Goal: Task Accomplishment & Management: Use online tool/utility

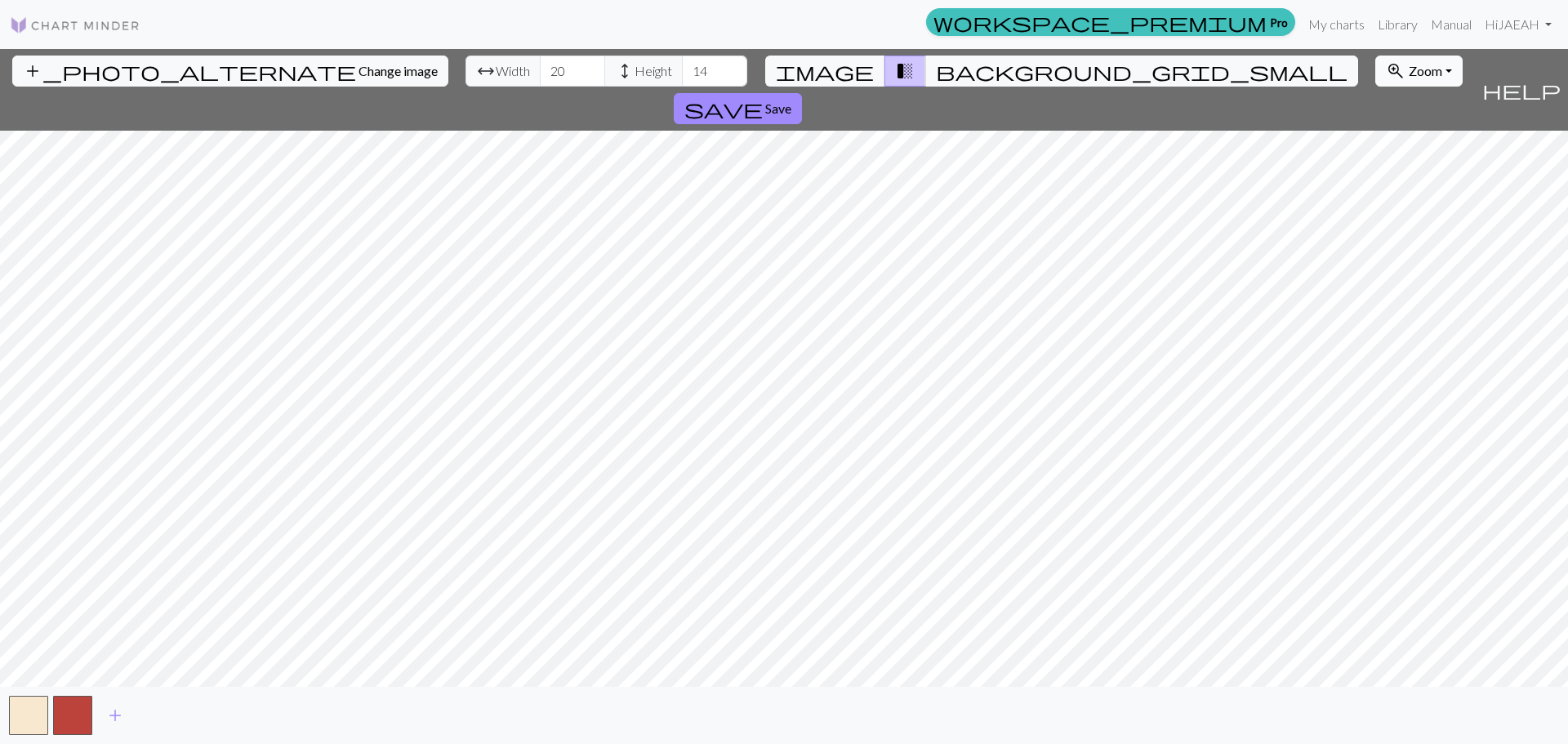
click at [1375, 62] on button "zoom_in Zoom Zoom" at bounding box center [1418, 71] width 87 height 31
click at [1376, 194] on button "50%" at bounding box center [1441, 199] width 129 height 26
type input "156"
click at [540, 66] on input "156" at bounding box center [572, 71] width 65 height 31
click at [682, 64] on input "77" at bounding box center [715, 71] width 65 height 31
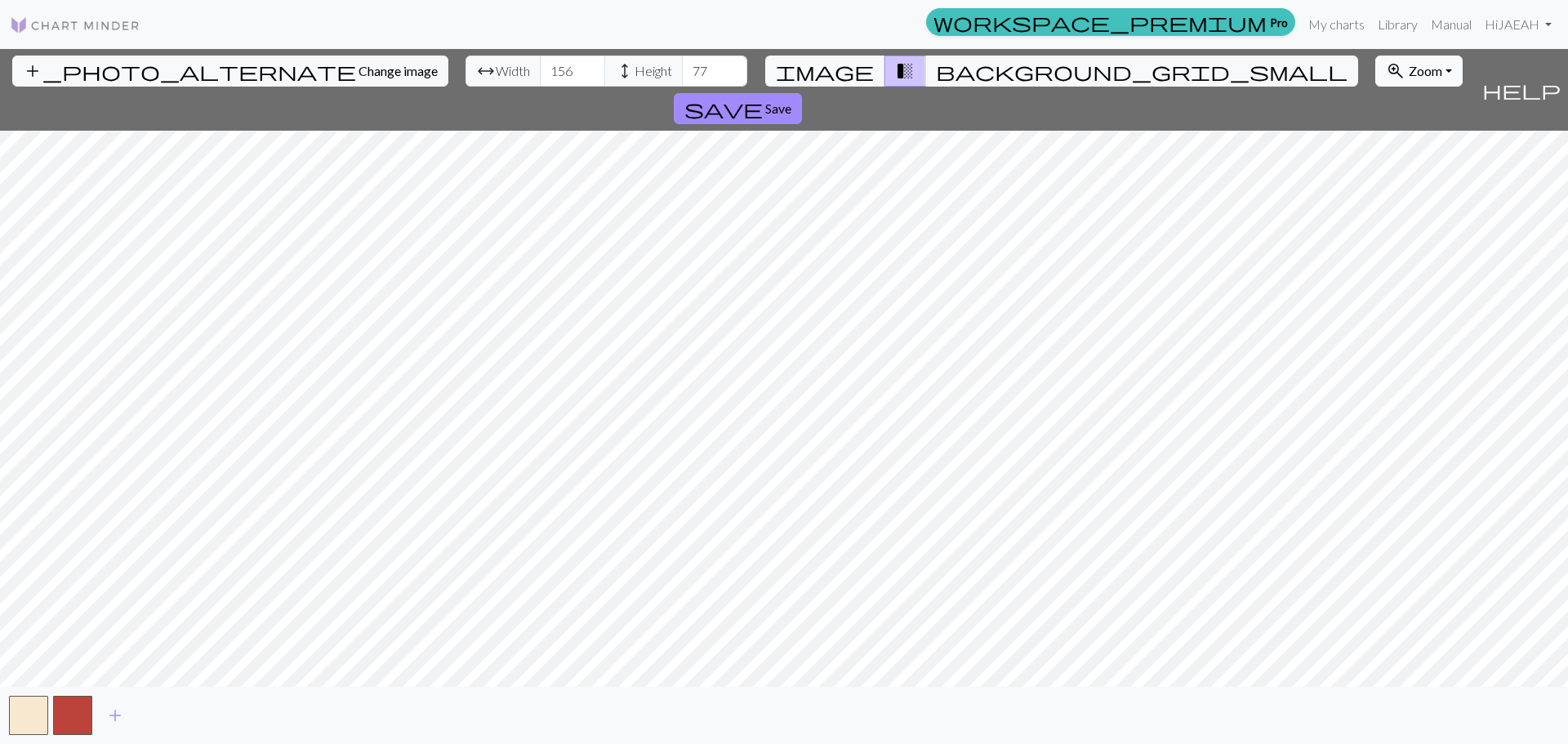
click at [1409, 69] on span "Zoom" at bounding box center [1425, 70] width 33 height 15
click at [1376, 197] on button "50%" at bounding box center [1441, 199] width 129 height 26
click at [1375, 78] on button "zoom_in Zoom Zoom" at bounding box center [1418, 71] width 87 height 31
click at [1376, 134] on button "Fit width" at bounding box center [1441, 133] width 129 height 26
drag, startPoint x: 1168, startPoint y: 70, endPoint x: 1167, endPoint y: 82, distance: 12.0
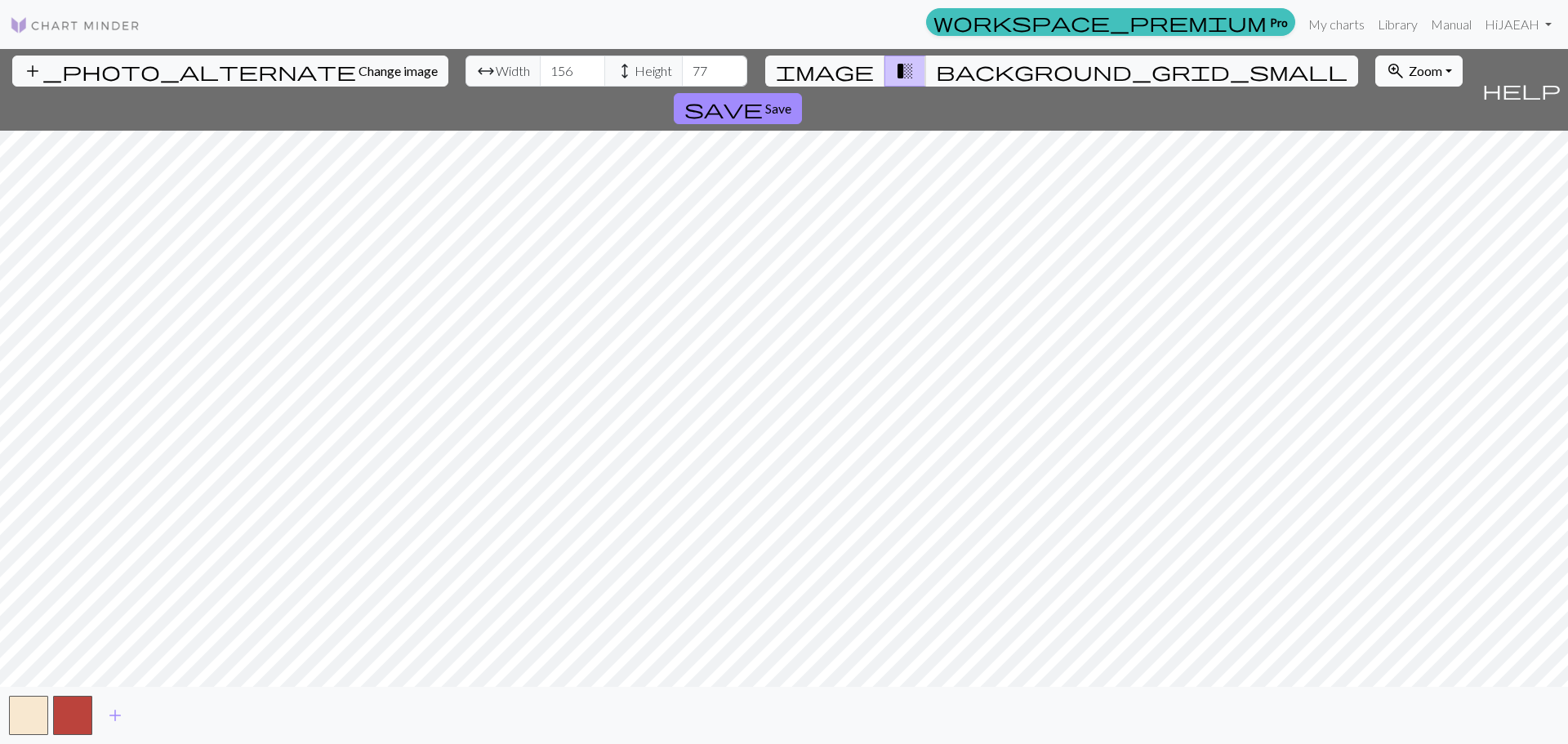
click at [1409, 72] on span "Zoom" at bounding box center [1425, 70] width 33 height 15
click at [1376, 157] on button "Fit height" at bounding box center [1441, 159] width 129 height 26
type input "147"
click at [682, 66] on input "147" at bounding box center [715, 71] width 65 height 31
type input "186"
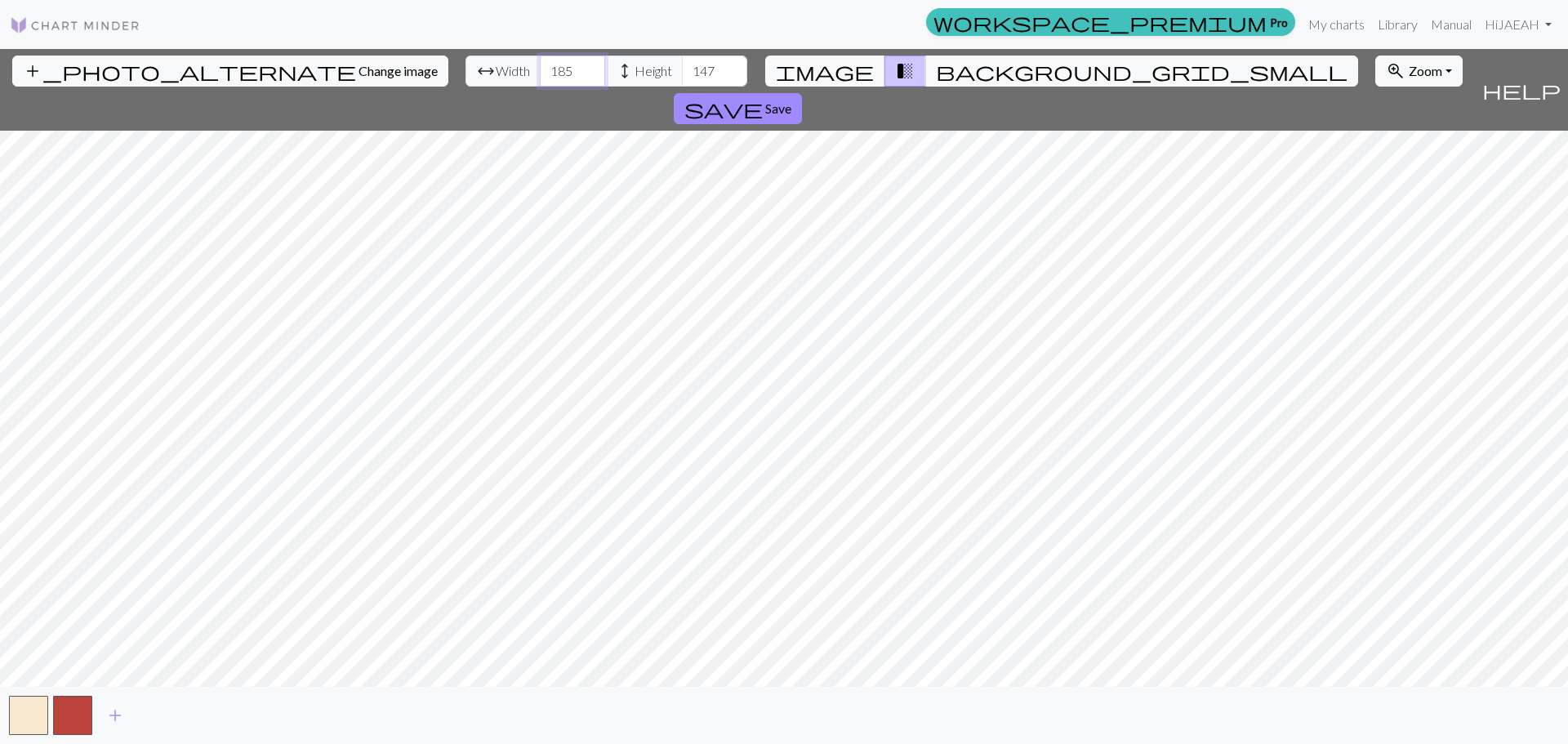
click at [540, 66] on input "186" at bounding box center [572, 71] width 65 height 31
click at [682, 64] on input "171" at bounding box center [715, 71] width 65 height 31
click at [682, 61] on input "172" at bounding box center [715, 71] width 65 height 31
click at [682, 61] on input "173" at bounding box center [715, 71] width 65 height 31
click at [682, 61] on input "174" at bounding box center [715, 71] width 65 height 31
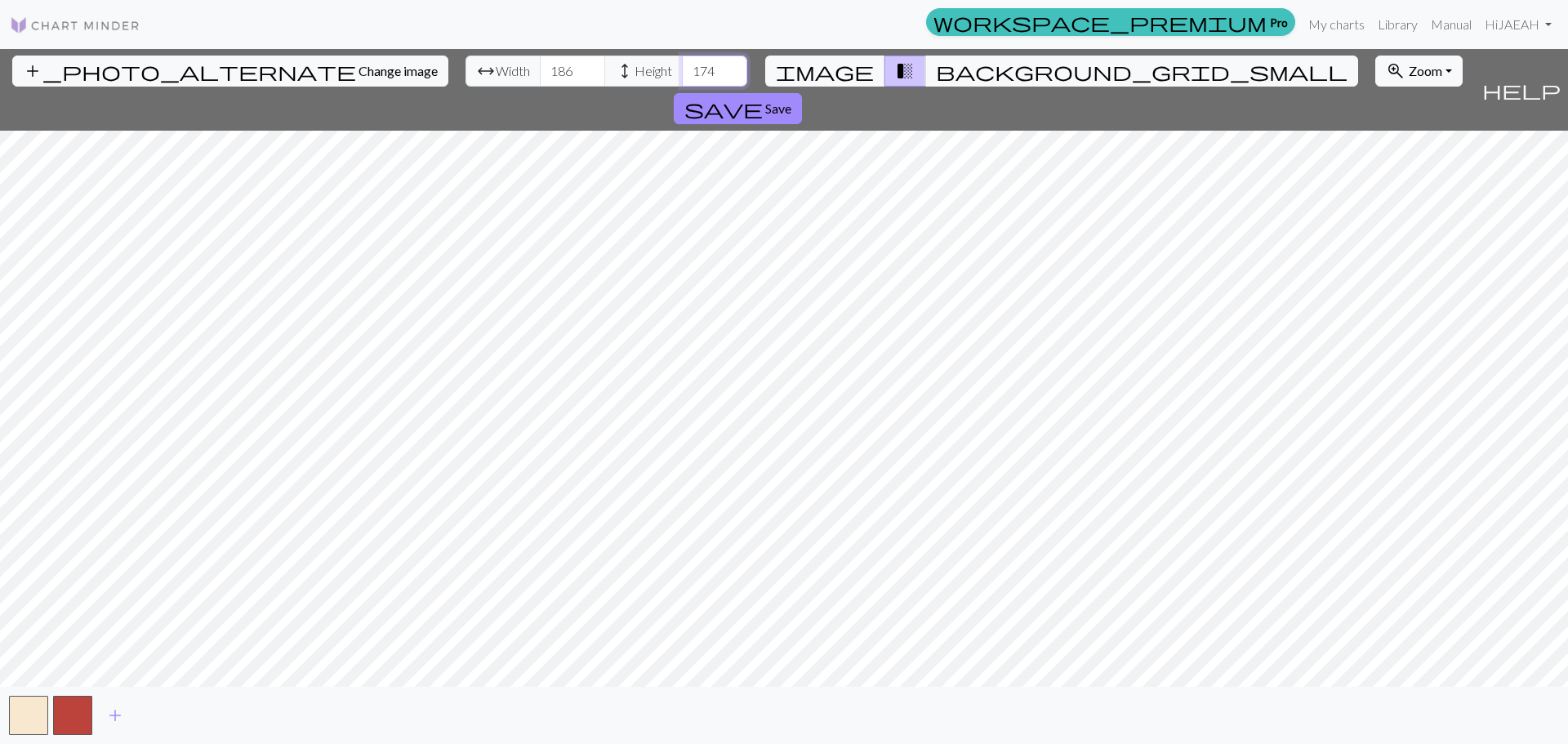
click at [682, 61] on input "175" at bounding box center [715, 71] width 65 height 31
click at [682, 61] on input "176" at bounding box center [715, 71] width 65 height 31
click at [682, 60] on input "176" at bounding box center [715, 71] width 65 height 31
click at [682, 71] on input "175" at bounding box center [715, 71] width 65 height 31
click at [682, 71] on input "174" at bounding box center [715, 71] width 65 height 31
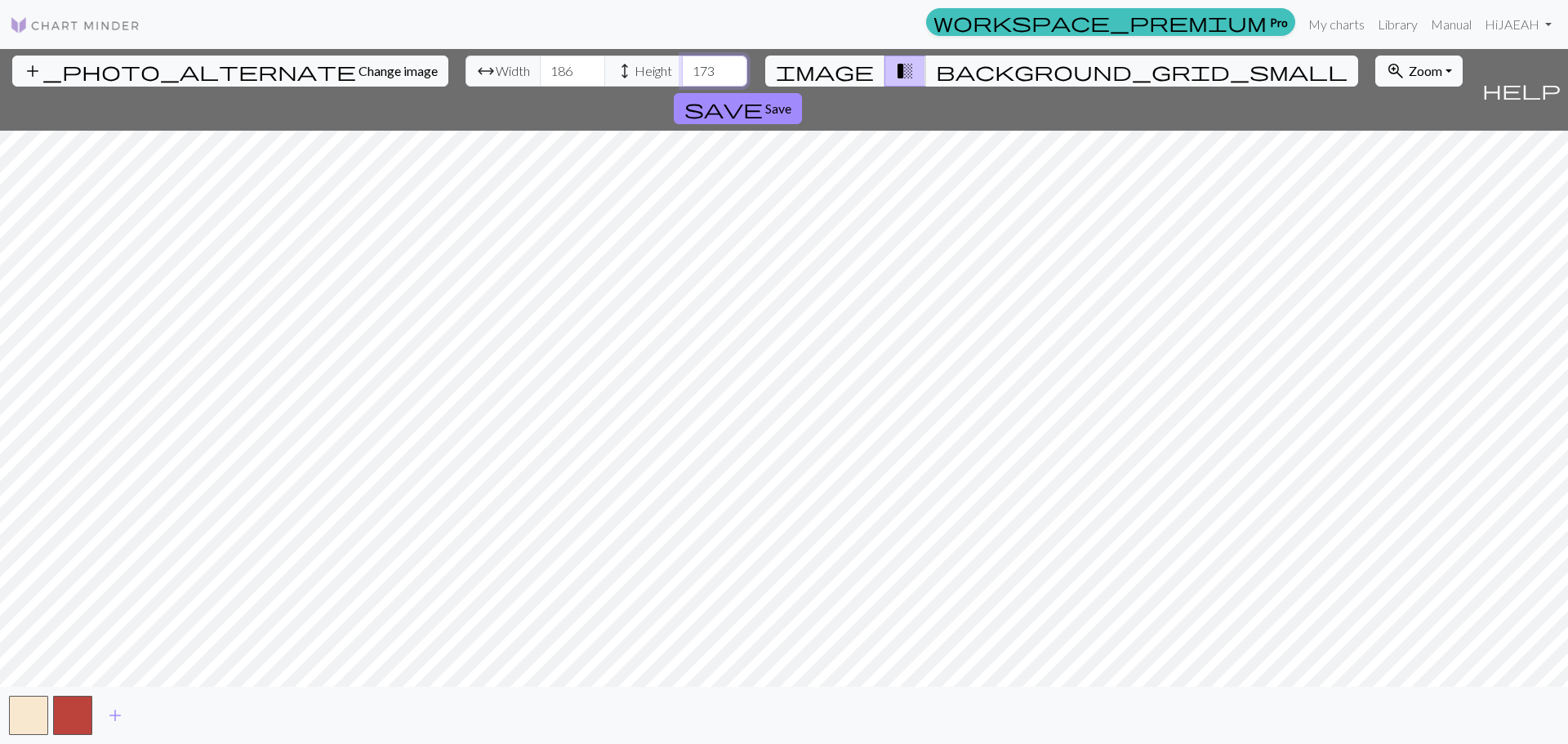
click at [682, 71] on input "173" at bounding box center [715, 71] width 65 height 31
click at [682, 71] on input "172" at bounding box center [715, 71] width 65 height 31
click at [682, 65] on input "173" at bounding box center [715, 71] width 65 height 31
click at [682, 65] on input "174" at bounding box center [715, 71] width 65 height 31
click at [682, 65] on input "175" at bounding box center [715, 71] width 65 height 31
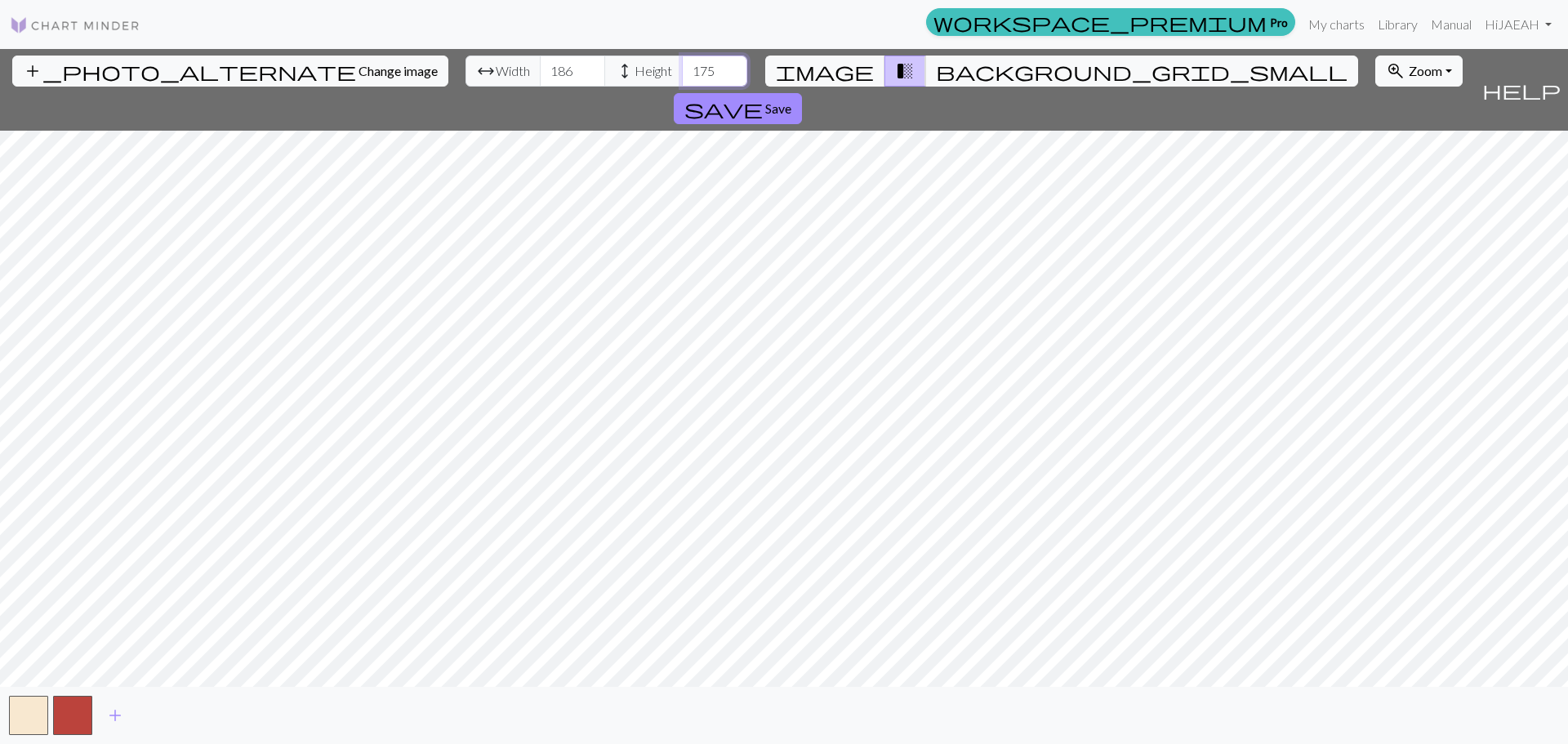
click at [682, 65] on input "176" at bounding box center [715, 71] width 65 height 31
type input "177"
click at [682, 65] on input "177" at bounding box center [715, 71] width 65 height 31
click at [540, 65] on input "187" at bounding box center [572, 71] width 65 height 31
click at [540, 65] on input "188" at bounding box center [572, 71] width 65 height 31
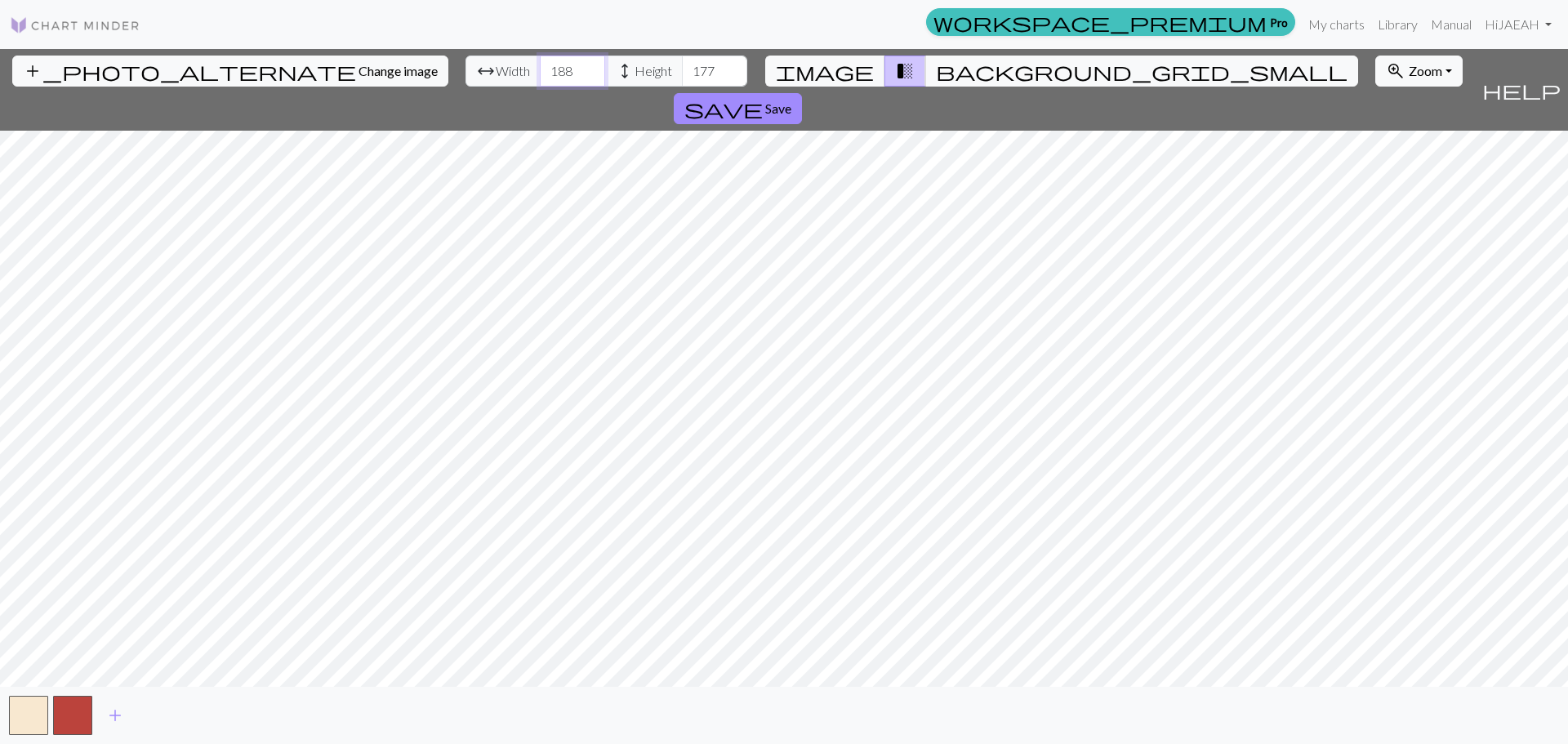
click at [540, 65] on input "189" at bounding box center [572, 71] width 65 height 31
click at [540, 65] on input "190" at bounding box center [572, 71] width 65 height 31
click at [540, 65] on input "191" at bounding box center [572, 71] width 65 height 31
click at [540, 65] on input "192" at bounding box center [572, 71] width 65 height 31
click at [540, 65] on input "197" at bounding box center [572, 71] width 65 height 31
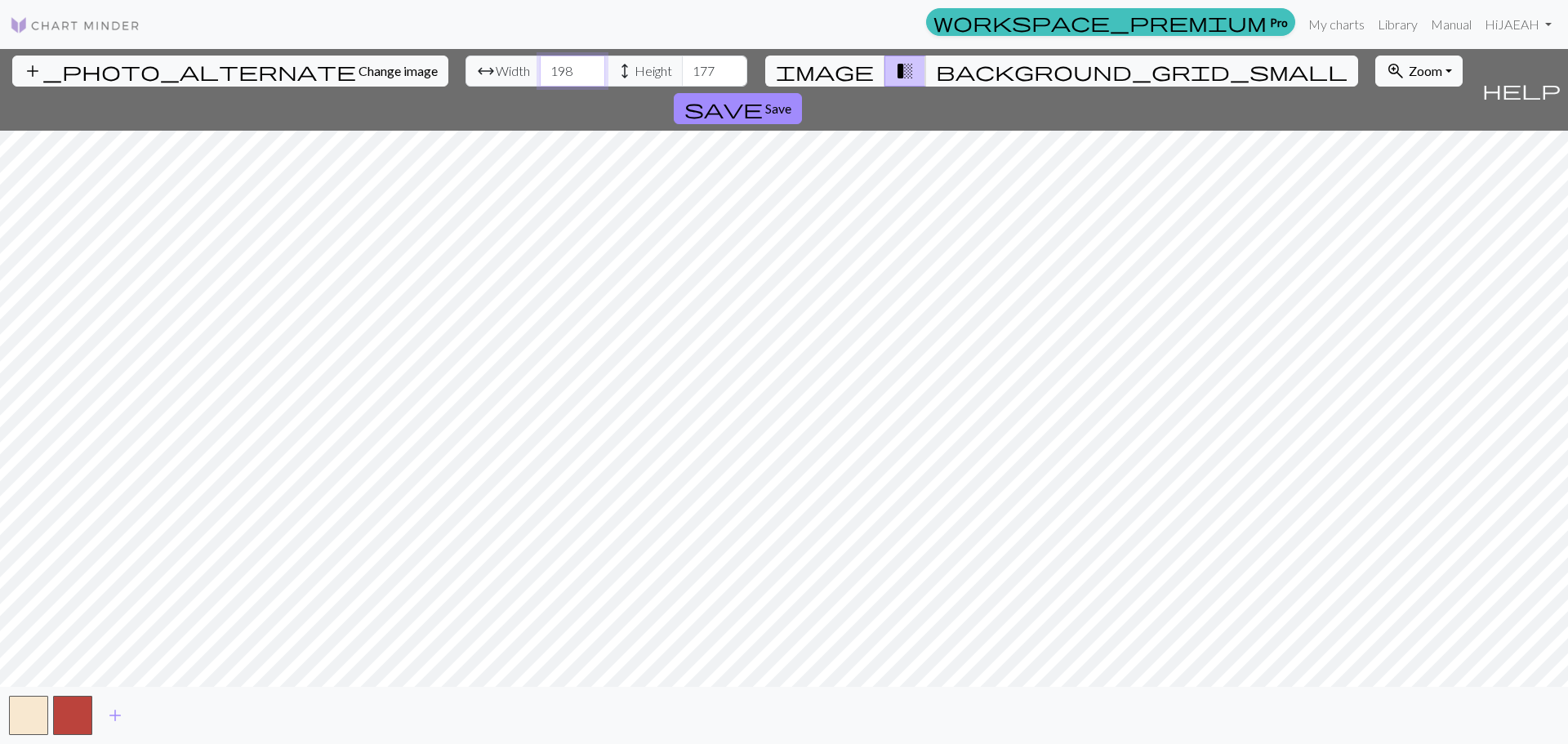
click at [540, 68] on input "198" at bounding box center [572, 71] width 65 height 31
click at [540, 64] on input "199" at bounding box center [572, 71] width 65 height 31
click at [540, 64] on input "200" at bounding box center [572, 71] width 65 height 31
type input "201"
click at [540, 64] on input "201" at bounding box center [572, 71] width 65 height 31
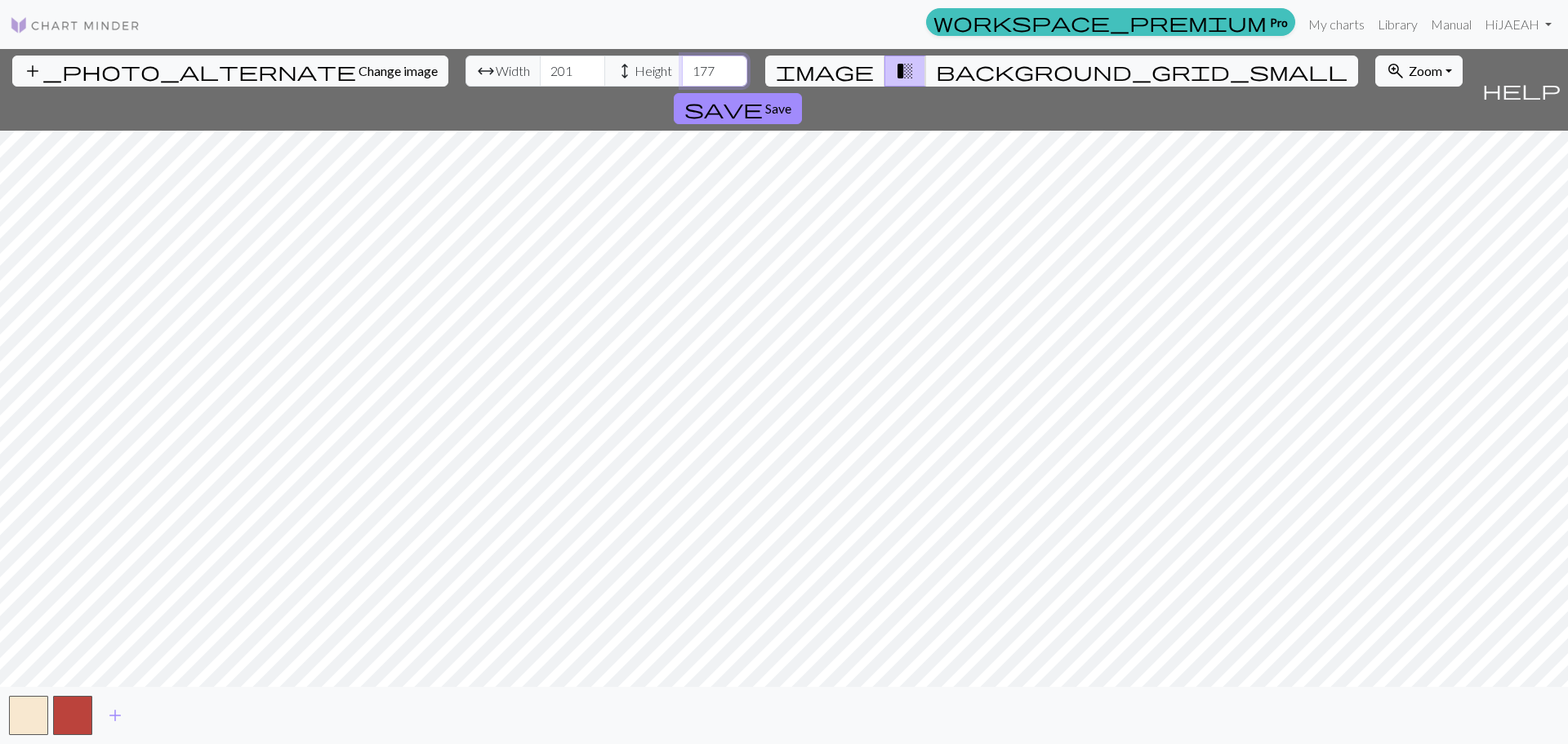
click at [682, 65] on input "178" at bounding box center [715, 71] width 65 height 31
click at [682, 65] on input "179" at bounding box center [715, 71] width 65 height 31
click at [682, 65] on input "180" at bounding box center [715, 71] width 65 height 31
click at [682, 65] on input "181" at bounding box center [715, 71] width 65 height 31
click at [682, 65] on input "182" at bounding box center [715, 71] width 65 height 31
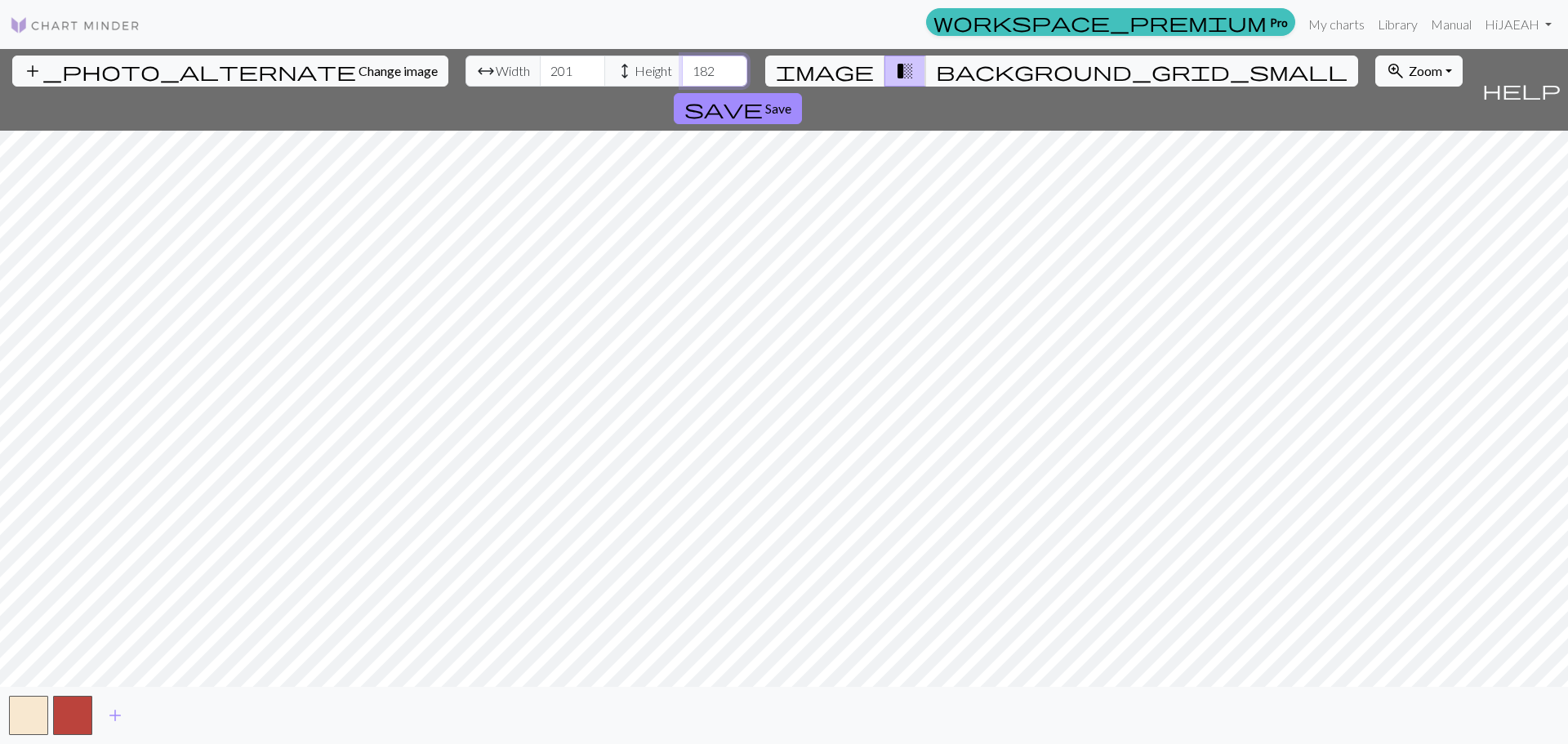
click at [682, 65] on input "183" at bounding box center [715, 71] width 65 height 31
type input "184"
click at [682, 65] on input "184" at bounding box center [715, 71] width 65 height 31
click at [540, 63] on input "202" at bounding box center [572, 71] width 65 height 31
click at [540, 63] on input "203" at bounding box center [572, 71] width 65 height 31
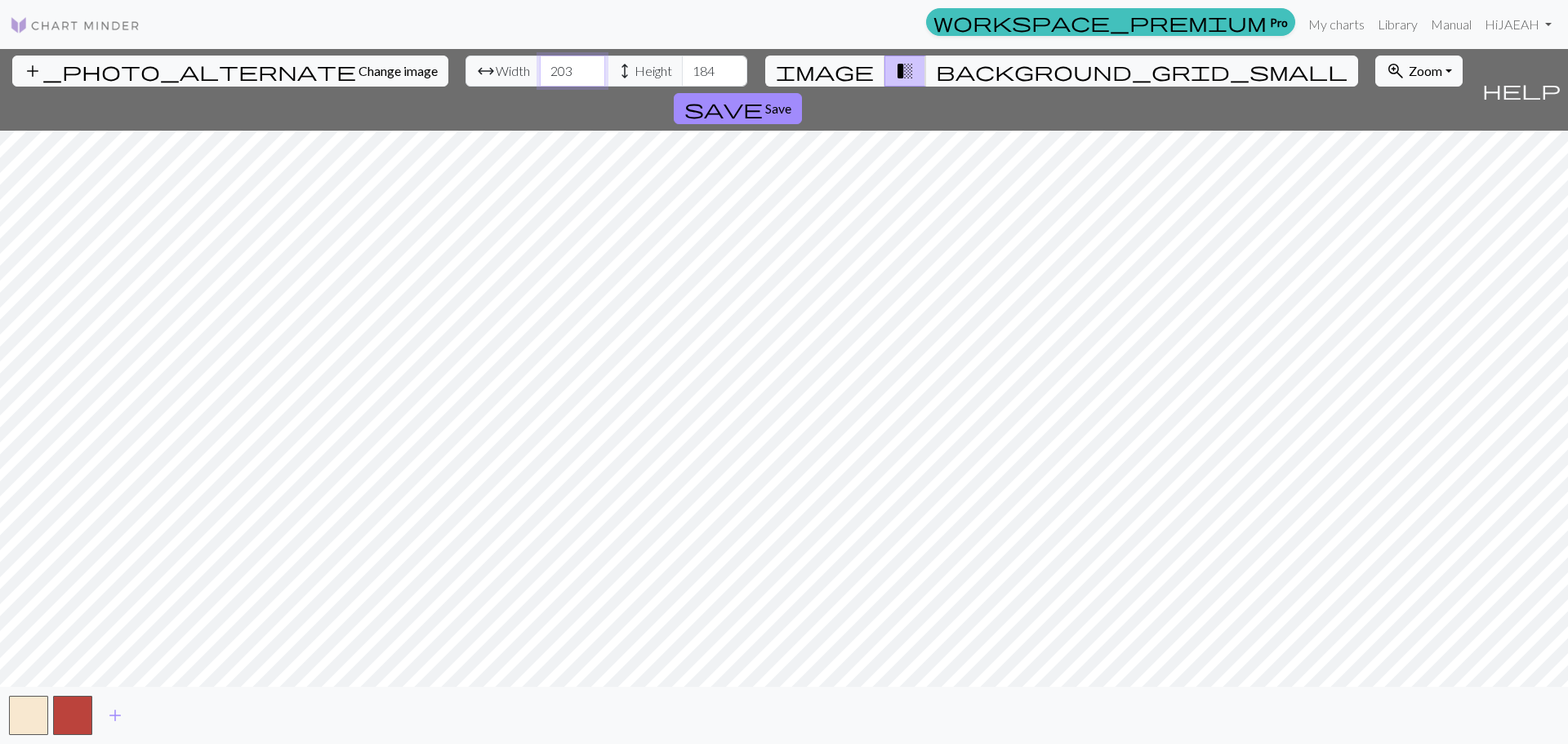
click at [540, 63] on input "204" at bounding box center [572, 71] width 65 height 31
click at [540, 63] on input "205" at bounding box center [572, 71] width 65 height 31
click at [540, 63] on input "206" at bounding box center [572, 71] width 65 height 31
click at [540, 62] on input "207" at bounding box center [572, 71] width 65 height 31
click at [540, 62] on input "208" at bounding box center [572, 71] width 65 height 31
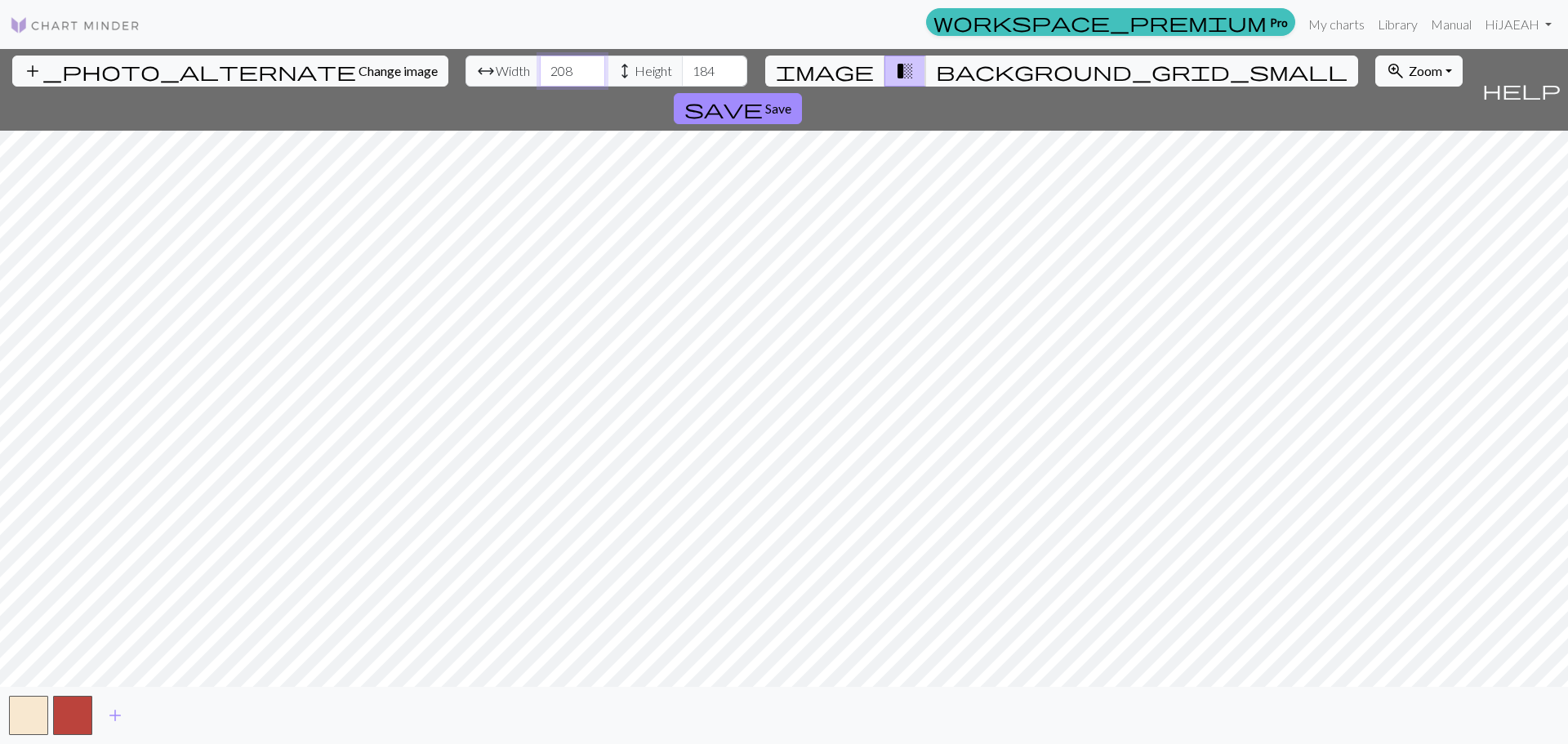
click at [540, 62] on input "209" at bounding box center [572, 71] width 65 height 31
click at [540, 62] on input "210" at bounding box center [572, 71] width 65 height 31
click at [540, 62] on input "211" at bounding box center [572, 71] width 65 height 31
click at [540, 62] on input "212" at bounding box center [572, 71] width 65 height 31
click at [540, 62] on input "213" at bounding box center [572, 71] width 65 height 31
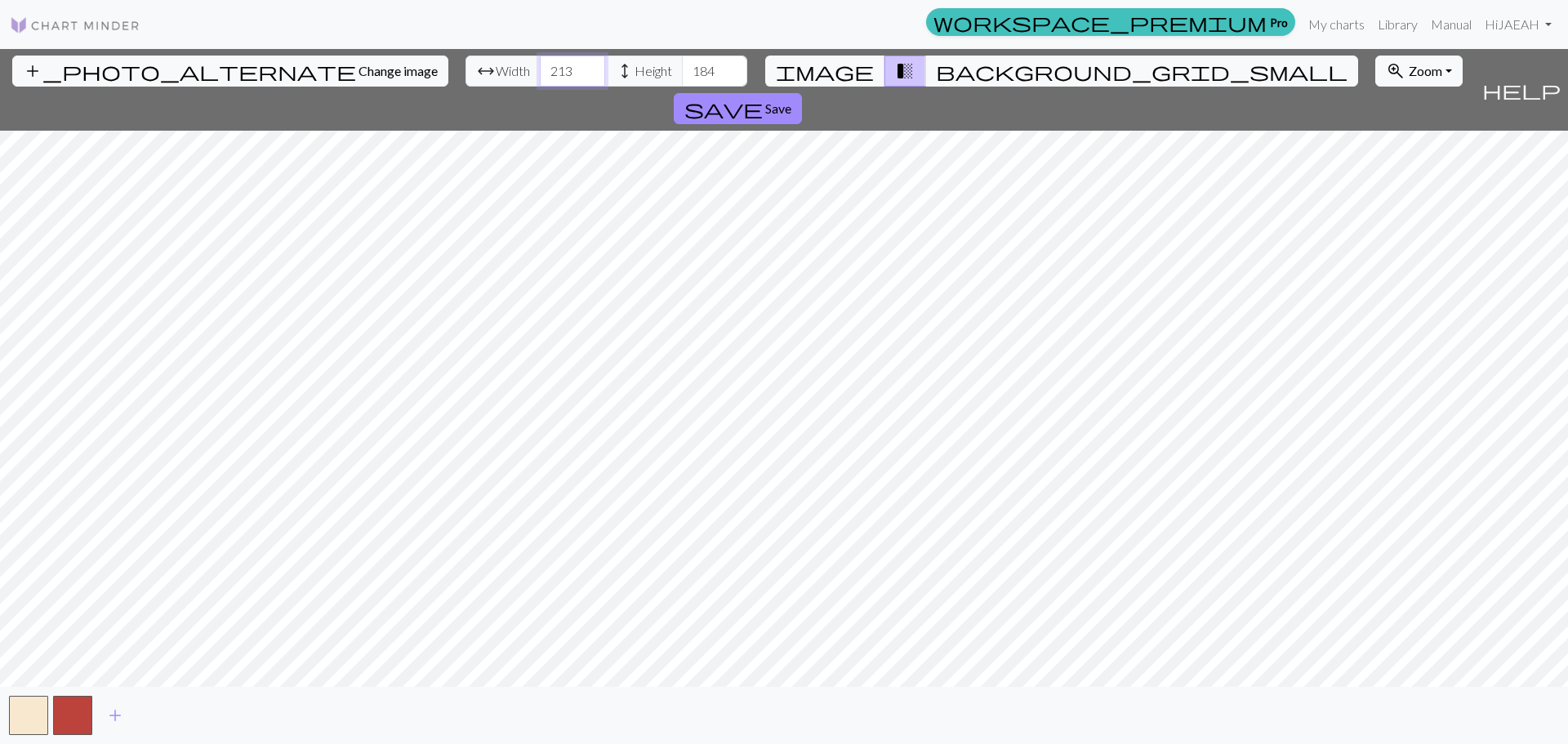
click at [540, 62] on input "214" at bounding box center [572, 71] width 65 height 31
click at [540, 62] on input "215" at bounding box center [572, 71] width 65 height 31
click at [540, 62] on input "216" at bounding box center [572, 71] width 65 height 31
click at [540, 62] on input "217" at bounding box center [572, 71] width 65 height 31
click at [540, 62] on input "218" at bounding box center [572, 71] width 65 height 31
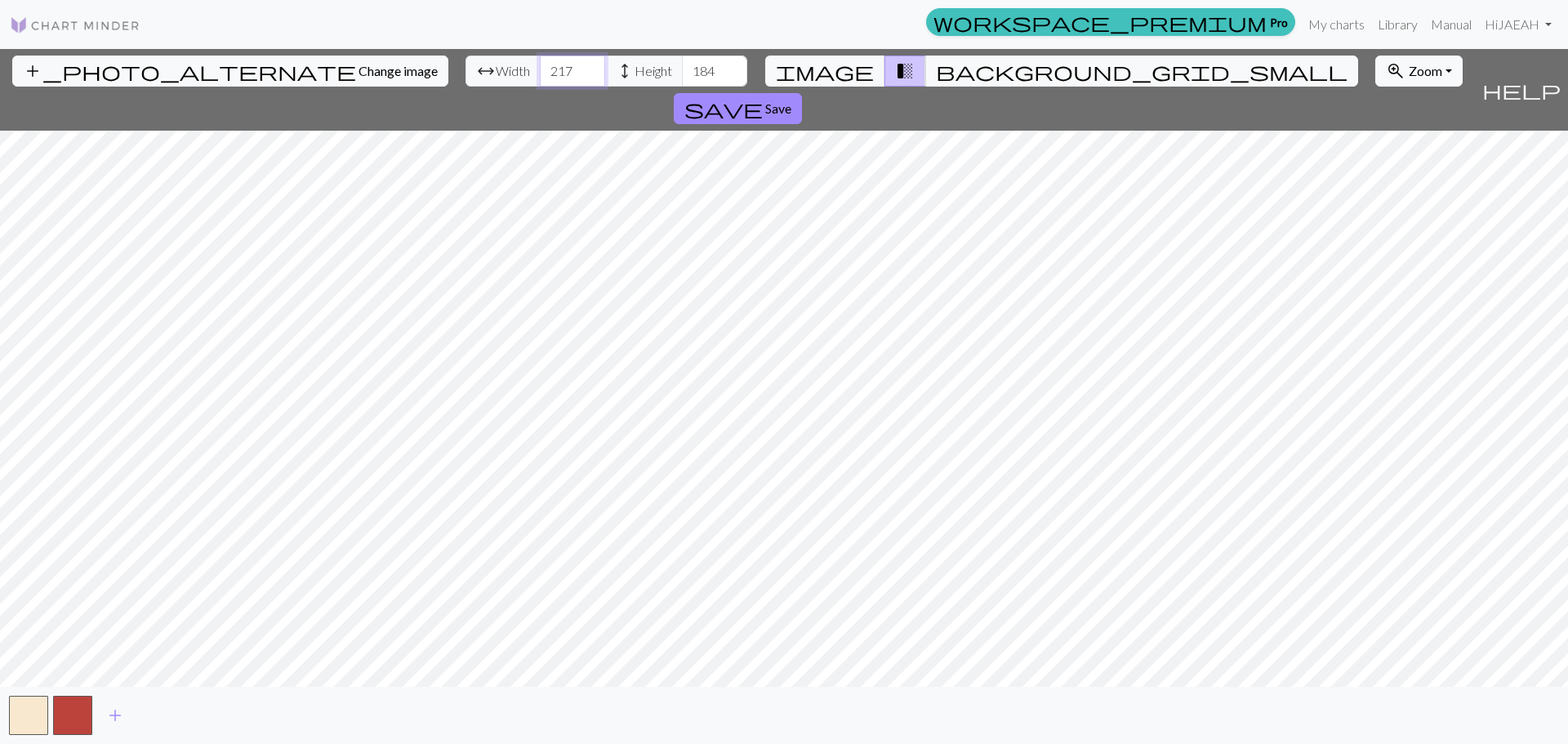
click at [540, 76] on input "217" at bounding box center [572, 71] width 65 height 31
click at [540, 76] on input "216" at bounding box center [572, 71] width 65 height 31
click at [540, 76] on input "215" at bounding box center [572, 71] width 65 height 31
click at [925, 71] on button "background_grid_small" at bounding box center [1141, 71] width 433 height 31
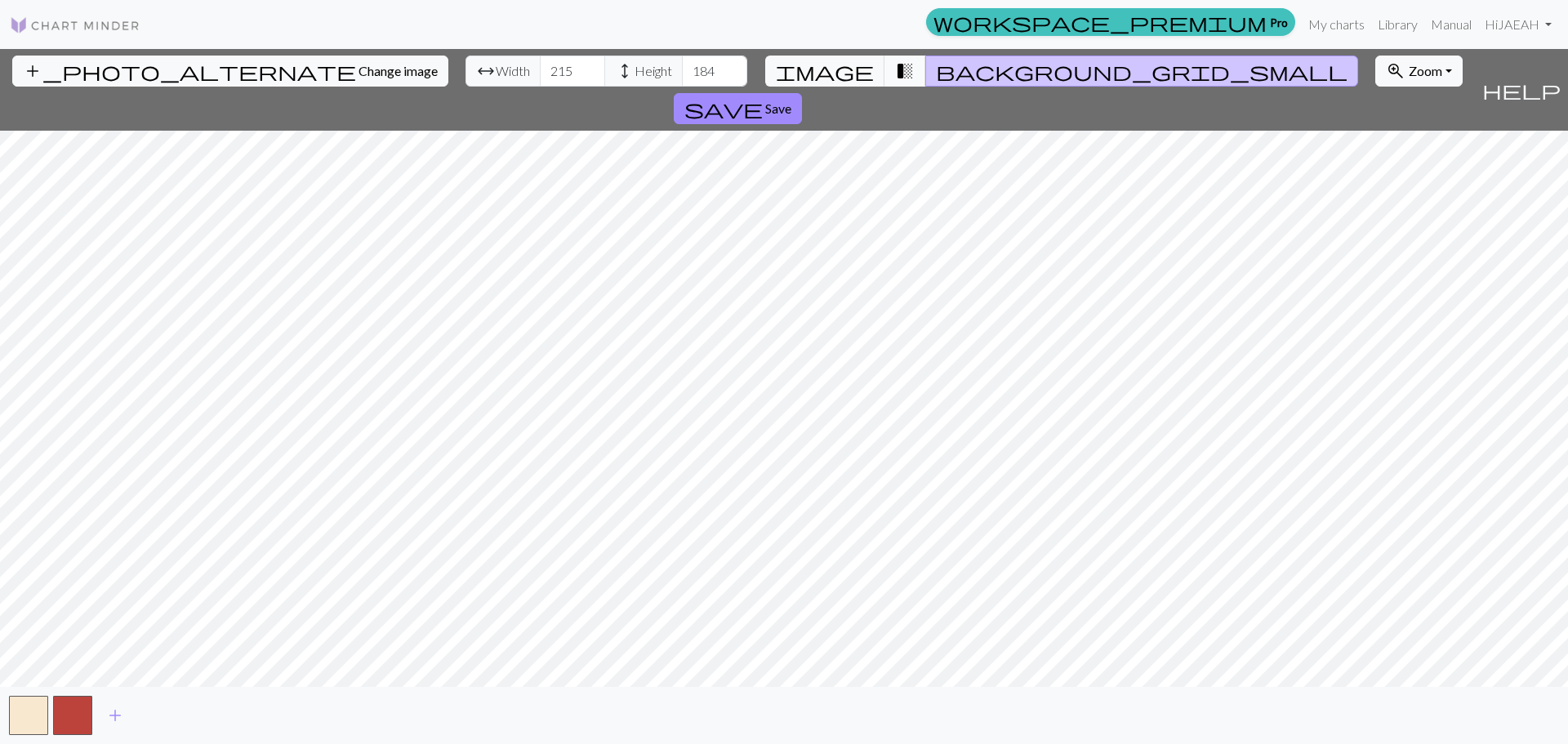
click at [896, 70] on span "transition_fade" at bounding box center [905, 72] width 20 height 23
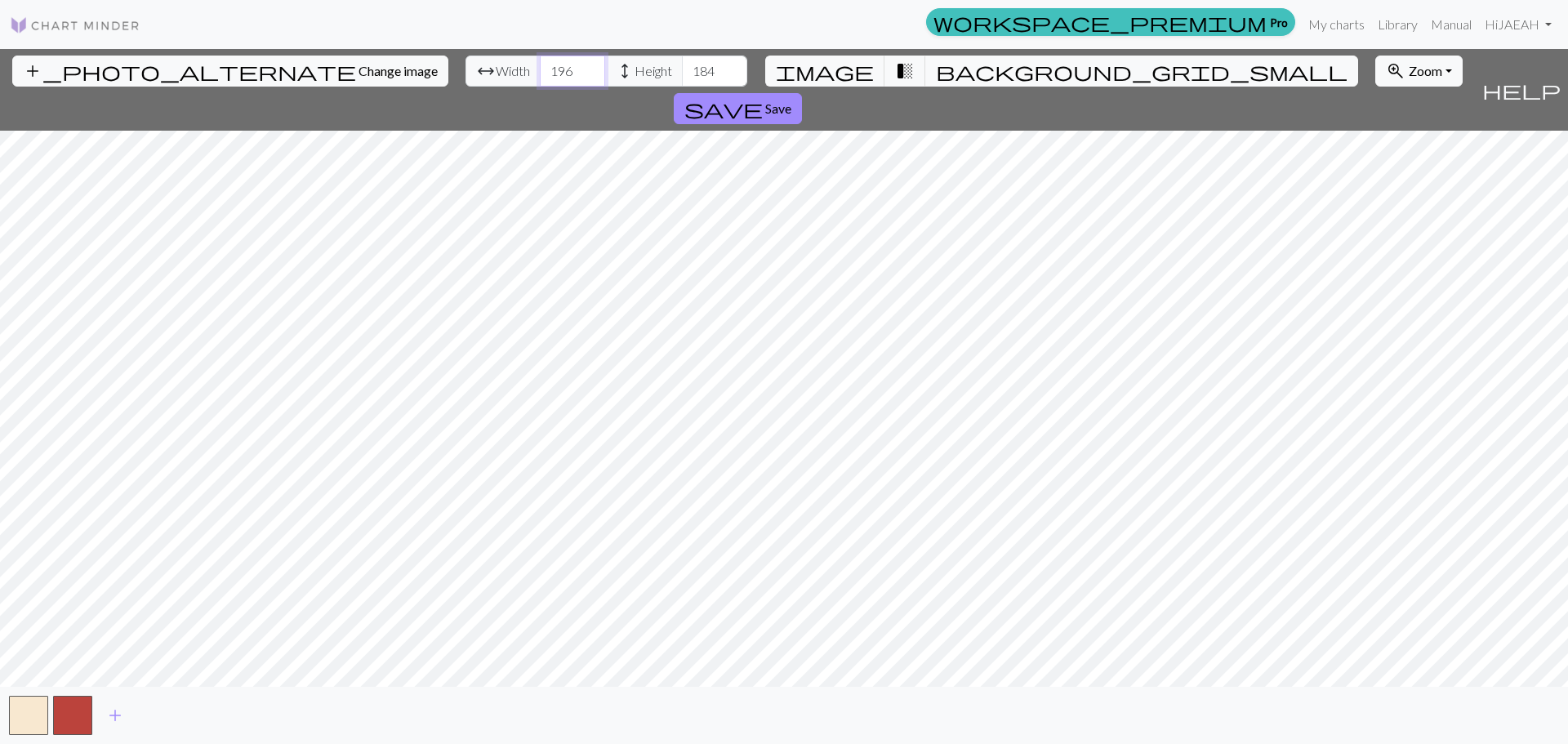
drag, startPoint x: 500, startPoint y: 79, endPoint x: 488, endPoint y: 76, distance: 12.4
click at [540, 79] on input "195" at bounding box center [572, 71] width 65 height 31
click at [540, 72] on input "195" at bounding box center [572, 71] width 65 height 31
click at [540, 73] on input "195" at bounding box center [572, 71] width 65 height 31
type input "150"
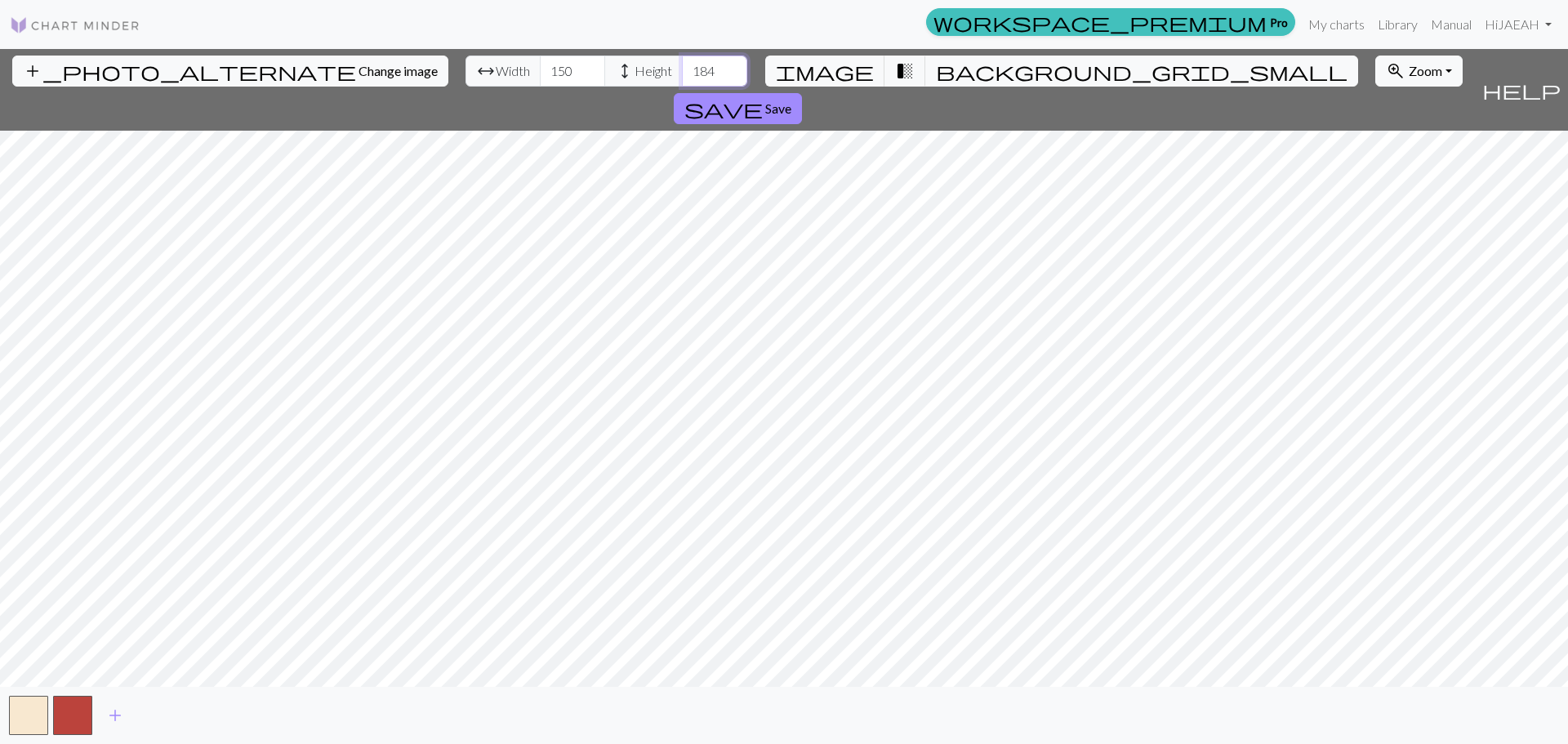
click at [682, 74] on input "184" at bounding box center [715, 71] width 65 height 31
click at [682, 78] on input "183" at bounding box center [715, 71] width 65 height 31
click at [682, 78] on input "182" at bounding box center [715, 71] width 65 height 31
click at [682, 78] on input "173" at bounding box center [715, 71] width 65 height 31
click at [682, 66] on input "174" at bounding box center [715, 71] width 65 height 31
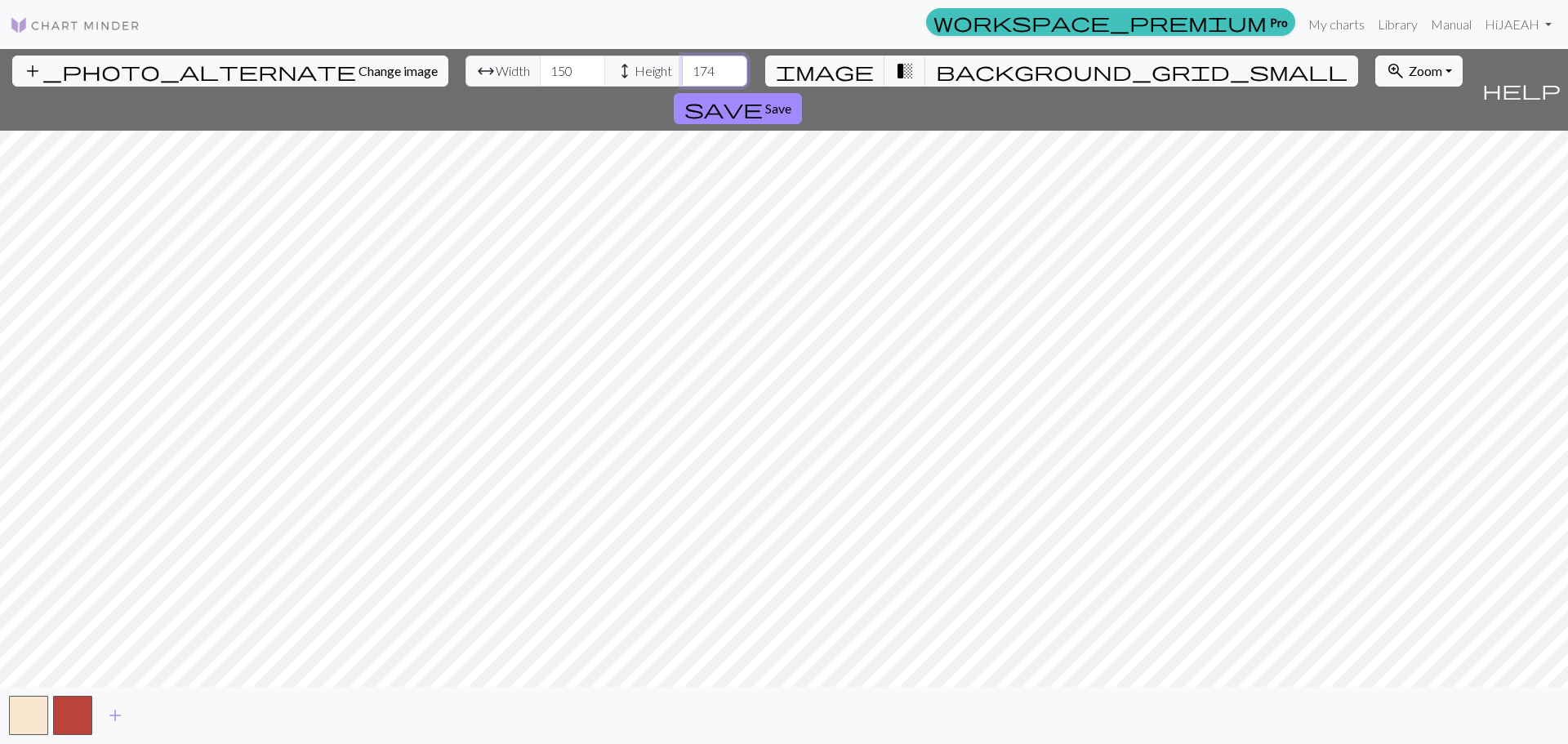
type input "175"
click at [682, 66] on input "175" at bounding box center [715, 71] width 65 height 31
click at [792, 100] on span "Save" at bounding box center [778, 108] width 26 height 15
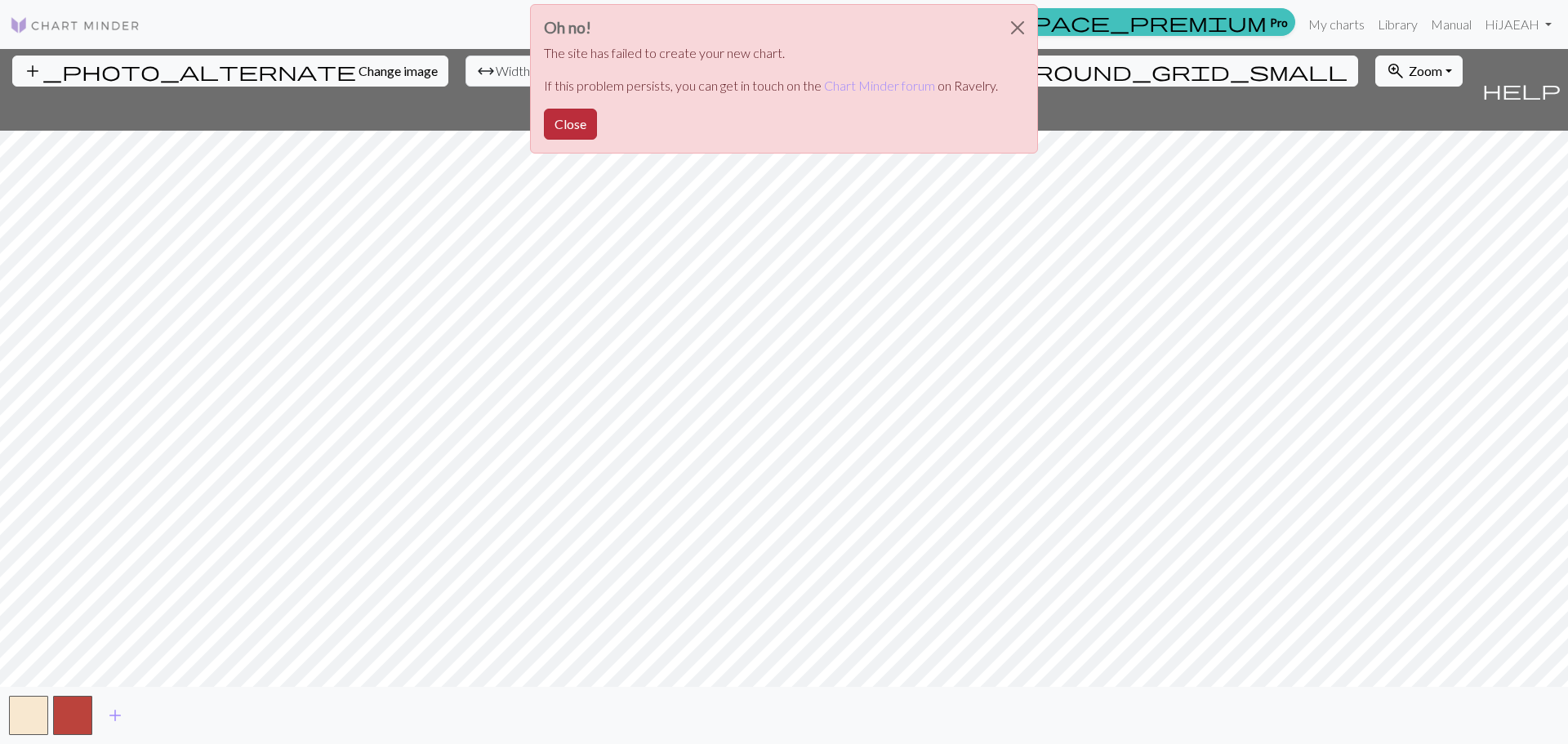
click at [574, 123] on button "Close" at bounding box center [570, 124] width 53 height 31
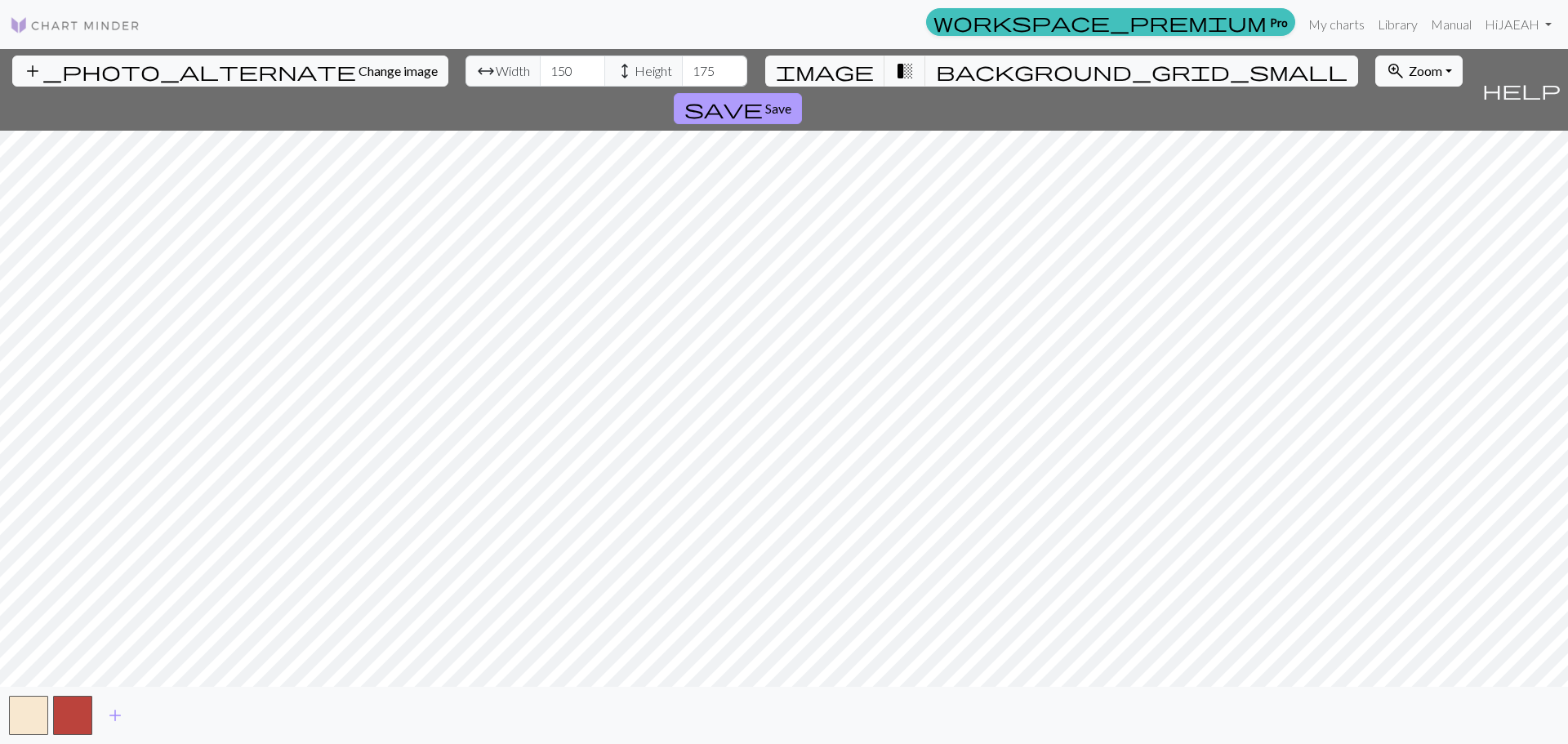
click at [792, 100] on span "Save" at bounding box center [778, 108] width 26 height 15
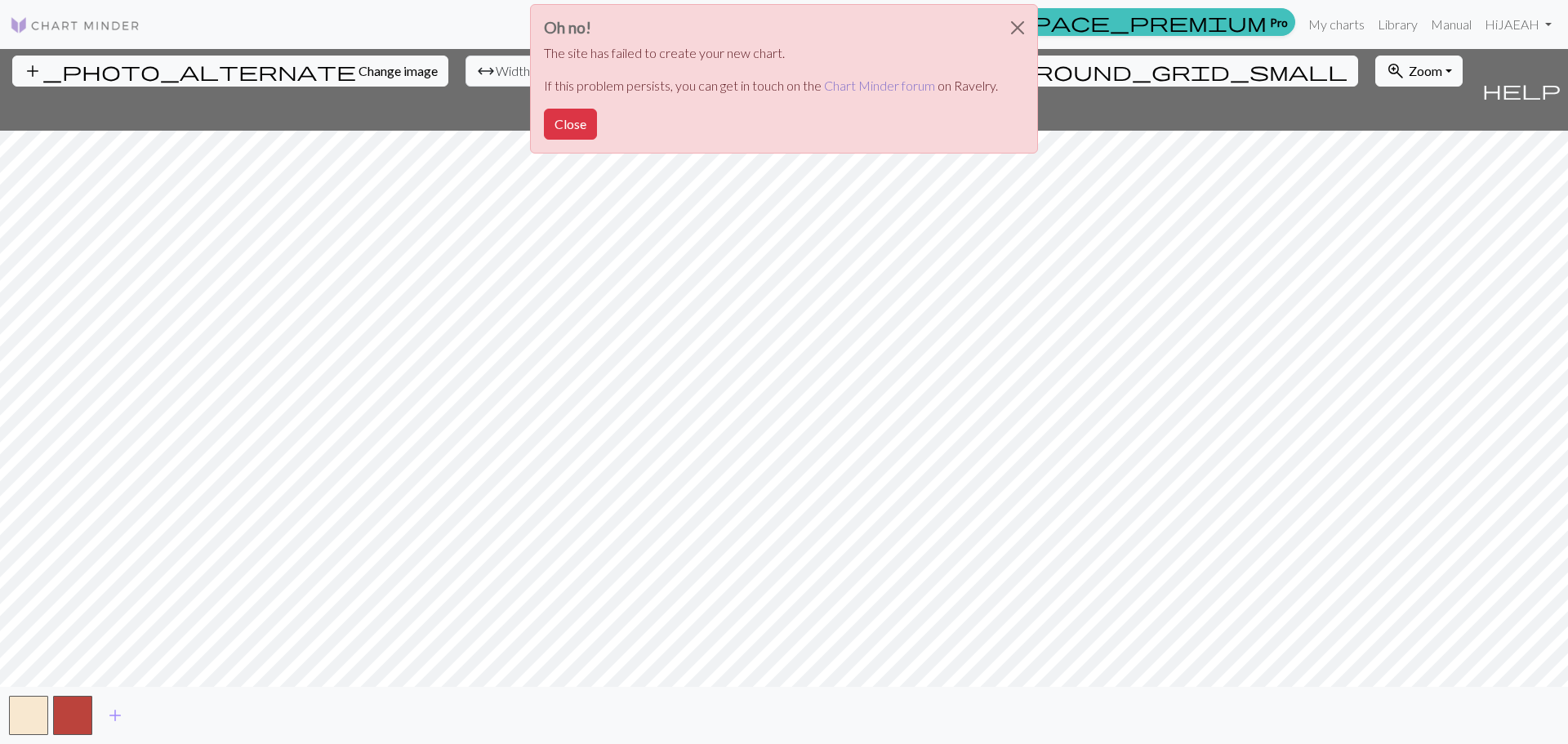
click at [923, 84] on link "Chart Minder forum" at bounding box center [879, 85] width 111 height 15
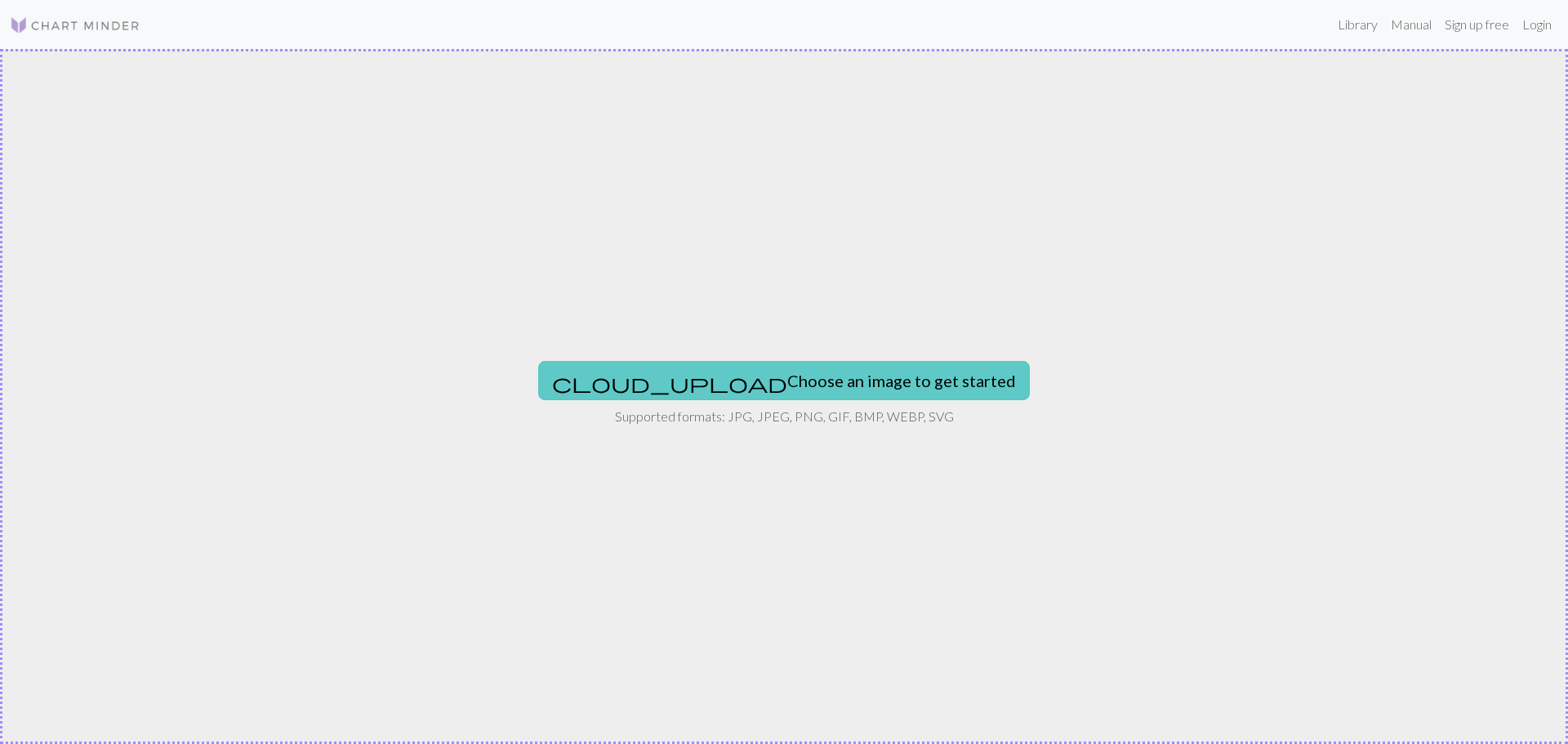
click at [856, 381] on button "cloud_upload Choose an image to get started" at bounding box center [784, 381] width 491 height 39
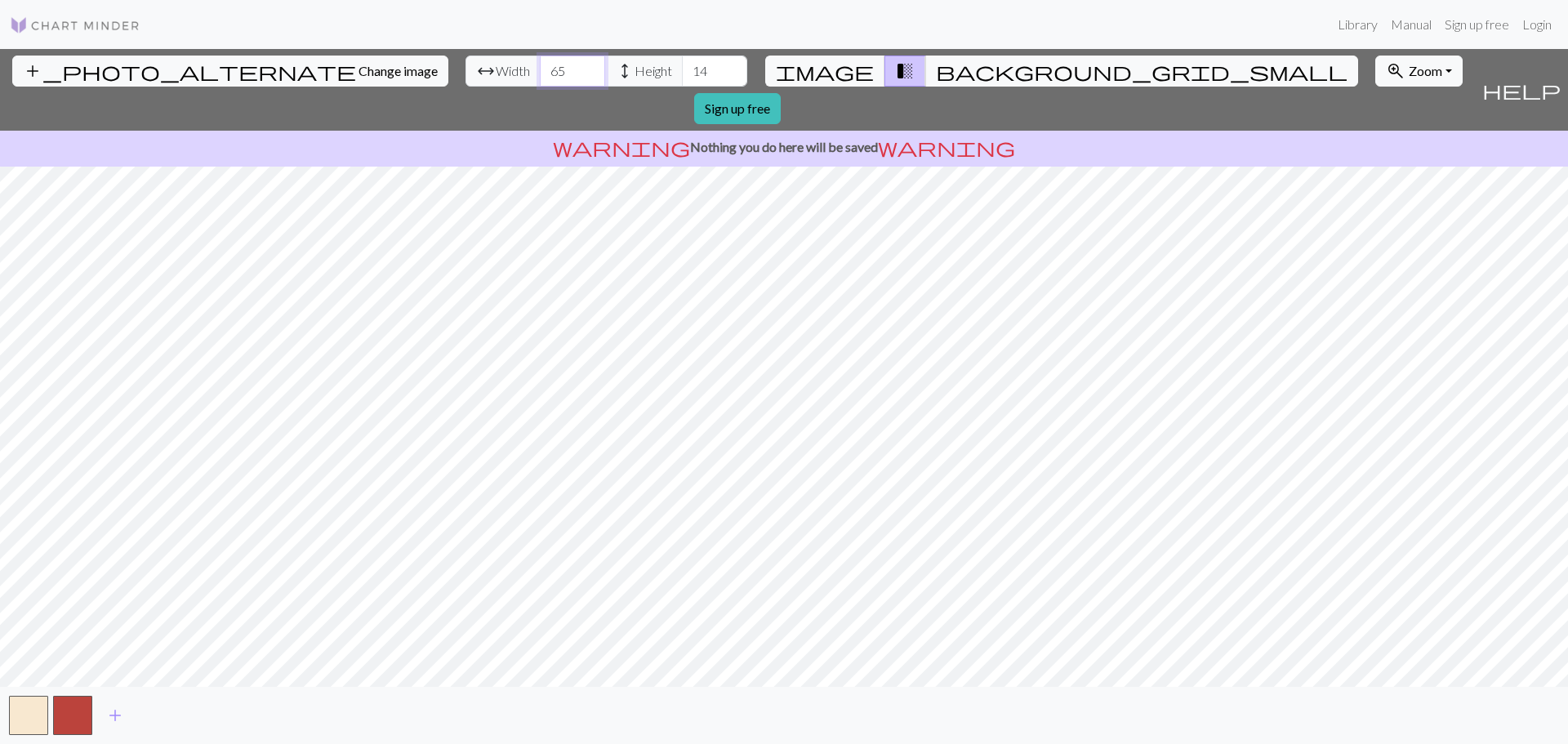
type input "66"
click at [540, 66] on input "66" at bounding box center [572, 71] width 65 height 31
click at [682, 68] on input "89" at bounding box center [715, 71] width 65 height 31
click at [682, 68] on input "90" at bounding box center [715, 71] width 65 height 31
click at [682, 68] on input "91" at bounding box center [715, 71] width 65 height 31
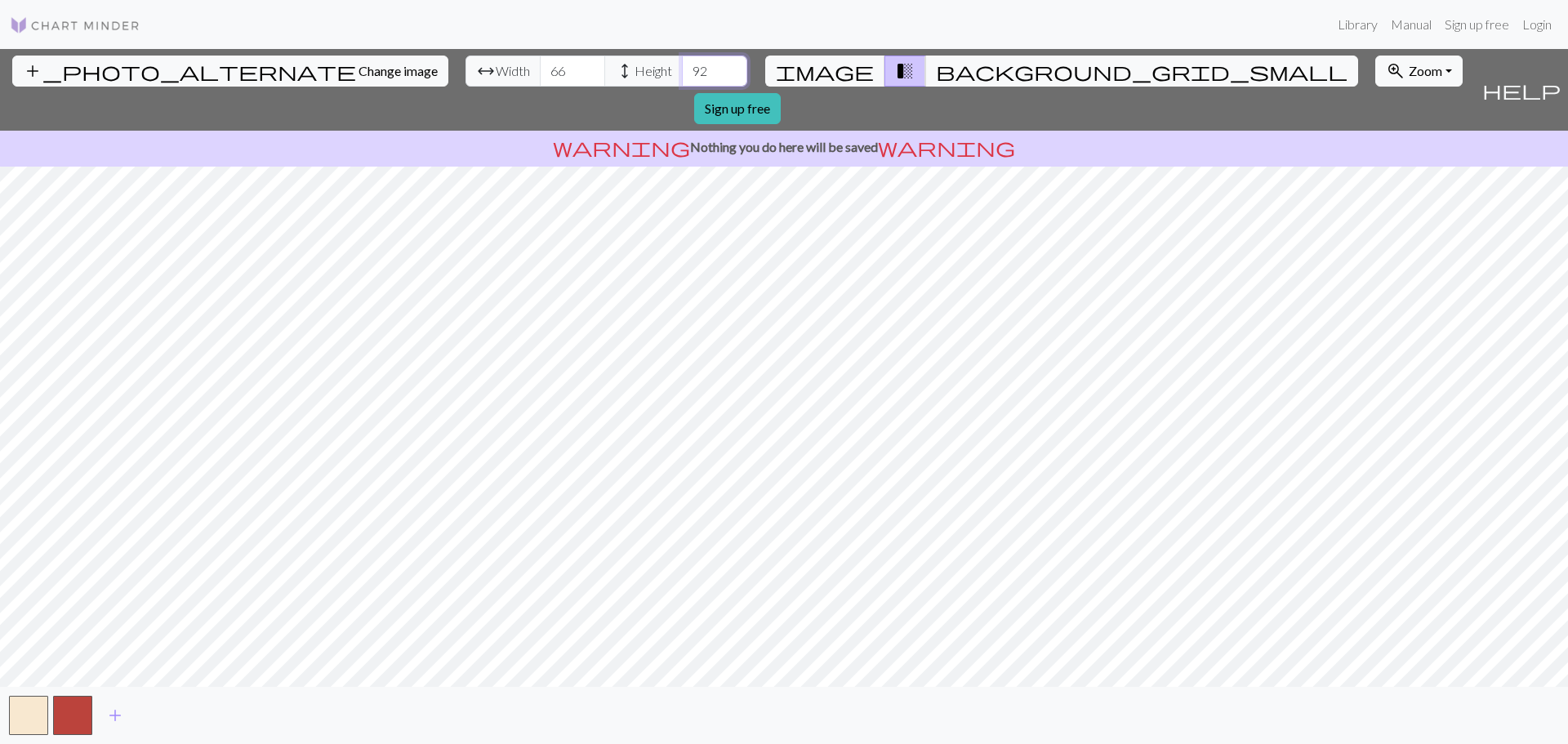
click at [682, 68] on input "92" at bounding box center [715, 71] width 65 height 31
click at [682, 68] on input "93" at bounding box center [715, 71] width 65 height 31
click at [682, 68] on input "94" at bounding box center [715, 71] width 65 height 31
click at [682, 68] on input "95" at bounding box center [715, 71] width 65 height 31
click at [682, 68] on input "96" at bounding box center [715, 71] width 65 height 31
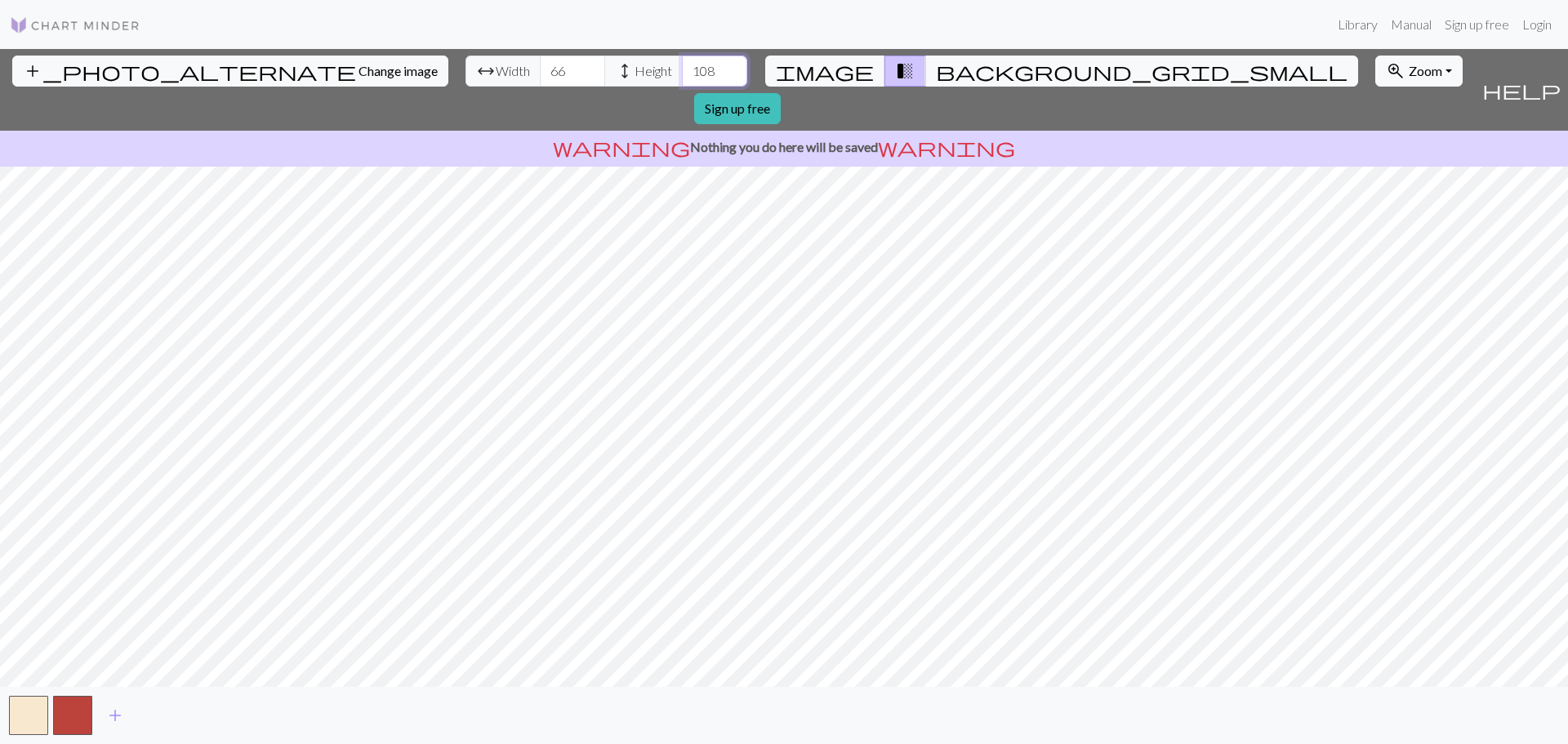
click at [682, 68] on input "109" at bounding box center [715, 71] width 65 height 31
click at [682, 68] on input "110" at bounding box center [715, 71] width 65 height 31
type input "127"
click at [682, 68] on input "127" at bounding box center [715, 71] width 65 height 31
click at [540, 68] on input "85" at bounding box center [572, 71] width 65 height 31
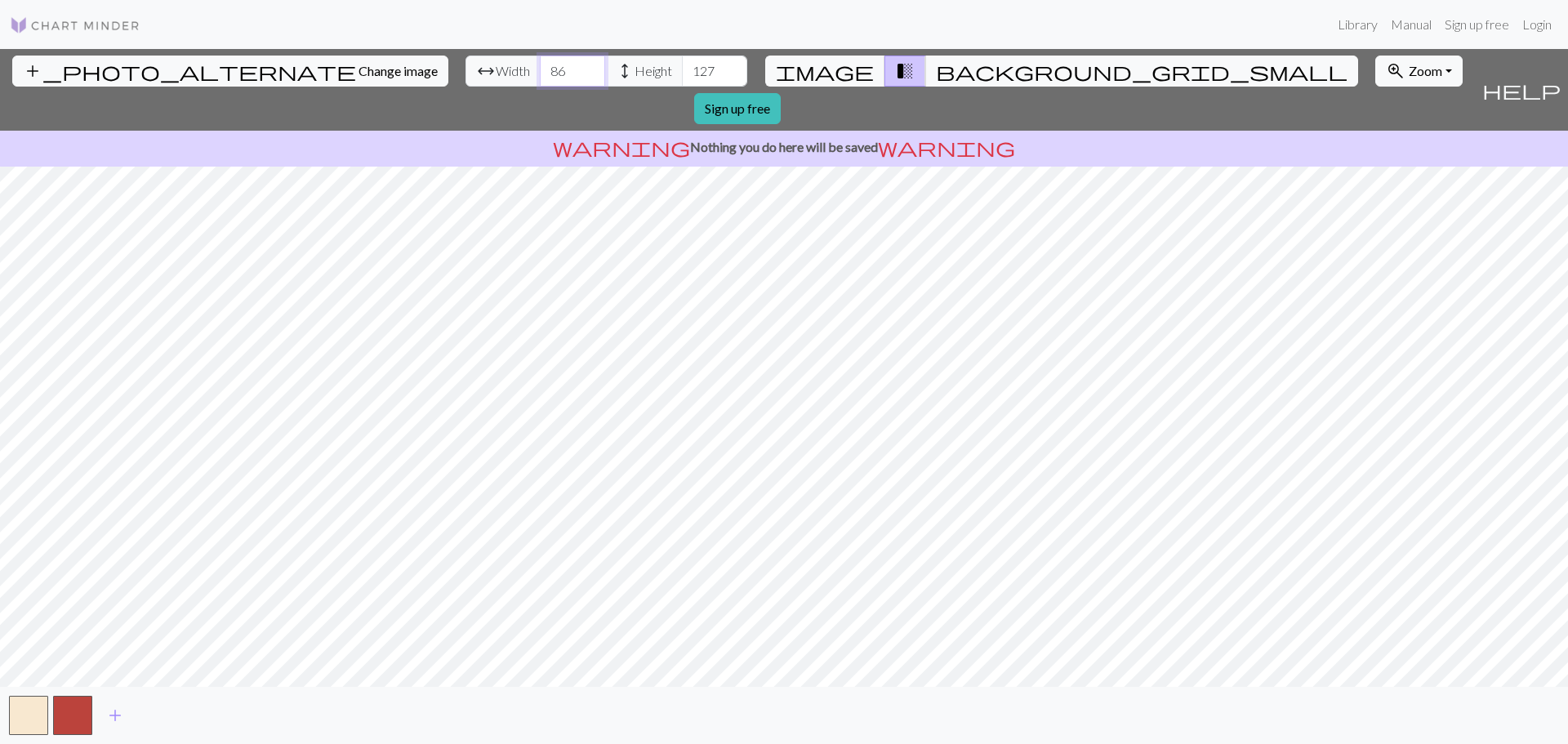
click at [540, 68] on input "86" at bounding box center [572, 71] width 65 height 31
click at [540, 68] on input "87" at bounding box center [572, 71] width 65 height 31
click at [540, 68] on input "88" at bounding box center [572, 71] width 65 height 31
click at [540, 64] on input "89" at bounding box center [572, 71] width 65 height 31
click at [540, 64] on input "90" at bounding box center [572, 71] width 65 height 31
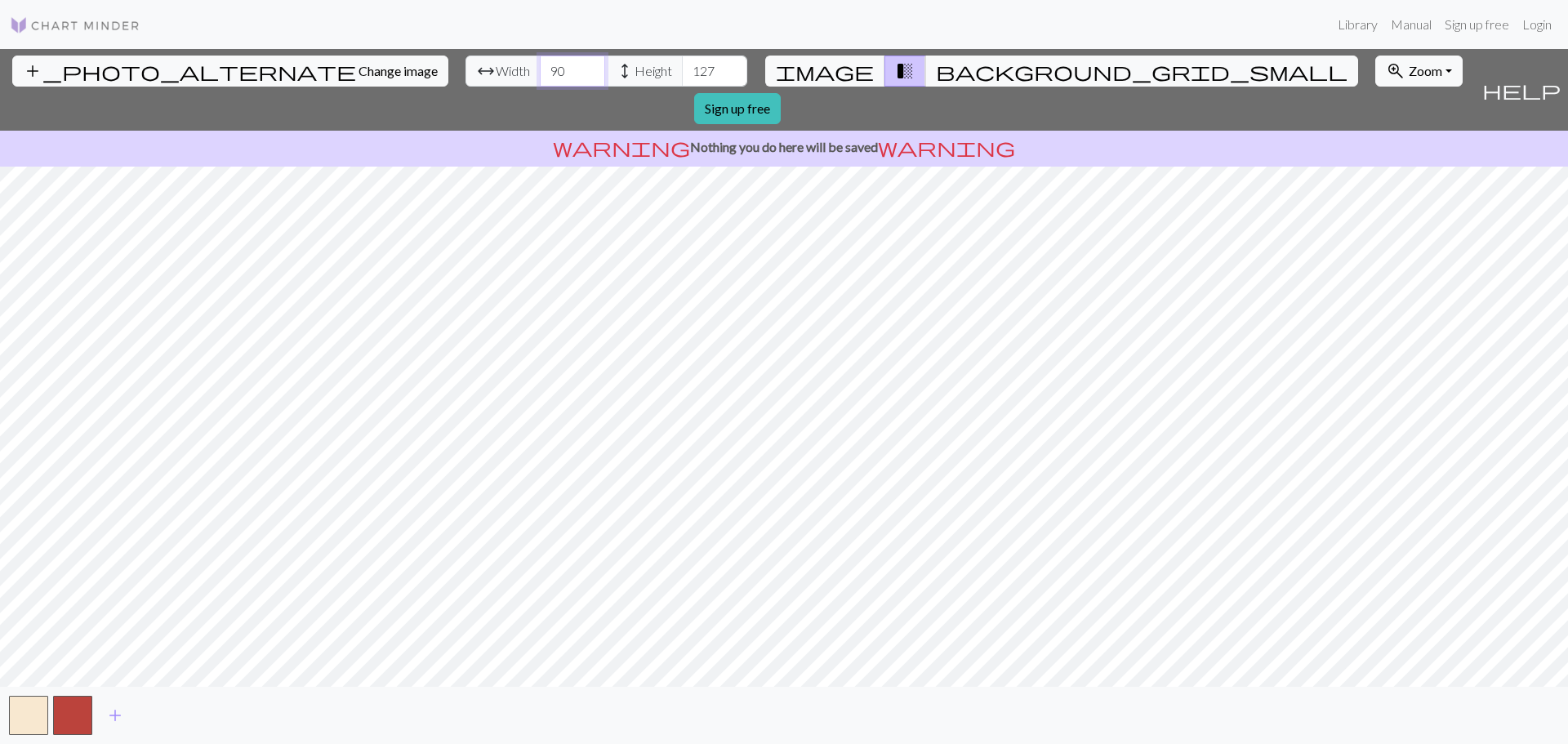
click at [540, 64] on input "91" at bounding box center [572, 71] width 65 height 31
click at [540, 64] on input "92" at bounding box center [572, 71] width 65 height 31
click at [540, 64] on input "93" at bounding box center [572, 71] width 65 height 31
click at [540, 64] on input "94" at bounding box center [572, 71] width 65 height 31
click at [540, 64] on input "102" at bounding box center [572, 71] width 65 height 31
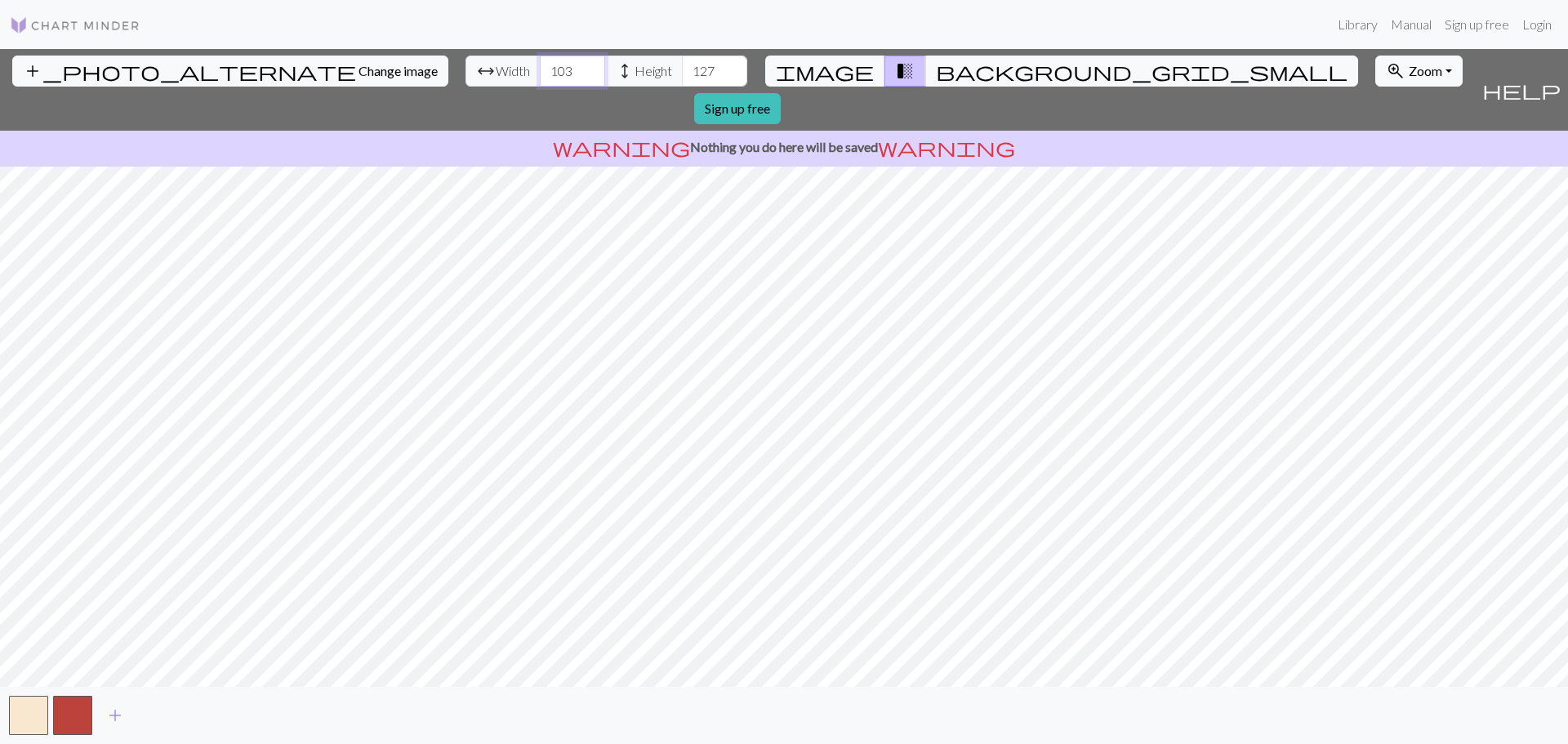
type input "103"
click at [540, 64] on input "103" at bounding box center [572, 71] width 65 height 31
click at [682, 64] on input "128" at bounding box center [715, 71] width 65 height 31
type input "129"
click at [682, 64] on input "129" at bounding box center [715, 71] width 65 height 31
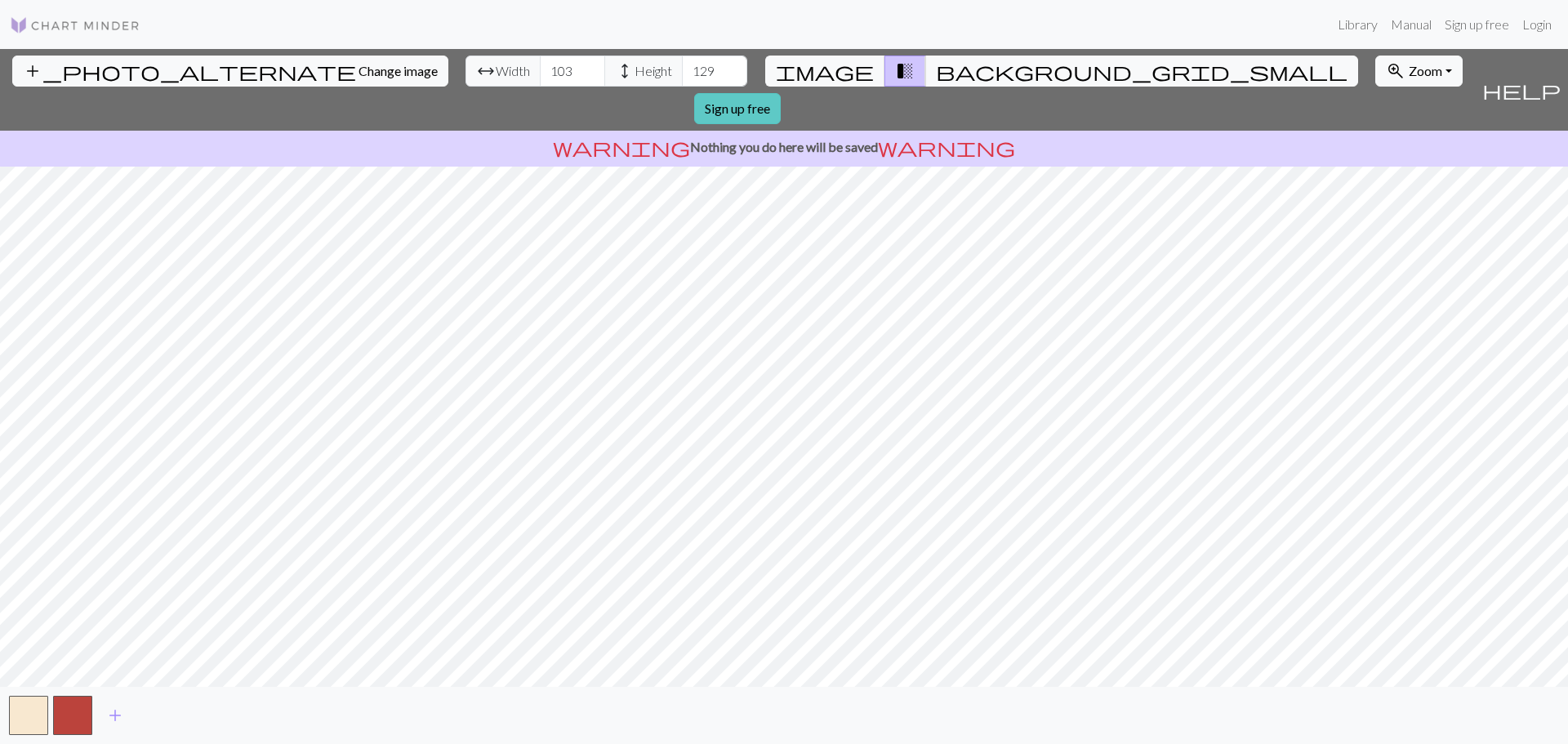
click at [781, 93] on link "Sign up free" at bounding box center [737, 108] width 87 height 31
click at [1527, 25] on link "Login" at bounding box center [1537, 24] width 42 height 32
click at [1535, 30] on link "Login" at bounding box center [1537, 24] width 42 height 32
click at [781, 93] on link "Sign up free" at bounding box center [737, 108] width 87 height 31
click at [1531, 26] on link "Login" at bounding box center [1537, 24] width 42 height 32
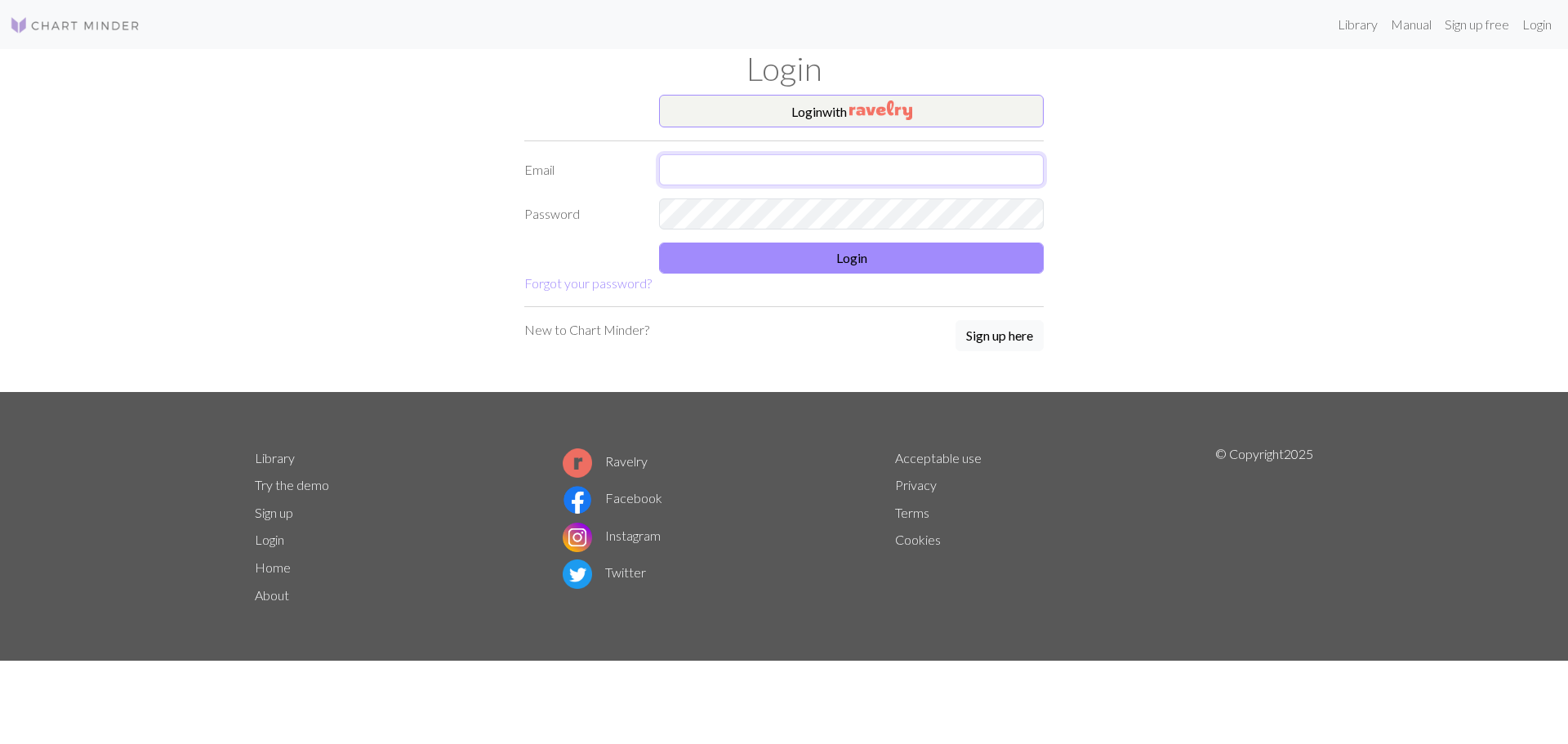
type input "fbwodk0202@gmail.com"
click at [801, 255] on button "Login" at bounding box center [851, 258] width 385 height 31
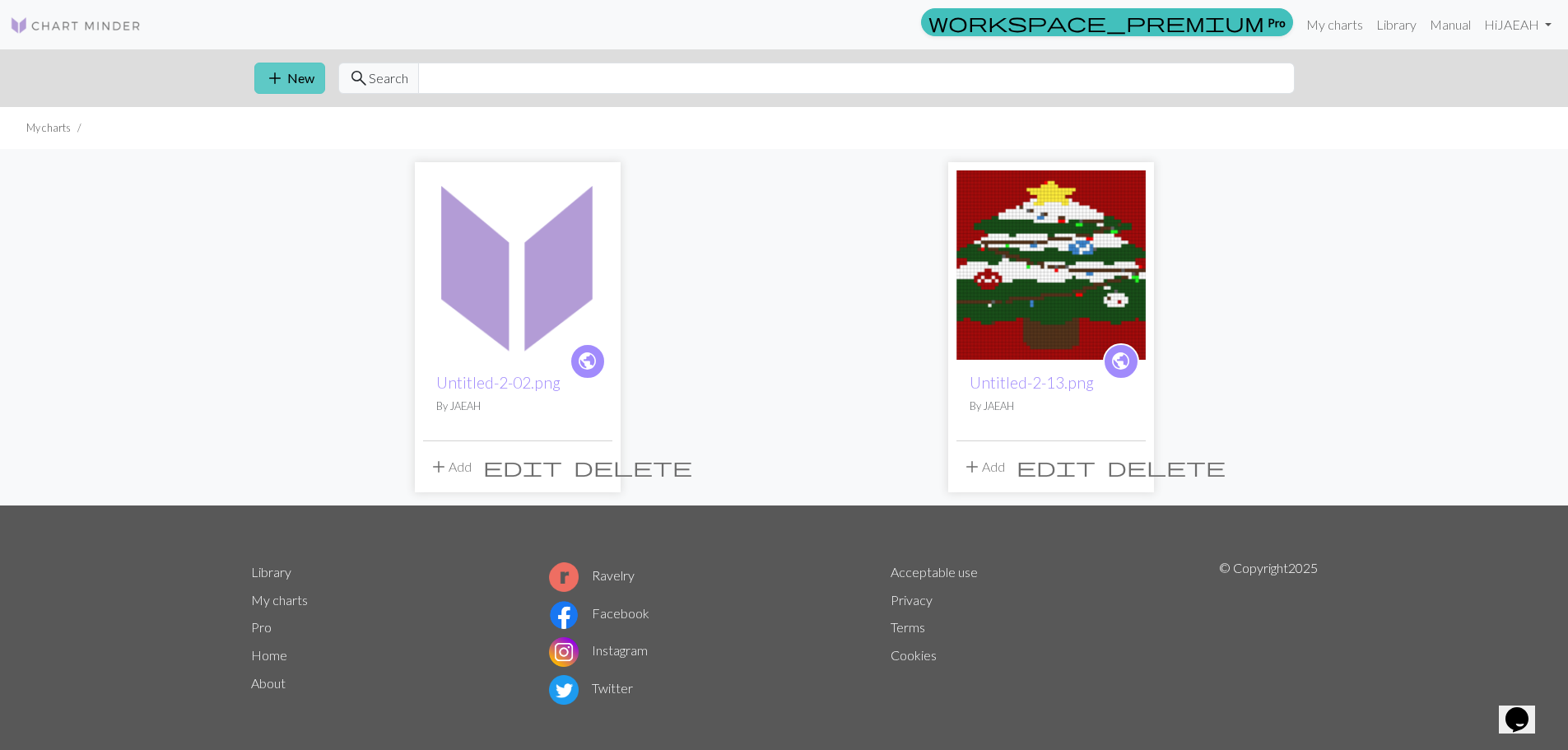
click at [266, 75] on span "add" at bounding box center [275, 79] width 20 height 23
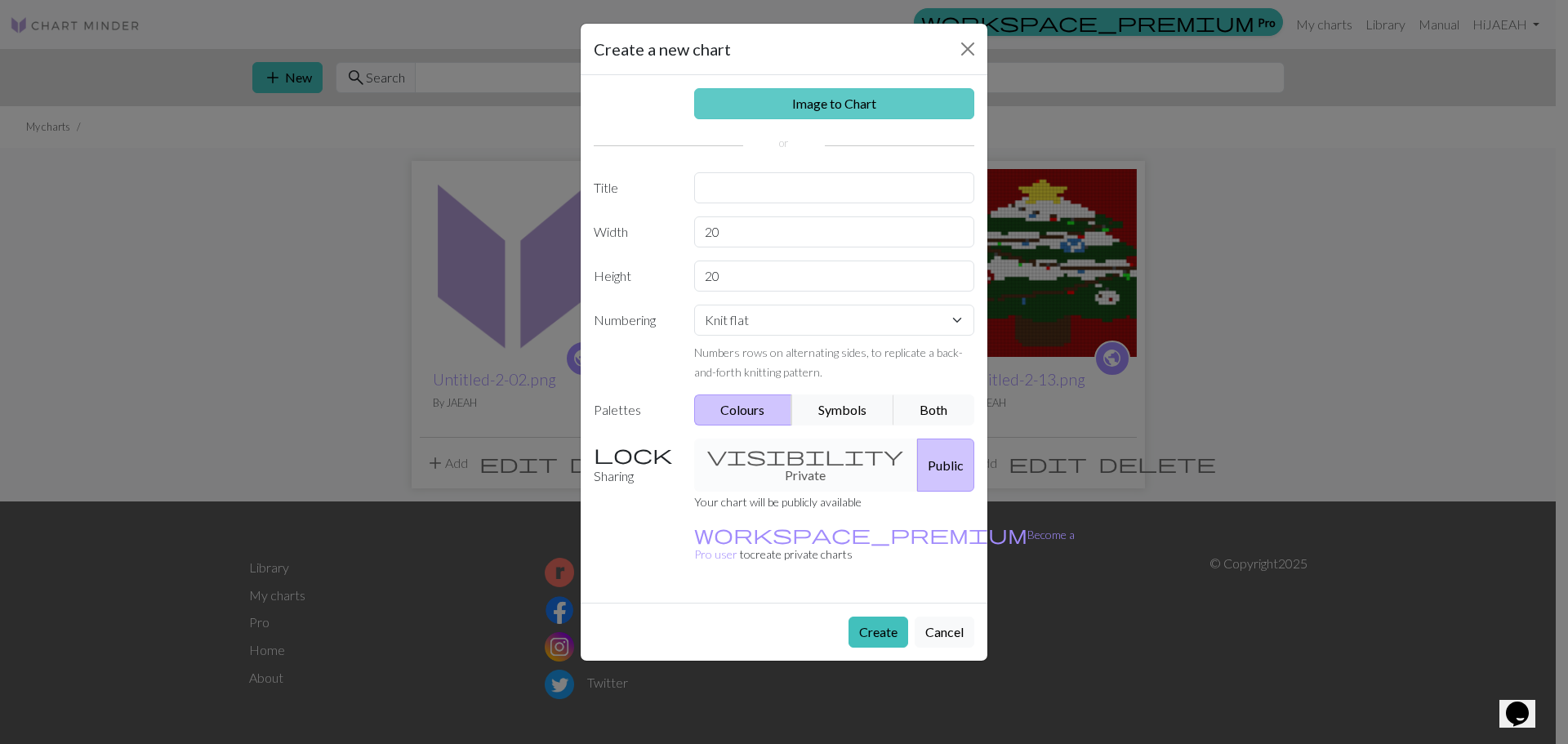
click at [808, 105] on link "Image to Chart" at bounding box center [834, 103] width 281 height 31
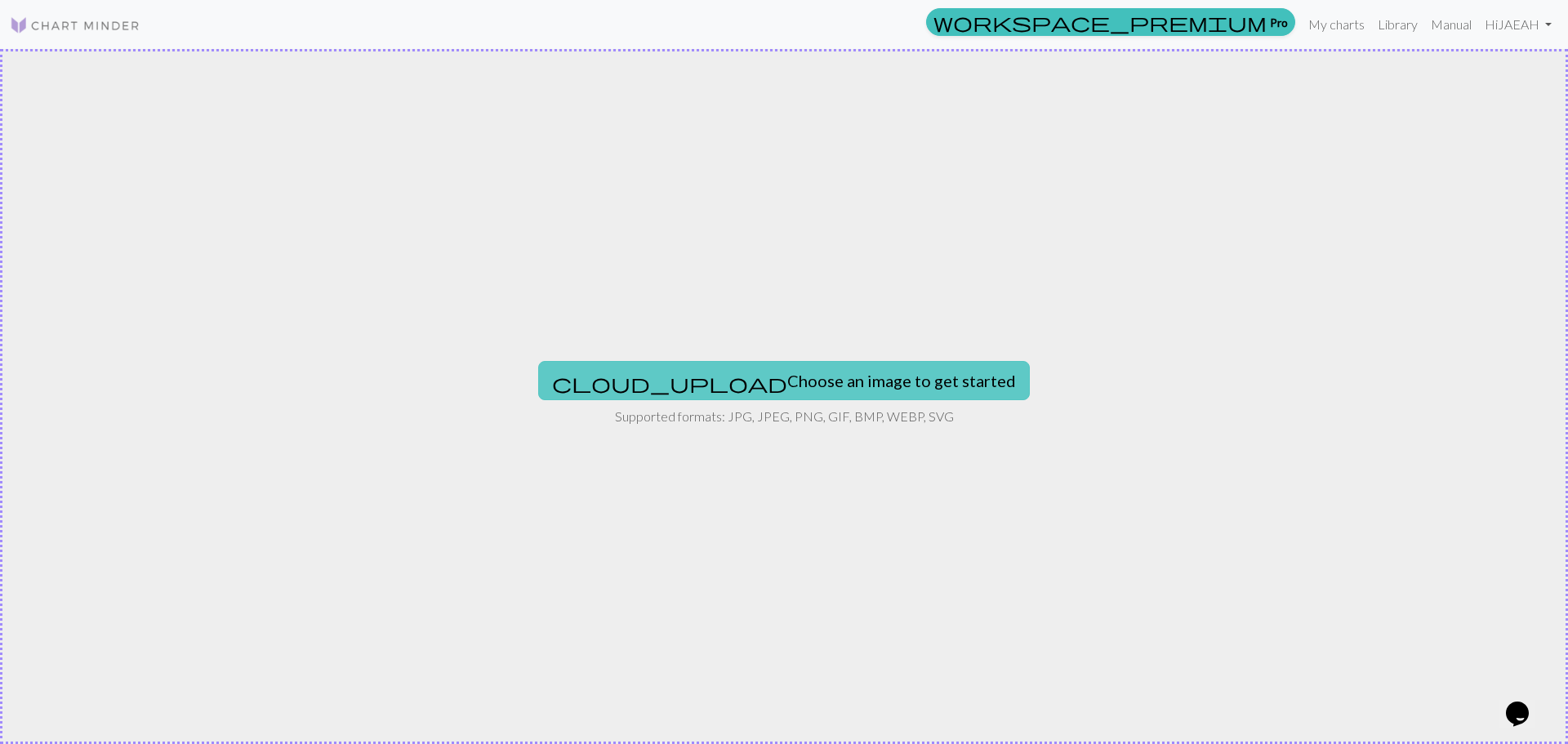
click at [752, 361] on div "cloud_upload Choose an image to get started Supported formats: JPG, JPEG, PNG, …" at bounding box center [784, 396] width 1568 height 695
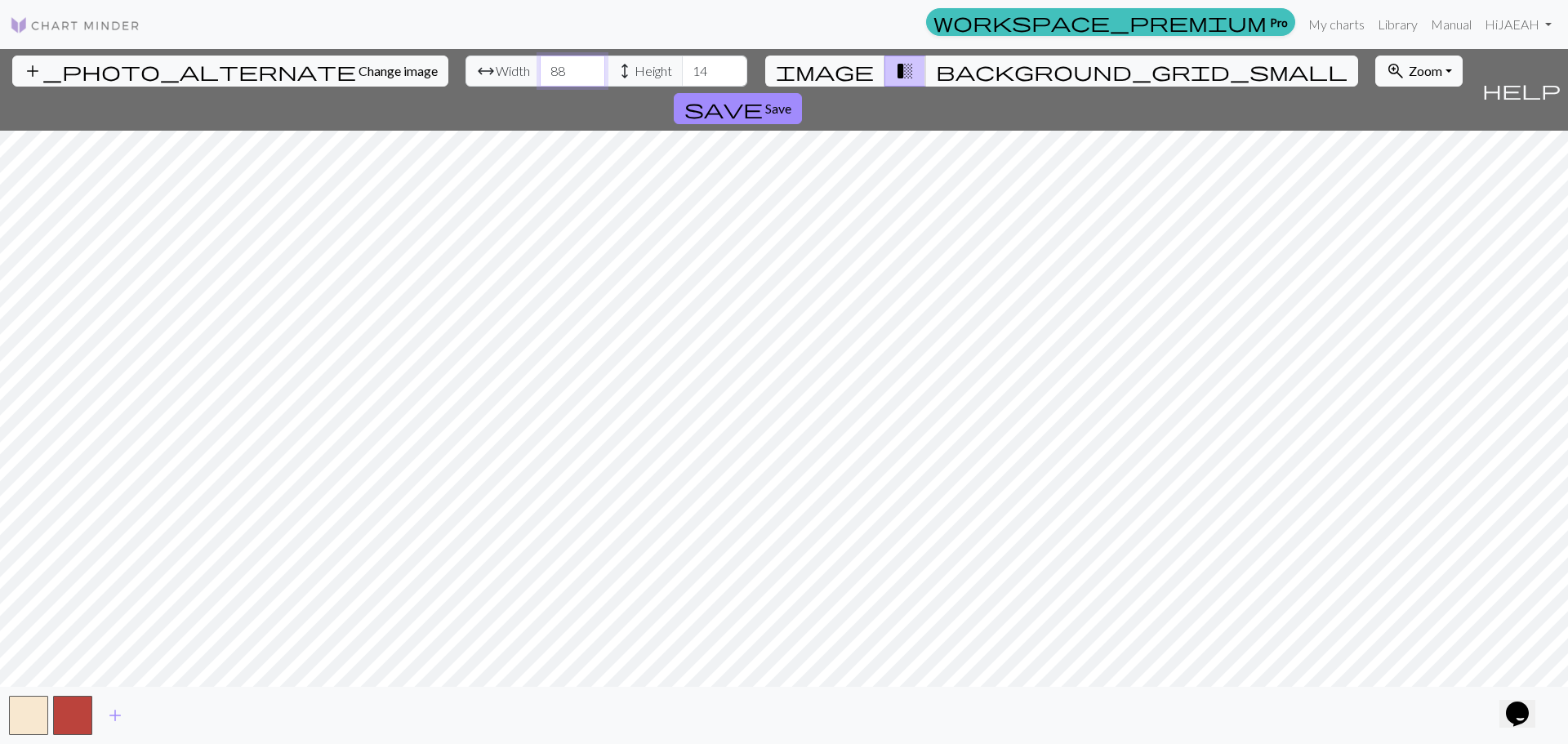
type input "88"
click at [540, 68] on input "88" at bounding box center [572, 71] width 65 height 31
type input "112"
click at [682, 65] on input "112" at bounding box center [715, 71] width 65 height 31
type input "110"
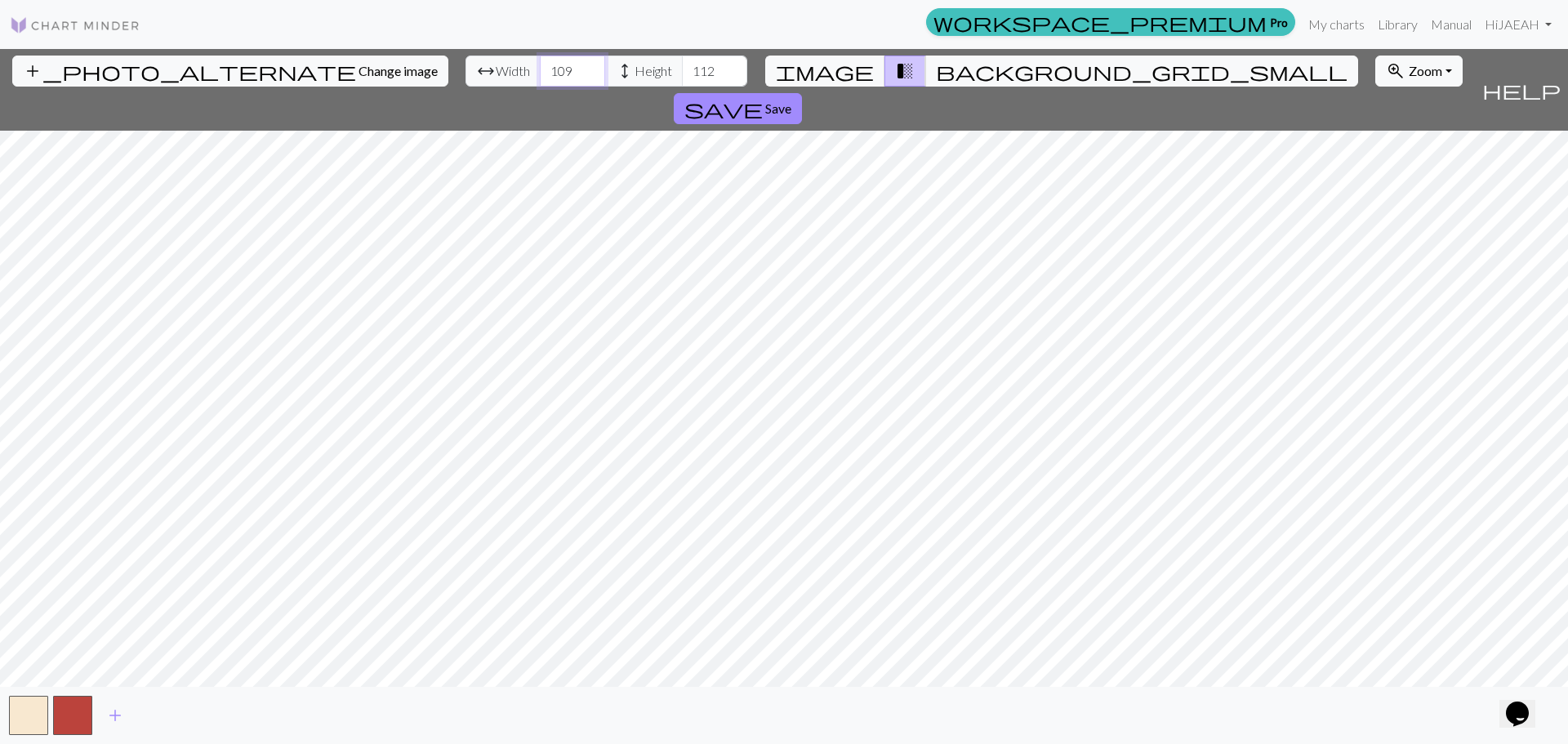
click at [540, 63] on input "110" at bounding box center [572, 71] width 65 height 31
click at [682, 69] on input "115" at bounding box center [715, 71] width 65 height 31
click at [682, 69] on input "116" at bounding box center [715, 71] width 65 height 31
click at [682, 69] on input "117" at bounding box center [715, 71] width 65 height 31
click at [682, 69] on input "118" at bounding box center [715, 71] width 65 height 31
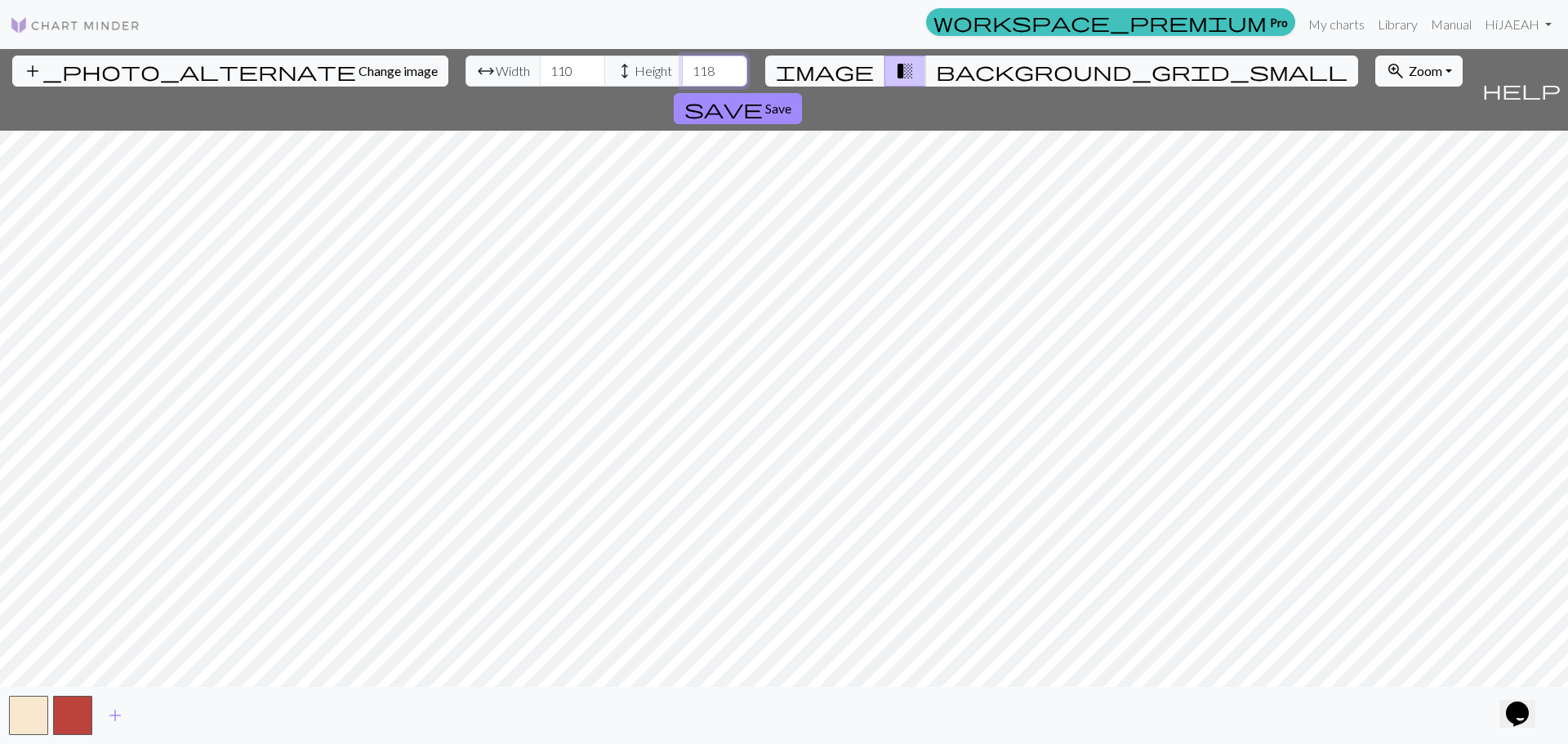
click at [682, 69] on input "119" at bounding box center [715, 71] width 65 height 31
click at [682, 69] on input "120" at bounding box center [715, 71] width 65 height 31
click at [682, 69] on input "121" at bounding box center [715, 71] width 65 height 31
click at [682, 69] on input "122" at bounding box center [715, 71] width 65 height 31
click at [682, 69] on input "123" at bounding box center [715, 71] width 65 height 31
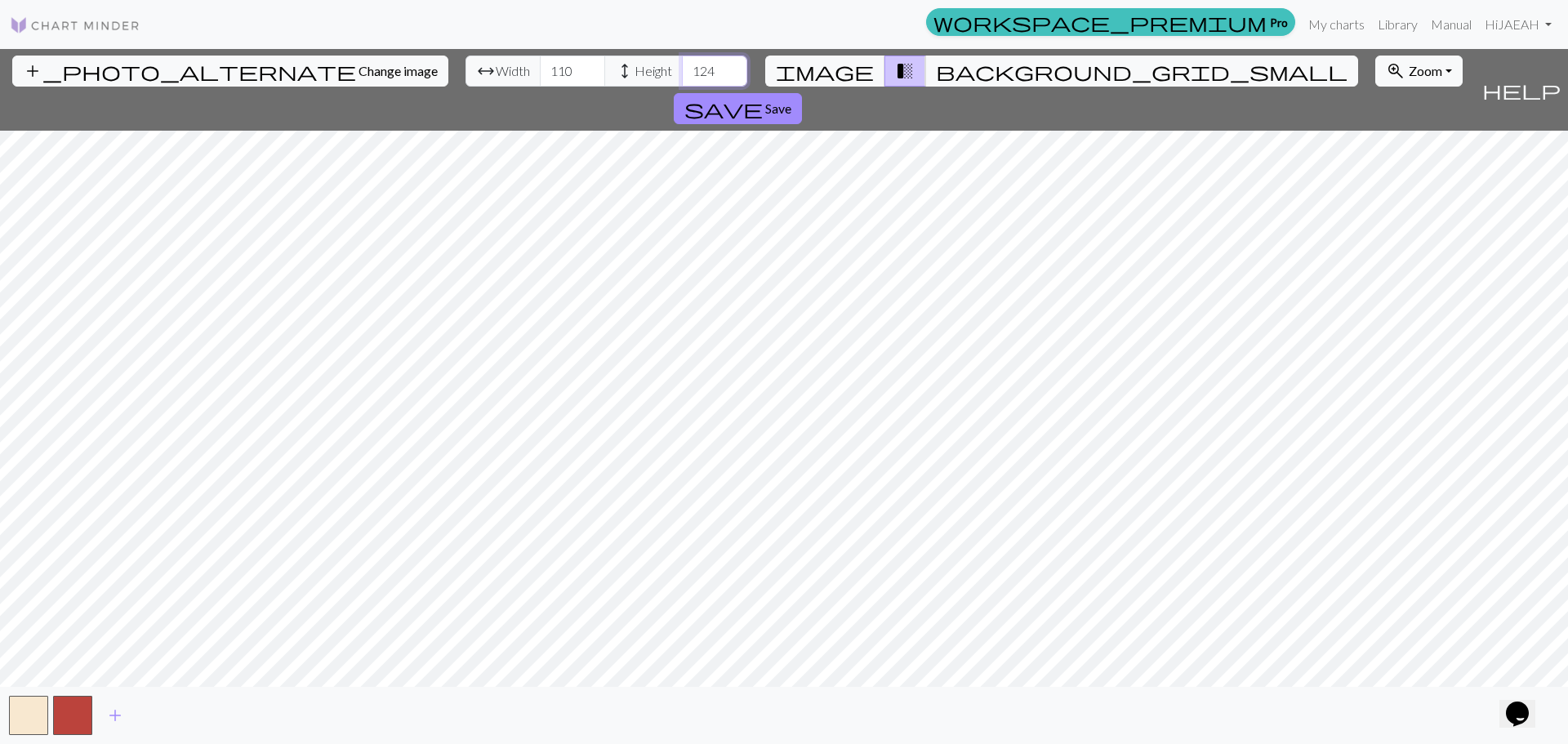
click at [682, 69] on input "124" at bounding box center [715, 71] width 65 height 31
click at [682, 69] on input "125" at bounding box center [715, 71] width 65 height 31
click at [682, 69] on input "126" at bounding box center [715, 71] width 65 height 31
type input "150"
click at [682, 69] on input "150" at bounding box center [715, 71] width 65 height 31
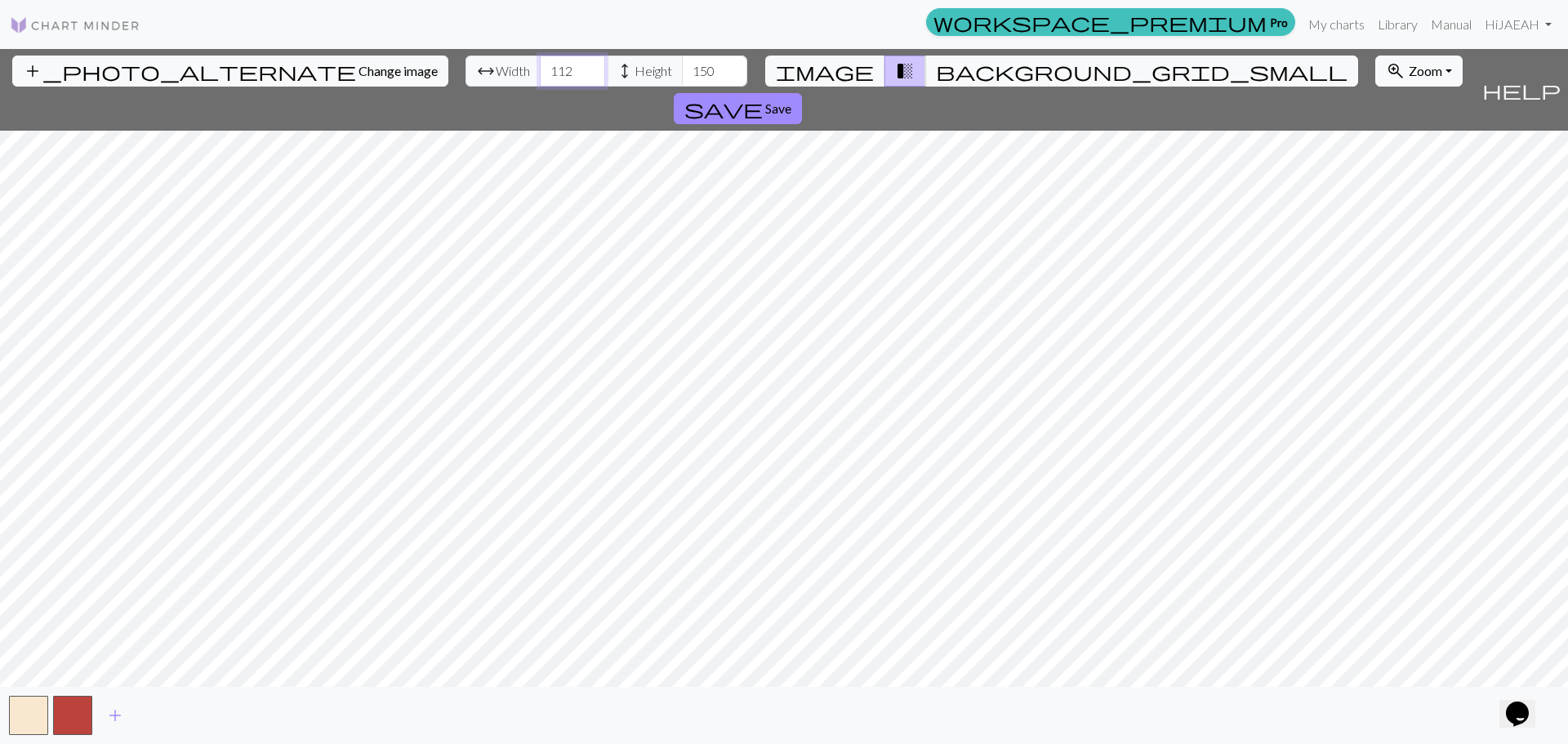
click at [540, 66] on input "112" at bounding box center [572, 71] width 65 height 31
click at [540, 66] on input "113" at bounding box center [572, 71] width 65 height 31
click at [540, 66] on input "114" at bounding box center [572, 71] width 65 height 31
click at [540, 66] on input "115" at bounding box center [572, 71] width 65 height 31
click at [540, 66] on input "116" at bounding box center [572, 71] width 65 height 31
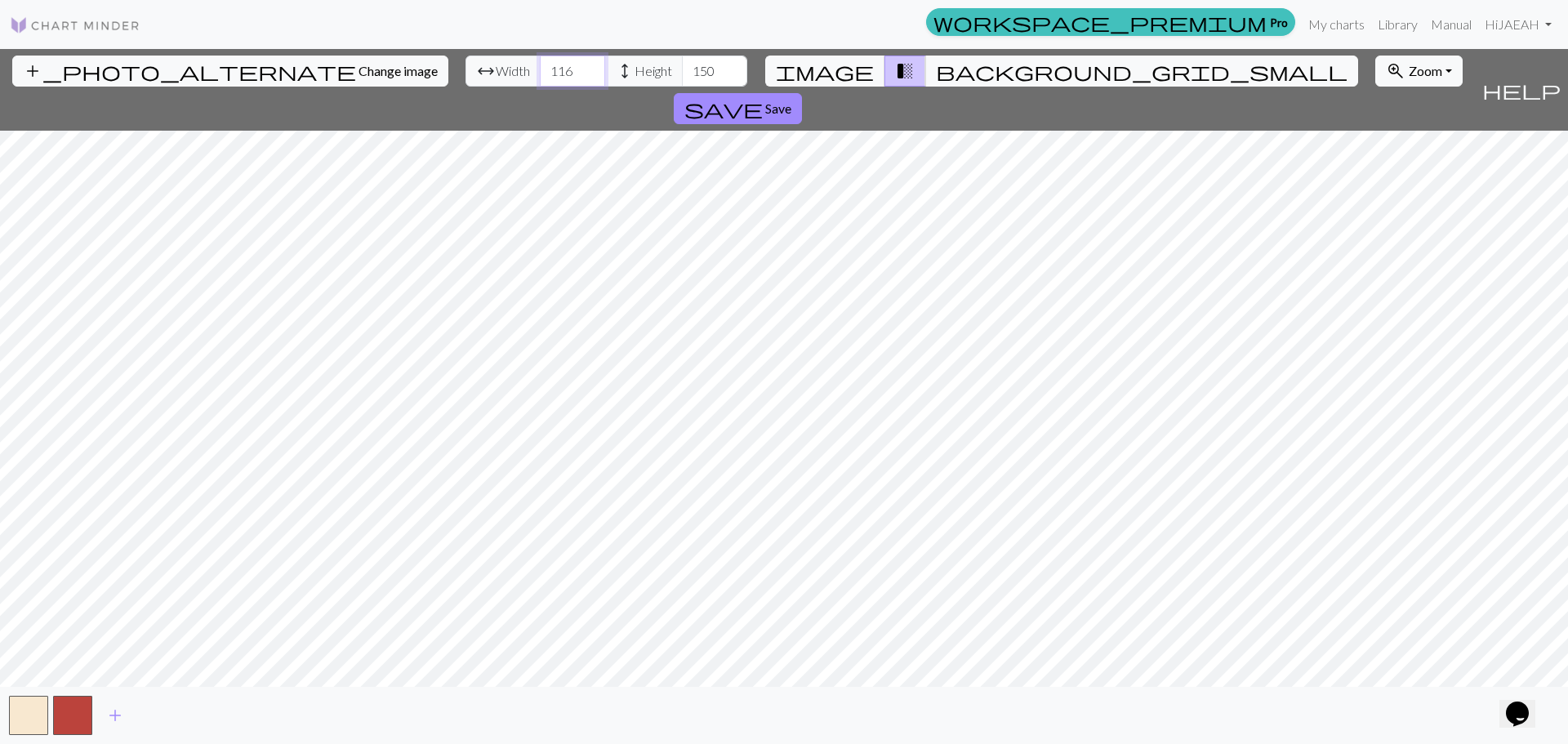
click at [540, 66] on input "117" at bounding box center [572, 71] width 65 height 31
click at [540, 66] on input "118" at bounding box center [572, 71] width 65 height 31
click at [540, 66] on input "119" at bounding box center [572, 71] width 65 height 31
click at [540, 66] on input "120" at bounding box center [572, 71] width 65 height 31
click at [540, 66] on input "121" at bounding box center [572, 71] width 65 height 31
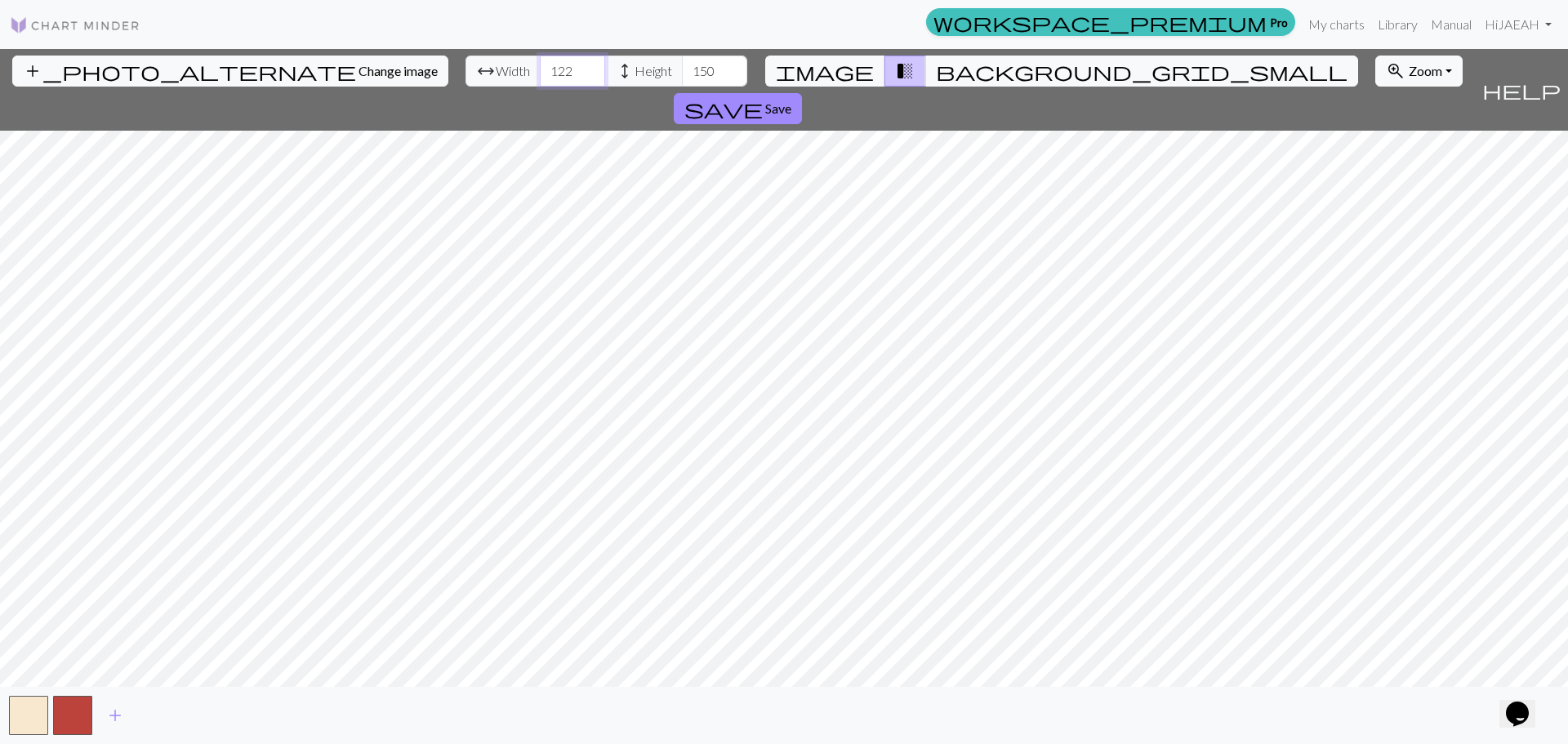
click at [540, 66] on input "122" at bounding box center [572, 71] width 65 height 31
click at [540, 66] on input "123" at bounding box center [572, 71] width 65 height 31
type input "124"
click at [540, 66] on input "124" at bounding box center [572, 71] width 65 height 31
click at [802, 93] on button "save Save" at bounding box center [738, 108] width 128 height 31
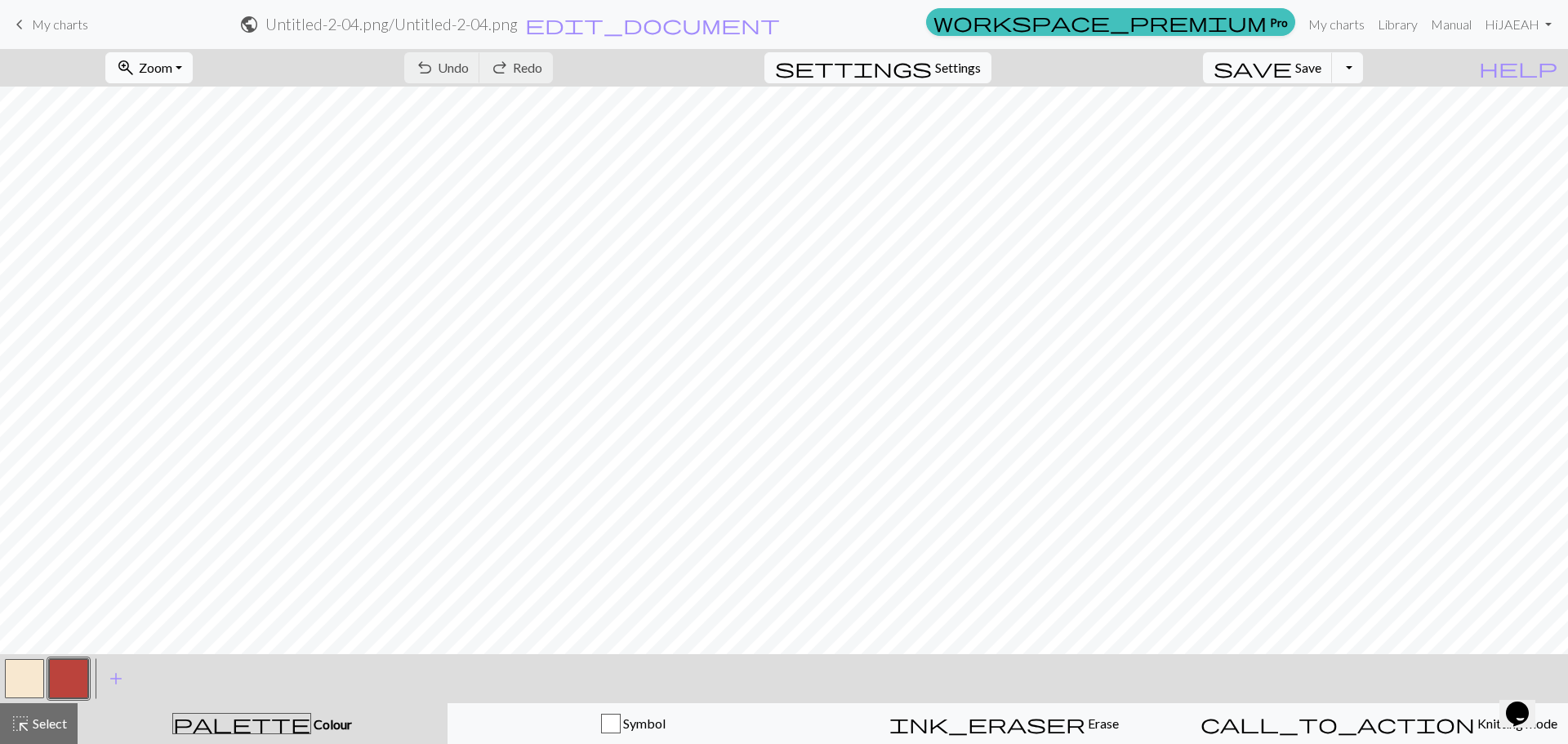
click at [172, 62] on span "Zoom" at bounding box center [155, 67] width 33 height 15
click at [179, 214] on button "100%" at bounding box center [170, 221] width 129 height 26
drag, startPoint x: 178, startPoint y: 56, endPoint x: 180, endPoint y: 78, distance: 22.1
click at [179, 58] on button "zoom_in Zoom Zoom" at bounding box center [149, 67] width 87 height 31
click at [174, 198] on button "50%" at bounding box center [170, 195] width 129 height 26
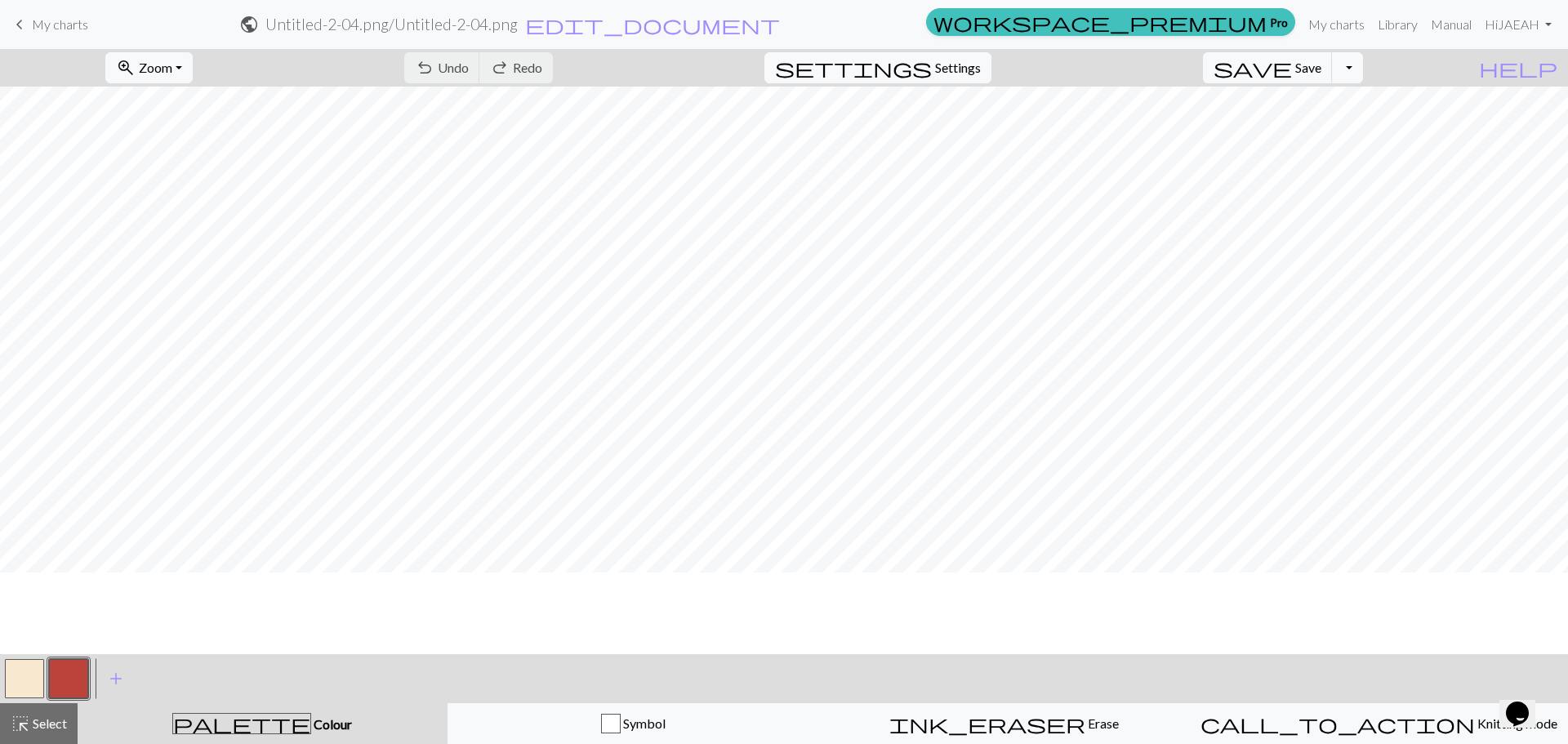
scroll to position [409, 0]
click at [13, 682] on button "button" at bounding box center [24, 679] width 39 height 39
drag, startPoint x: 61, startPoint y: 671, endPoint x: 72, endPoint y: 654, distance: 20.2
click at [62, 671] on button "button" at bounding box center [69, 679] width 39 height 39
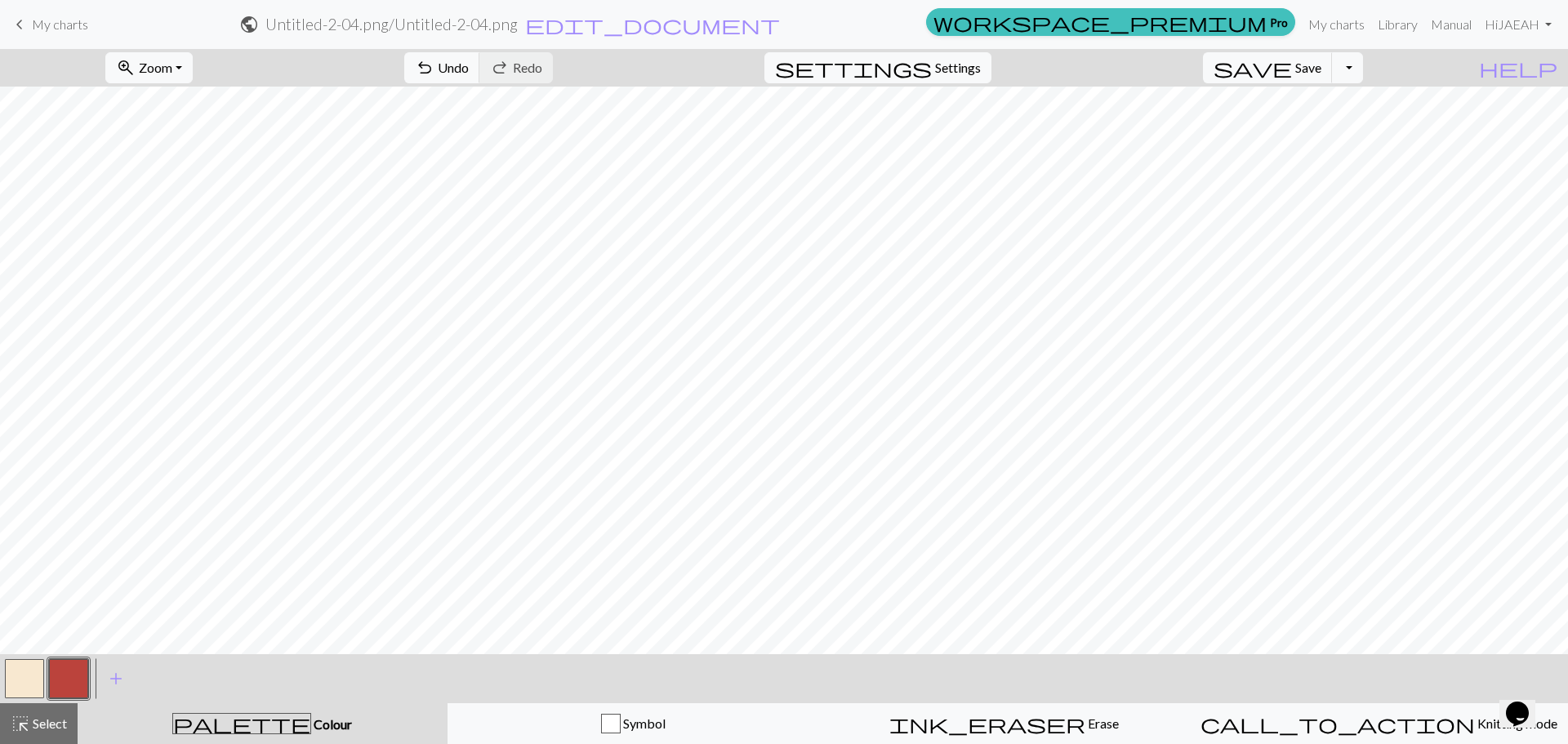
click at [24, 685] on button "button" at bounding box center [24, 679] width 39 height 39
drag, startPoint x: 60, startPoint y: 688, endPoint x: 72, endPoint y: 658, distance: 32.3
click at [60, 687] on button "button" at bounding box center [69, 679] width 39 height 39
click at [13, 676] on button "button" at bounding box center [24, 679] width 39 height 39
drag, startPoint x: 69, startPoint y: 677, endPoint x: 105, endPoint y: 647, distance: 46.9
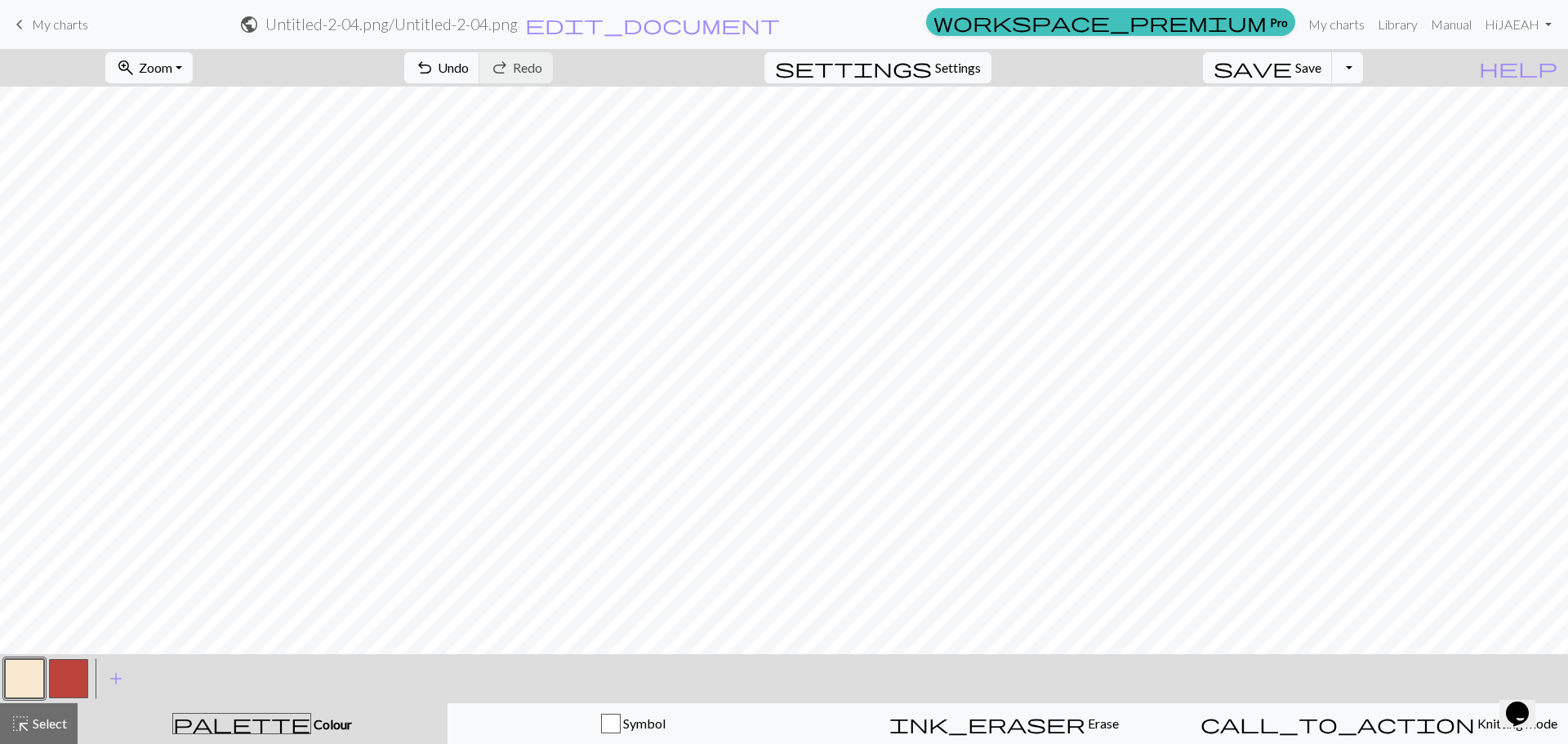
click at [69, 676] on button "button" at bounding box center [69, 679] width 39 height 39
drag, startPoint x: 34, startPoint y: 683, endPoint x: 117, endPoint y: 647, distance: 90.5
click at [37, 683] on button "button" at bounding box center [24, 679] width 39 height 39
drag, startPoint x: 61, startPoint y: 680, endPoint x: 108, endPoint y: 656, distance: 52.8
click at [70, 675] on button "button" at bounding box center [69, 679] width 39 height 39
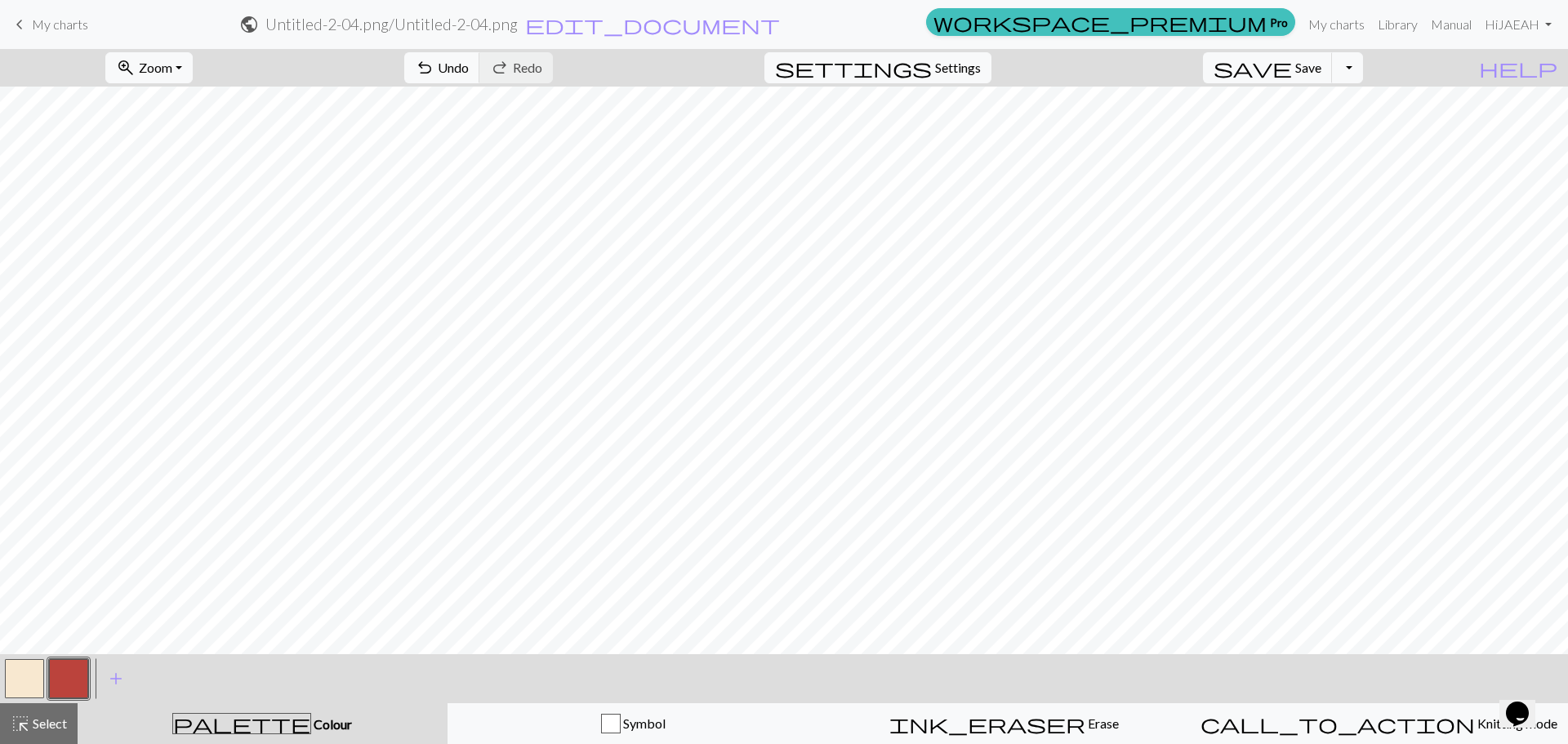
drag, startPoint x: 4, startPoint y: 686, endPoint x: 45, endPoint y: 651, distance: 53.9
click at [6, 684] on button "button" at bounding box center [24, 679] width 39 height 39
click at [83, 675] on button "button" at bounding box center [69, 679] width 39 height 39
click at [13, 680] on button "button" at bounding box center [24, 679] width 39 height 39
drag, startPoint x: 70, startPoint y: 690, endPoint x: 109, endPoint y: 662, distance: 48.0
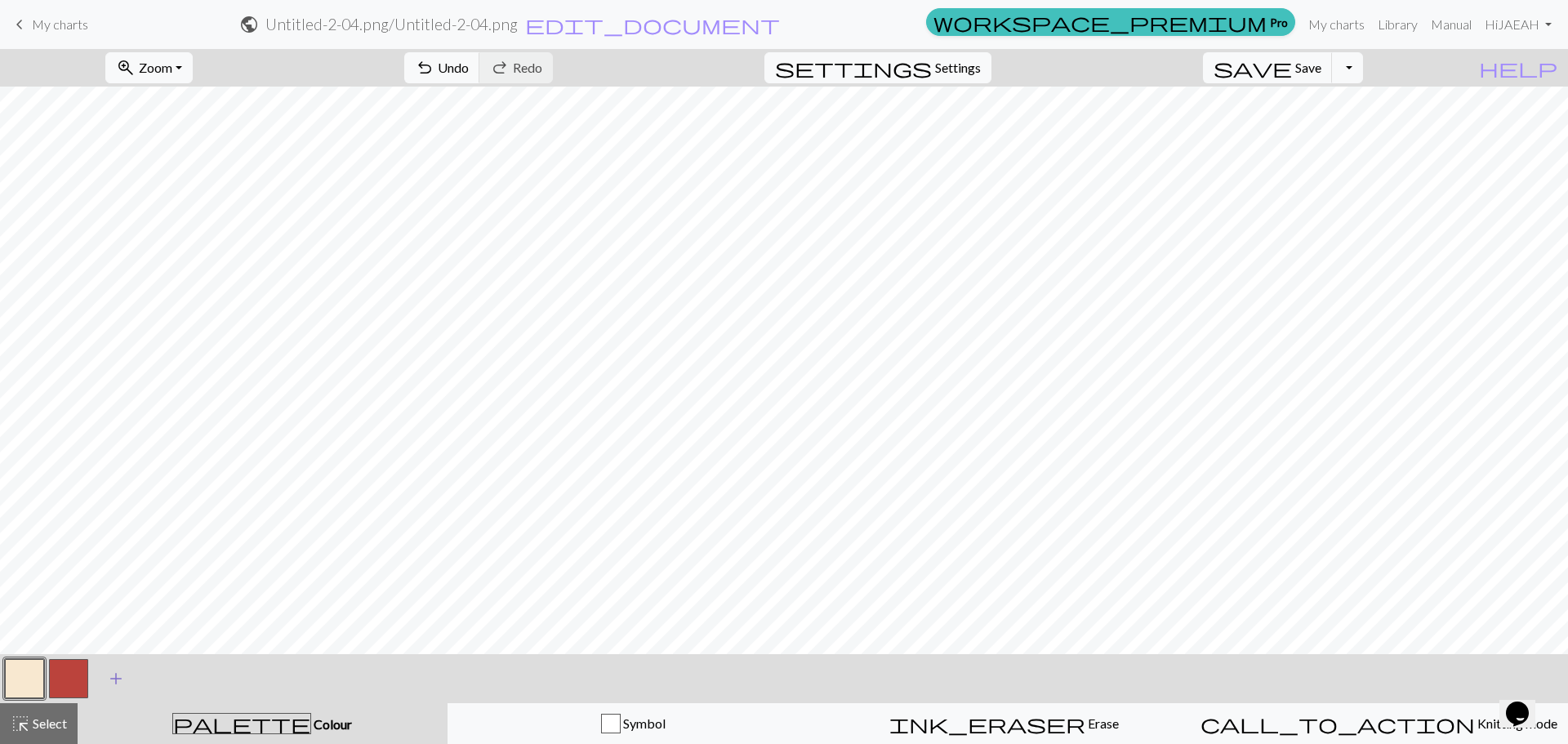
click at [74, 687] on button "button" at bounding box center [69, 679] width 39 height 39
drag, startPoint x: 15, startPoint y: 673, endPoint x: 100, endPoint y: 647, distance: 88.9
click at [17, 673] on button "button" at bounding box center [24, 679] width 39 height 39
drag, startPoint x: 69, startPoint y: 682, endPoint x: 101, endPoint y: 648, distance: 46.7
click at [77, 674] on button "button" at bounding box center [69, 679] width 39 height 39
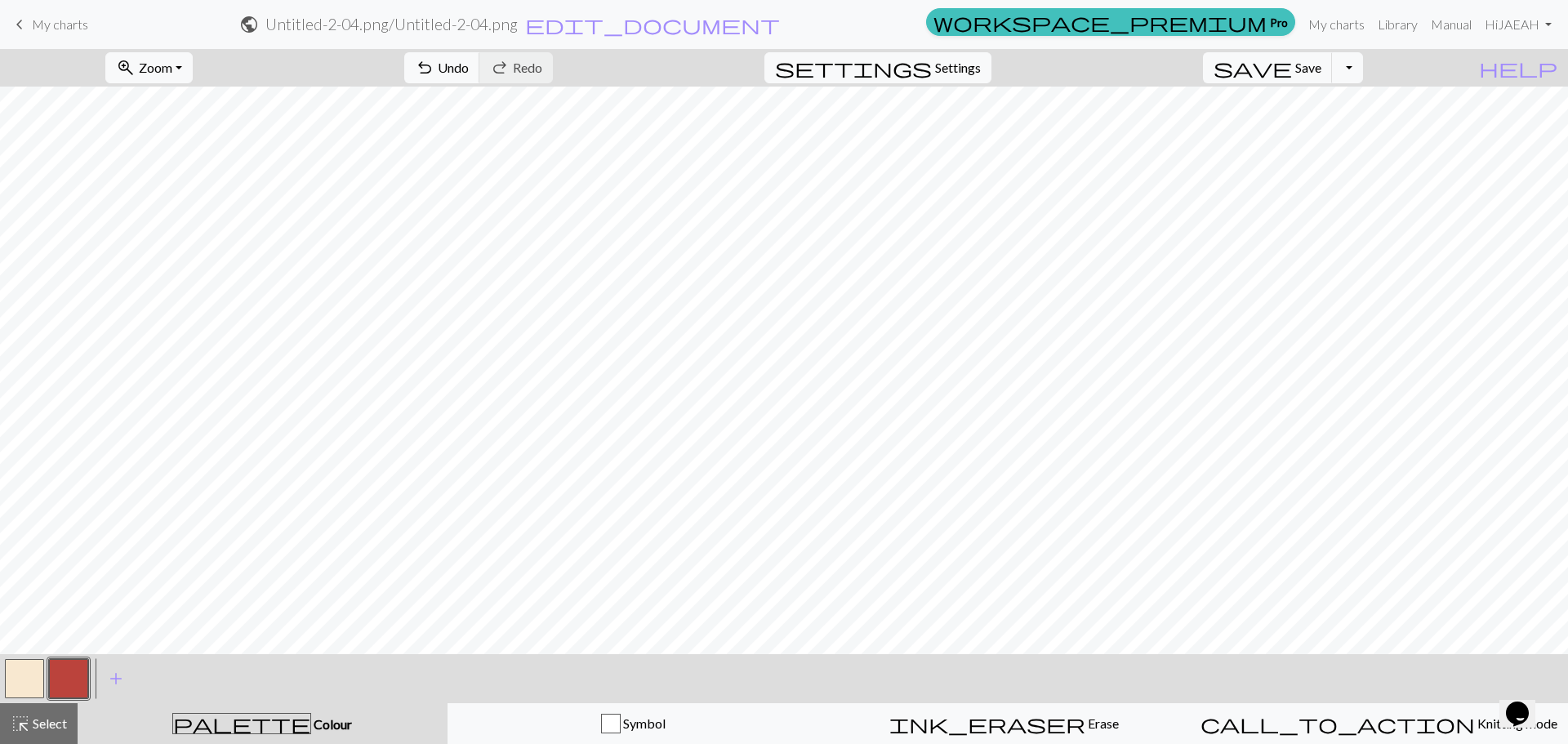
click at [36, 685] on button "button" at bounding box center [24, 679] width 39 height 39
click at [66, 678] on button "button" at bounding box center [69, 679] width 39 height 39
drag, startPoint x: 27, startPoint y: 679, endPoint x: 44, endPoint y: 664, distance: 22.7
click at [30, 675] on button "button" at bounding box center [24, 679] width 39 height 39
click at [54, 676] on button "button" at bounding box center [69, 679] width 39 height 39
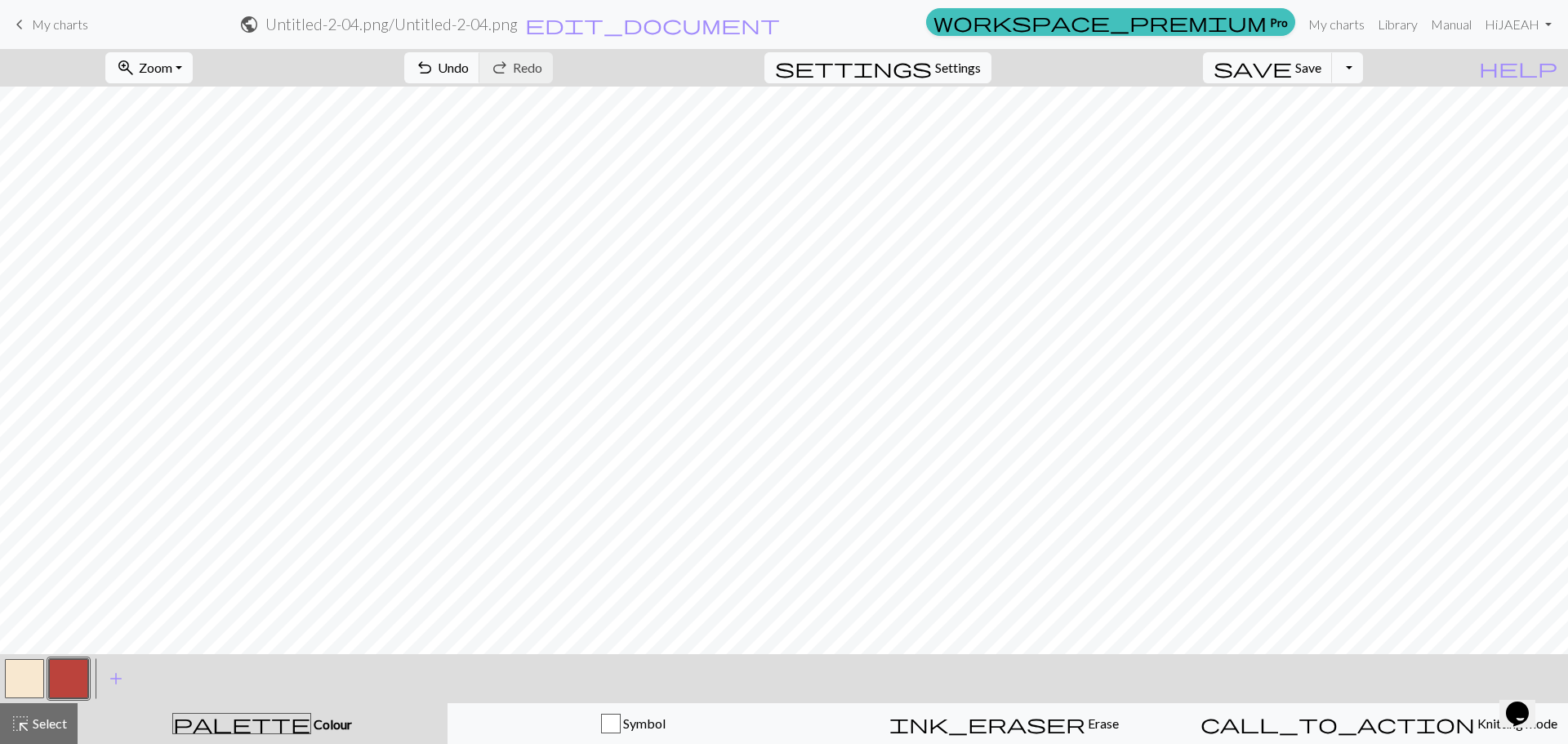
click at [135, 69] on span "zoom_in" at bounding box center [126, 68] width 20 height 23
click at [171, 230] on button "100%" at bounding box center [170, 221] width 129 height 26
drag, startPoint x: 15, startPoint y: 679, endPoint x: 204, endPoint y: 647, distance: 191.7
click at [41, 679] on button "button" at bounding box center [24, 679] width 39 height 39
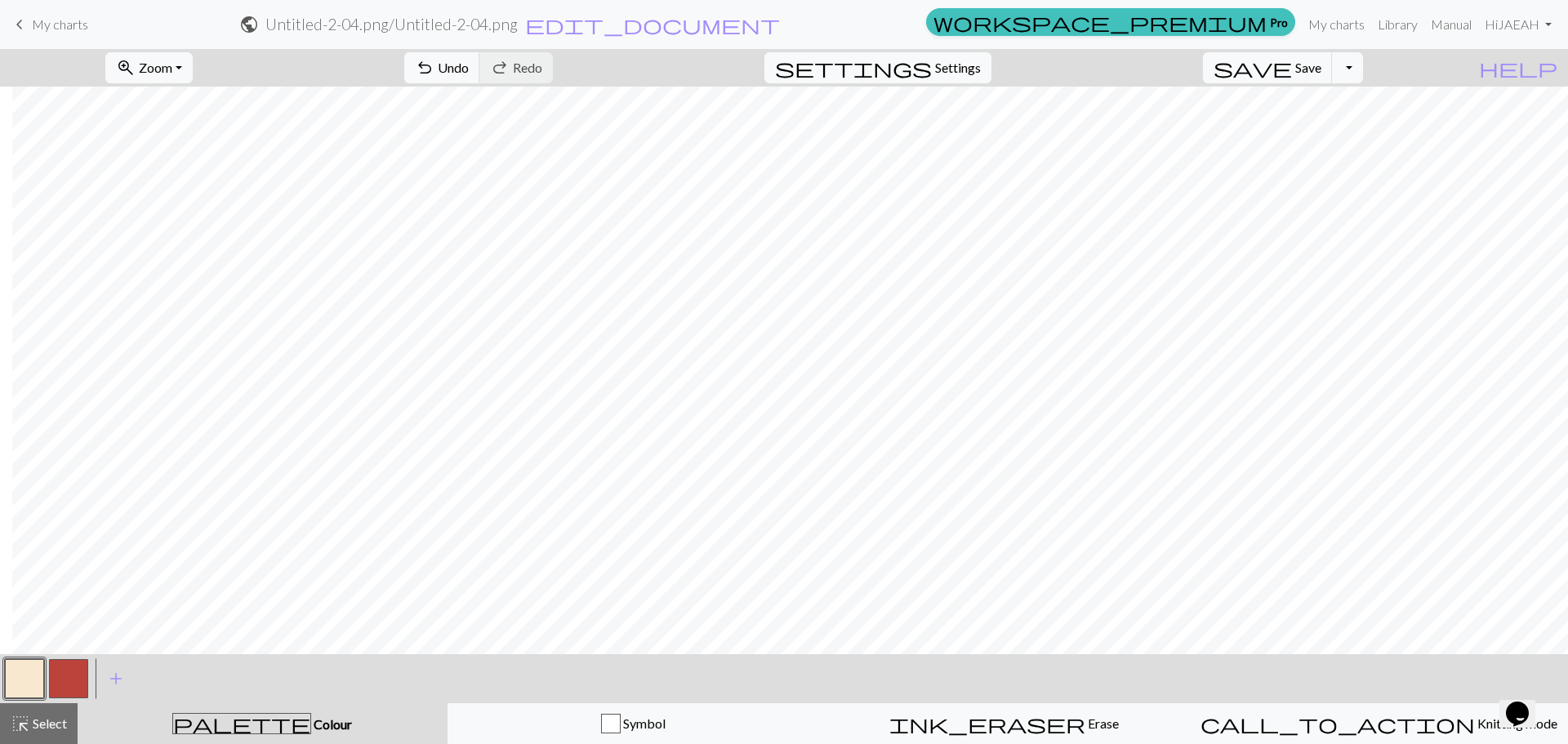
drag, startPoint x: 70, startPoint y: 681, endPoint x: 84, endPoint y: 679, distance: 14.1
click at [73, 681] on button "button" at bounding box center [69, 679] width 39 height 39
click at [20, 675] on button "button" at bounding box center [24, 679] width 39 height 39
drag, startPoint x: 574, startPoint y: 654, endPoint x: 627, endPoint y: 655, distance: 53.0
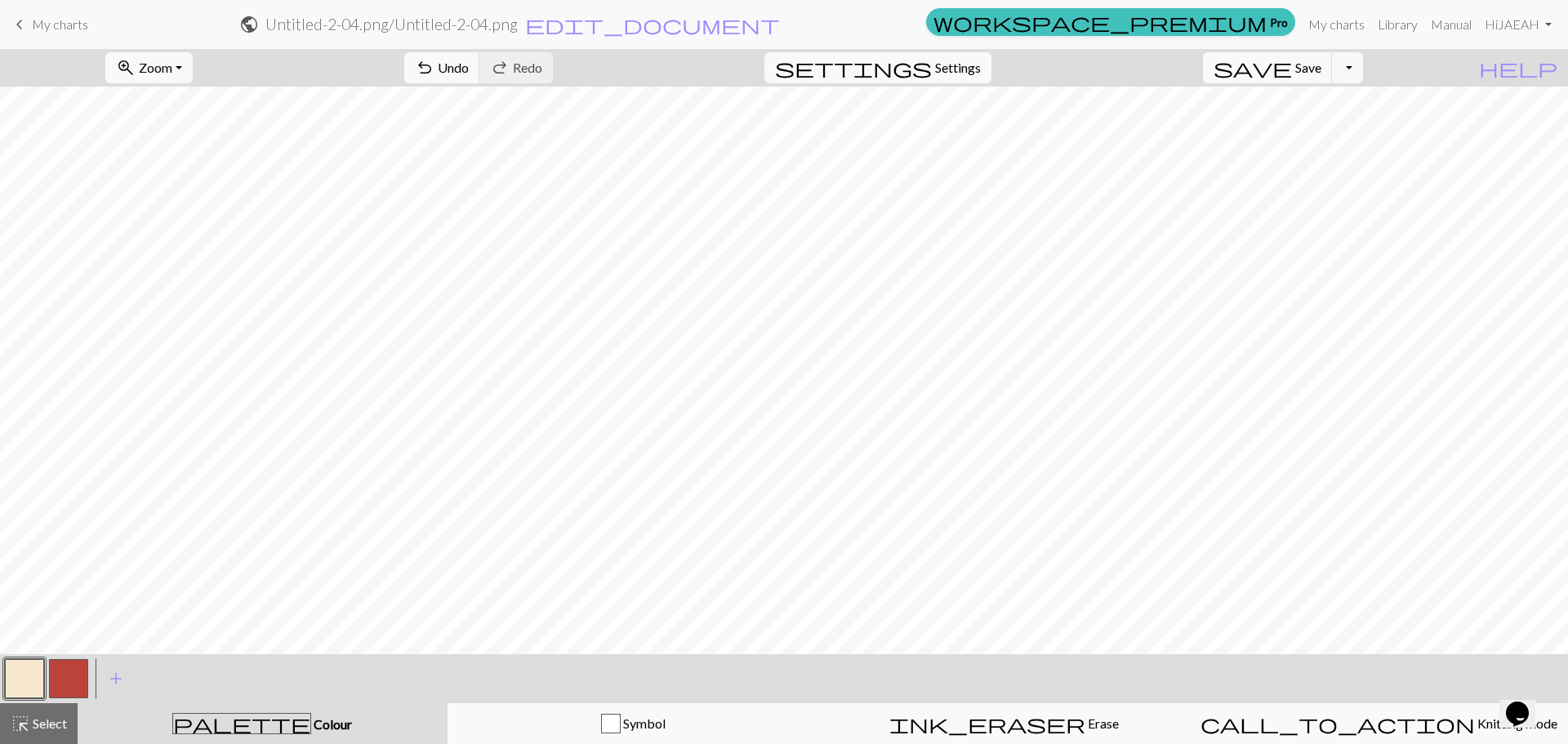
click at [627, 655] on div "< > add Add a colour" at bounding box center [784, 679] width 1568 height 49
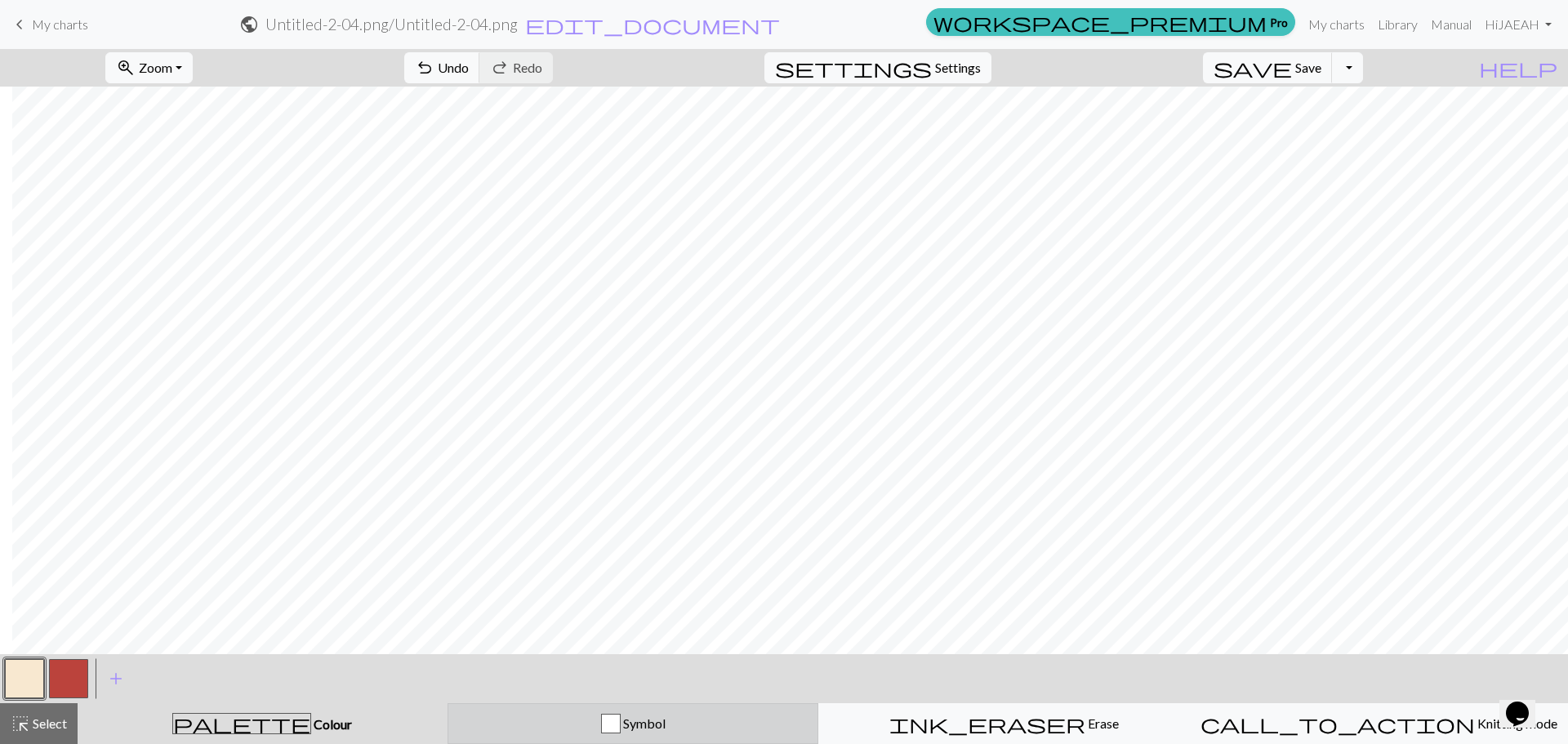
click at [652, 724] on span "Symbol" at bounding box center [643, 722] width 45 height 15
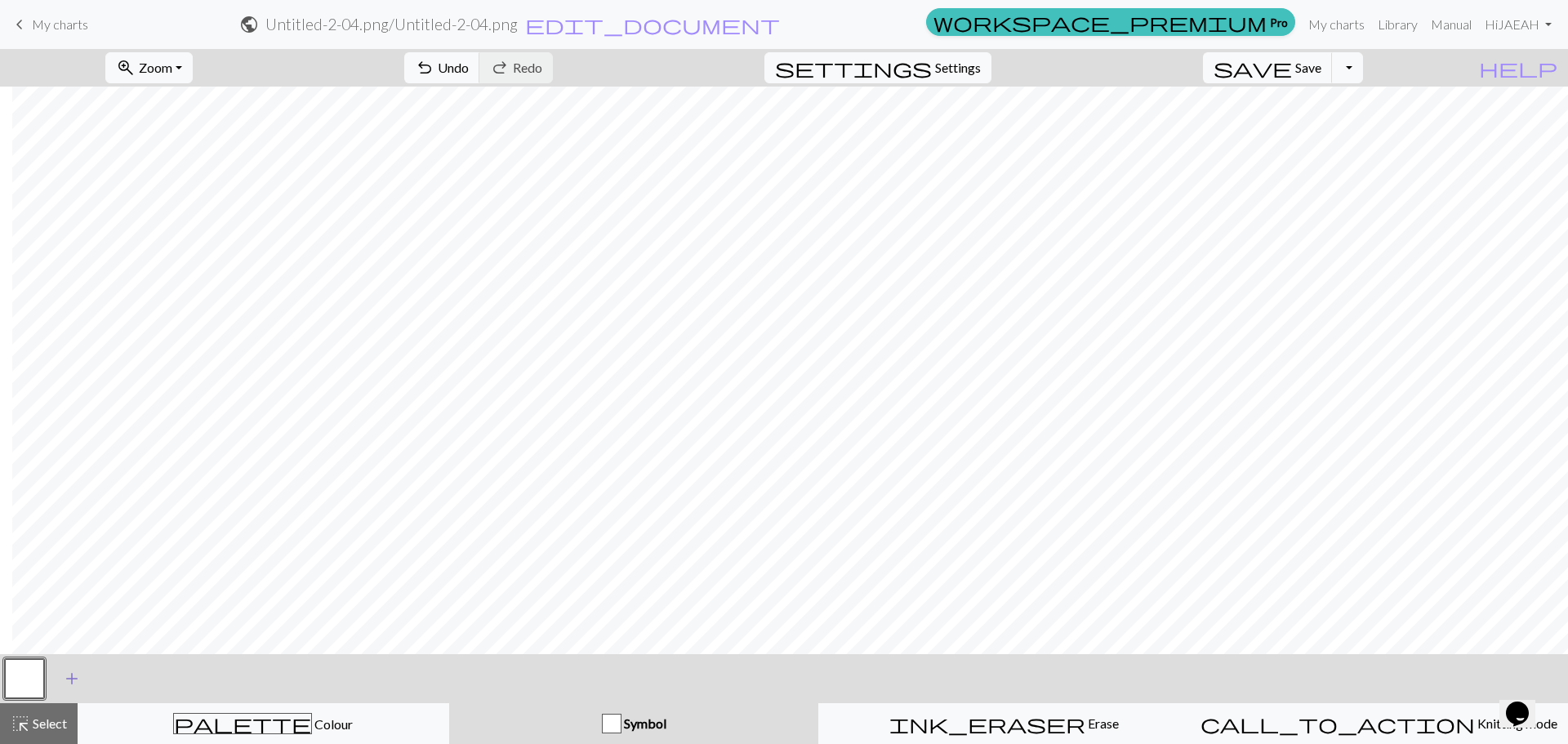
click at [65, 672] on span "add" at bounding box center [72, 679] width 20 height 23
drag, startPoint x: 49, startPoint y: 688, endPoint x: 37, endPoint y: 685, distance: 12.4
click at [48, 688] on div at bounding box center [68, 678] width 44 height 44
click at [25, 679] on button "button" at bounding box center [24, 679] width 39 height 39
click at [24, 679] on div "Edit symbol Name knit d f g h j k p s t F H J O P T / | 0 1 2 3 4 5 6 7 8 9 e m…" at bounding box center [784, 372] width 1568 height 744
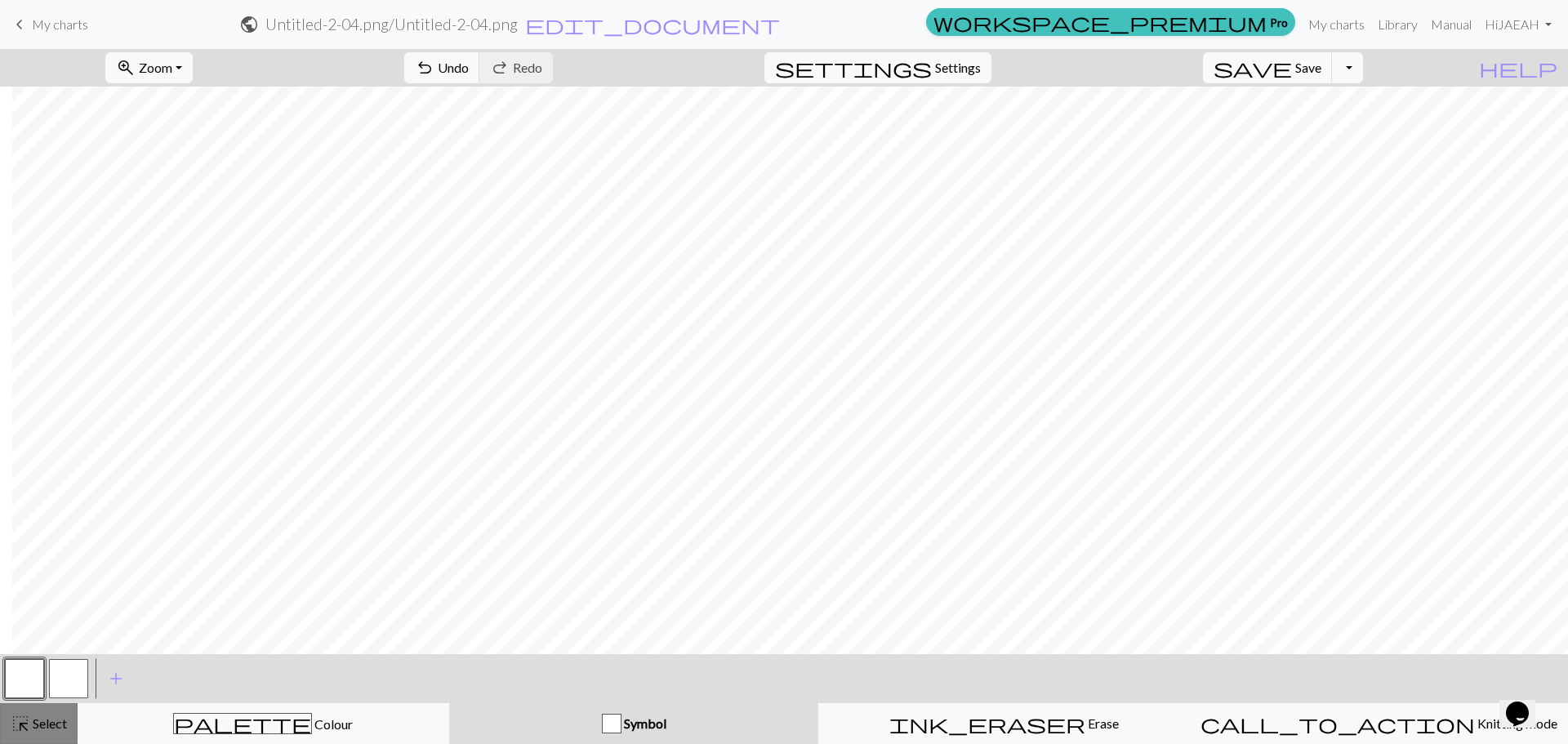
click at [27, 718] on span "highlight_alt" at bounding box center [21, 723] width 20 height 23
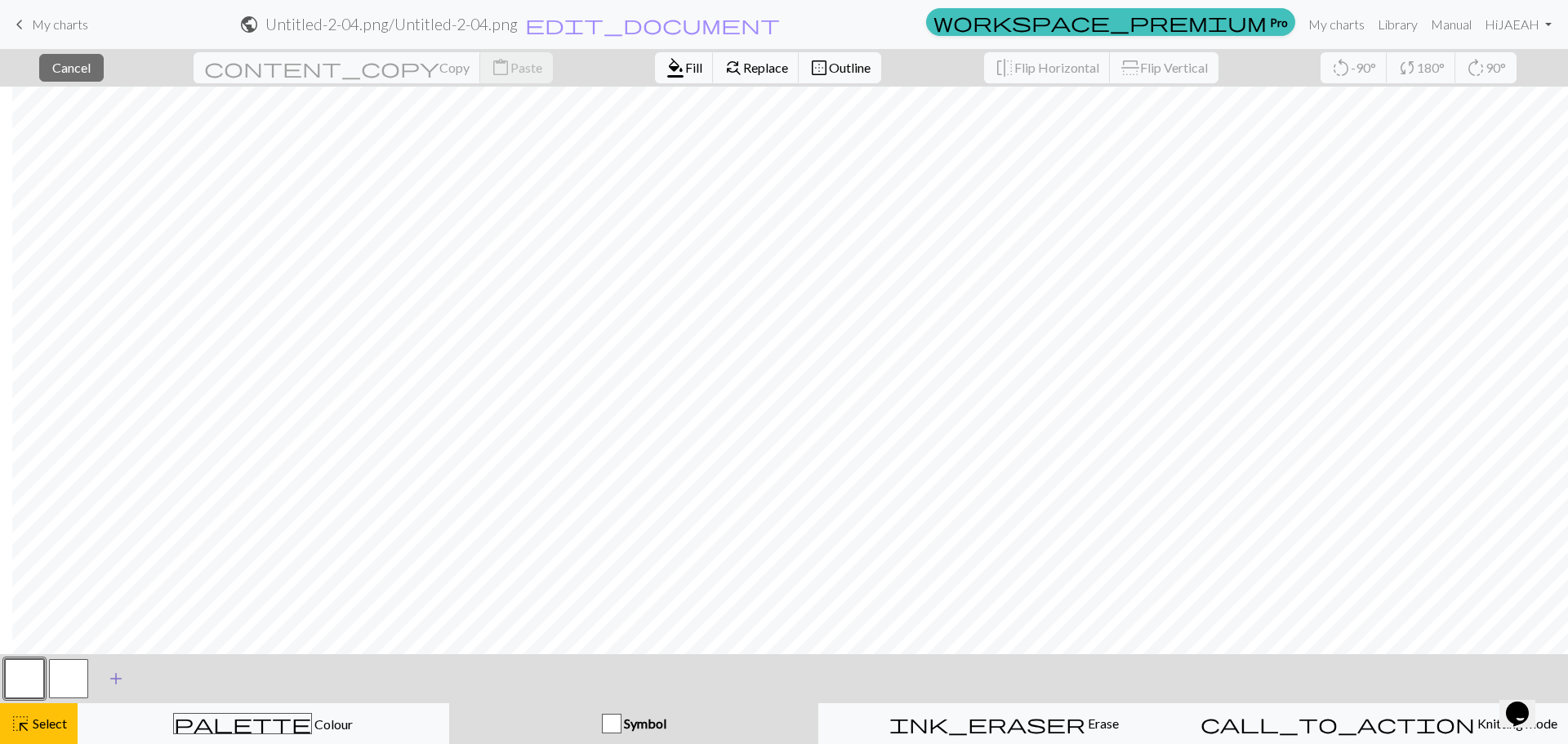
click at [121, 675] on span "add" at bounding box center [116, 679] width 20 height 23
click at [38, 675] on button "button" at bounding box center [24, 679] width 39 height 39
click at [36, 677] on button "button" at bounding box center [24, 679] width 39 height 39
click at [36, 677] on div "Edit symbol Name knit d f g h j k p s t F H J O P T / | 0 1 2 3 4 5 6 7 8 9 e m…" at bounding box center [784, 372] width 1568 height 744
click at [35, 678] on button "button" at bounding box center [24, 679] width 39 height 39
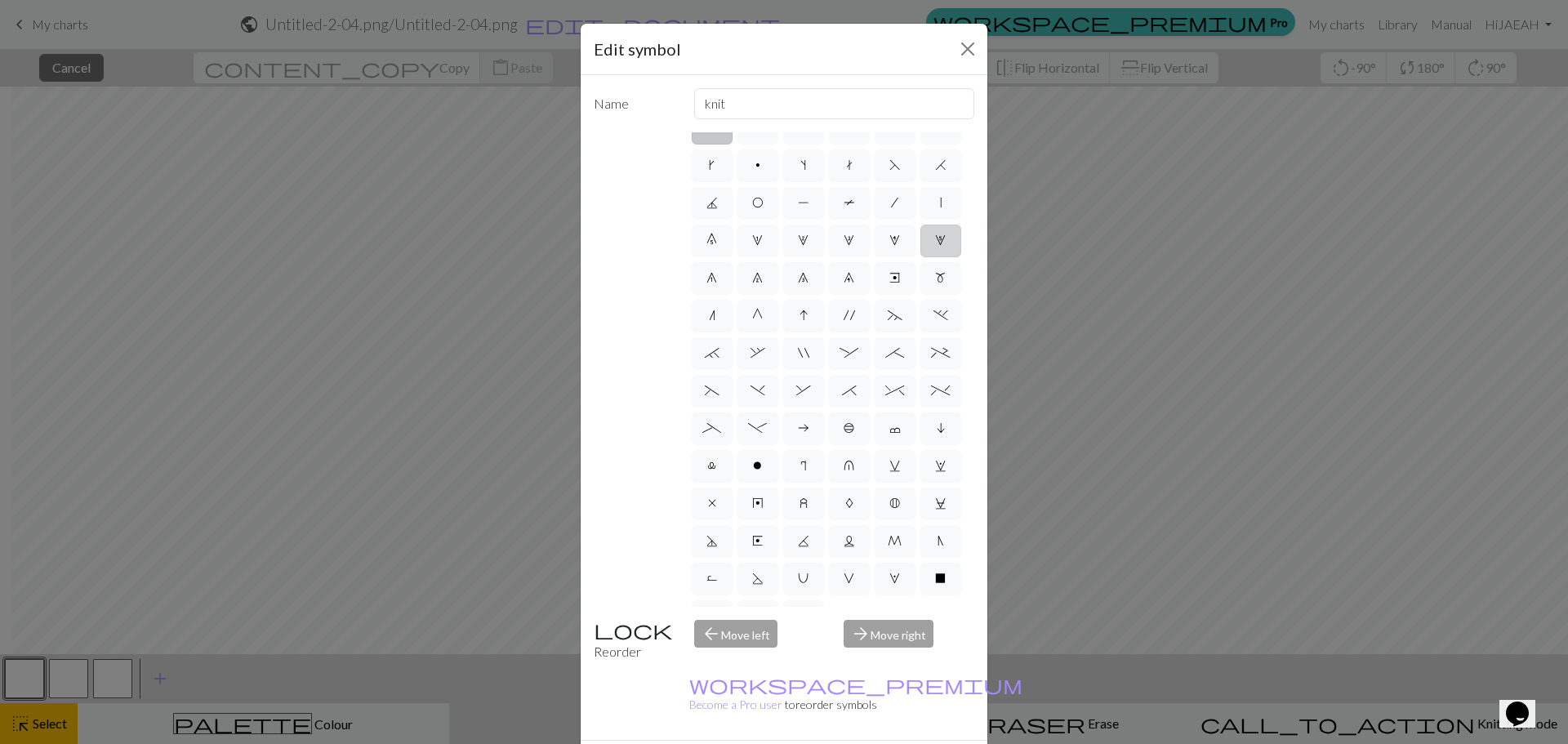
scroll to position [0, 0]
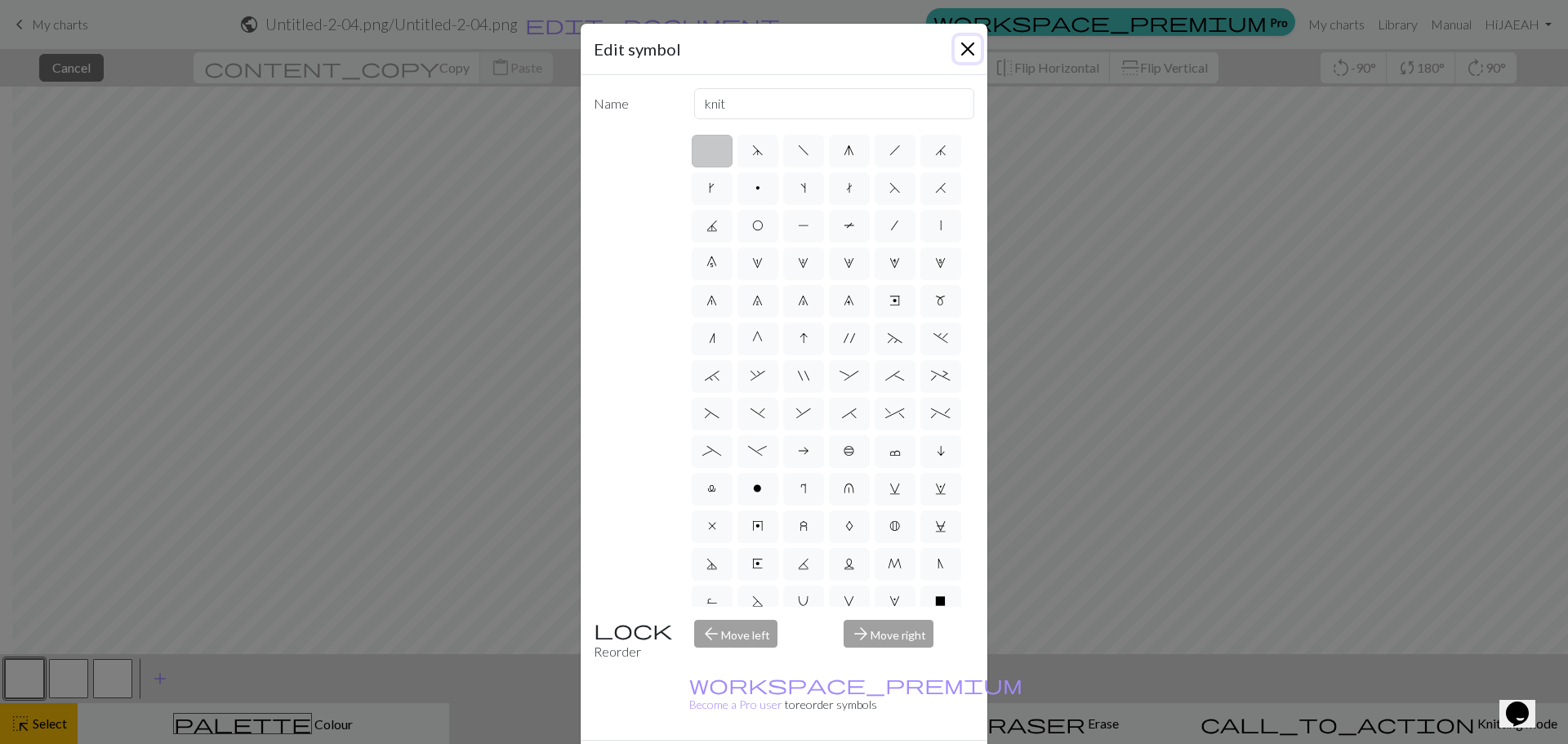
click at [955, 53] on button "Close" at bounding box center [967, 48] width 26 height 26
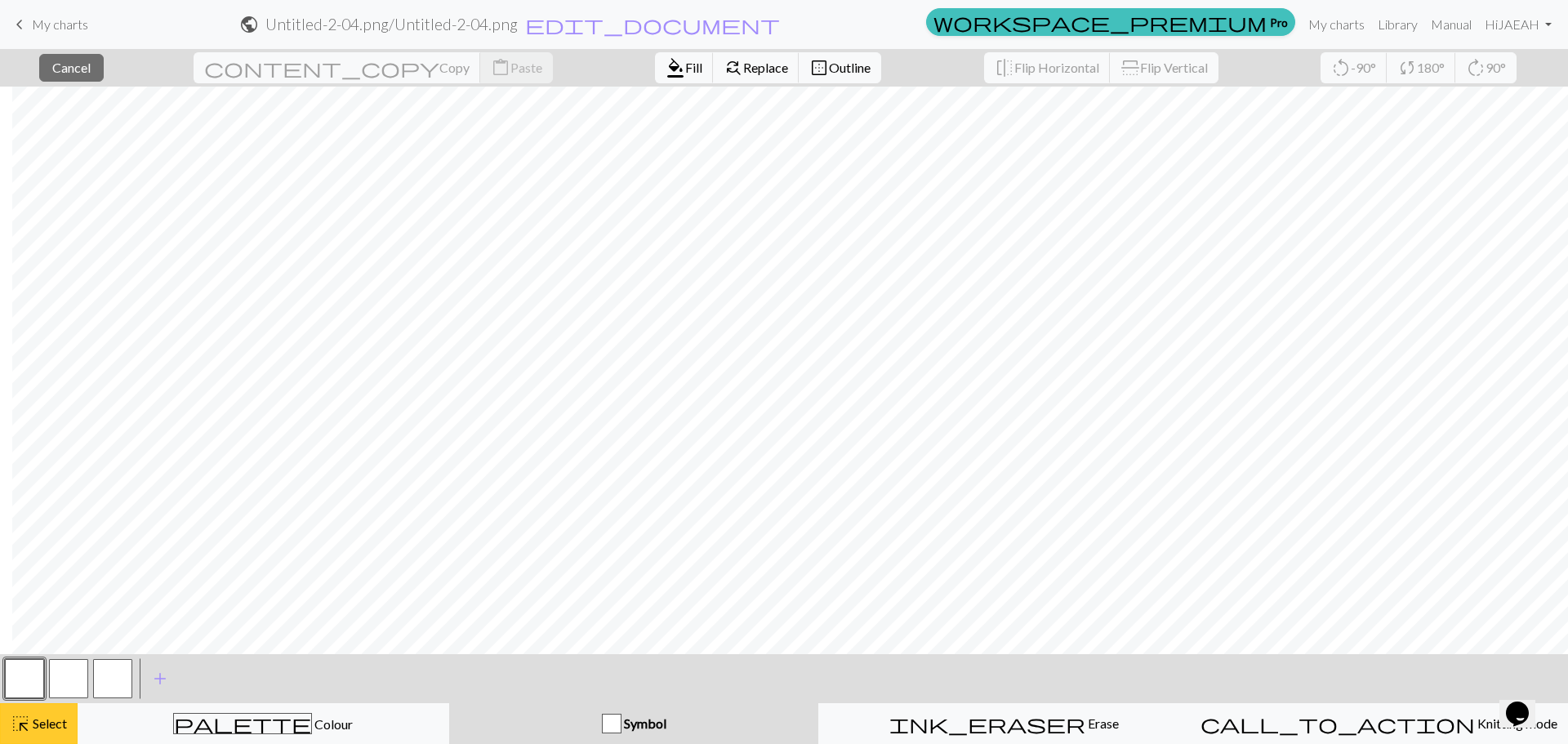
click at [38, 722] on span "Select" at bounding box center [48, 722] width 37 height 15
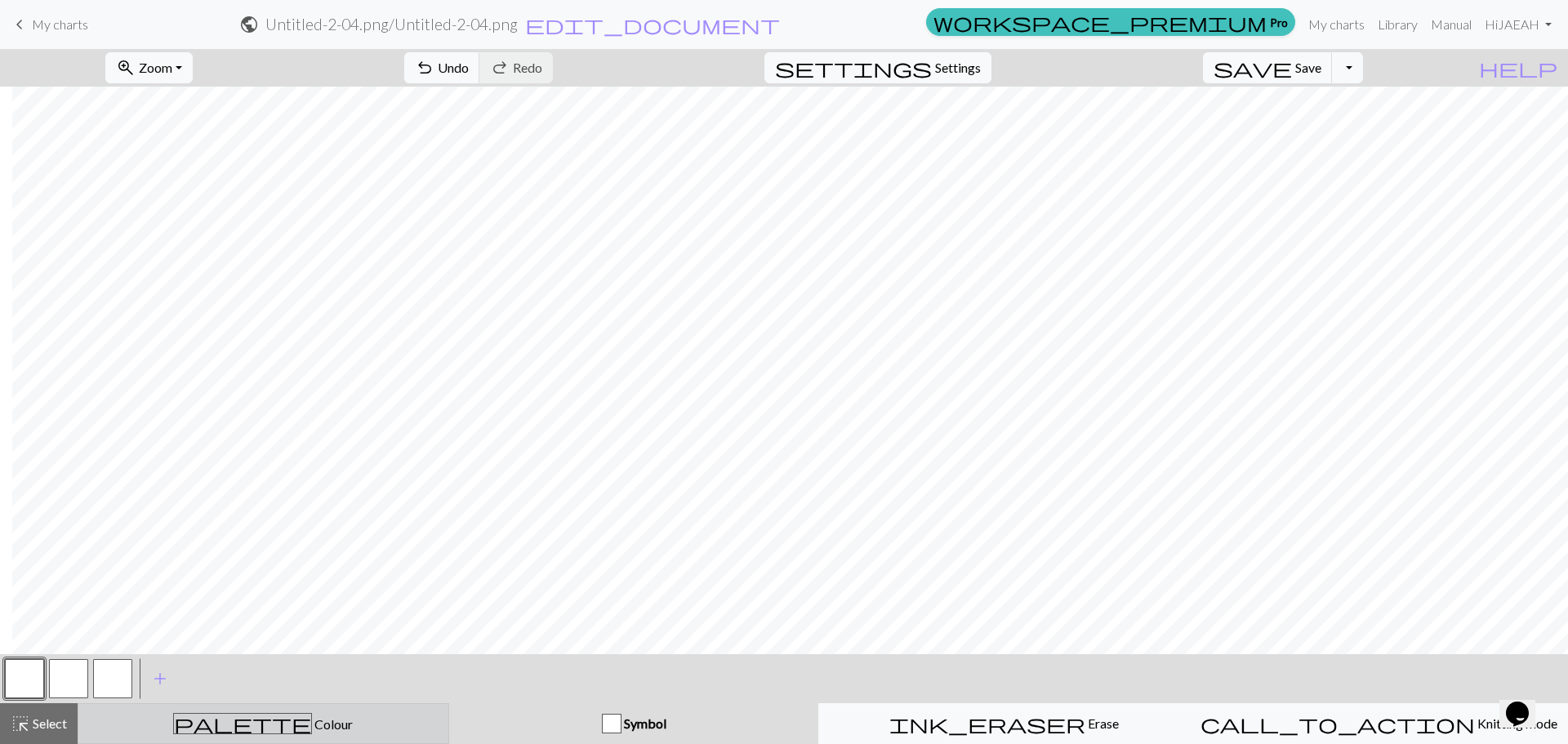
click at [412, 725] on div "palette Colour Colour" at bounding box center [263, 723] width 351 height 22
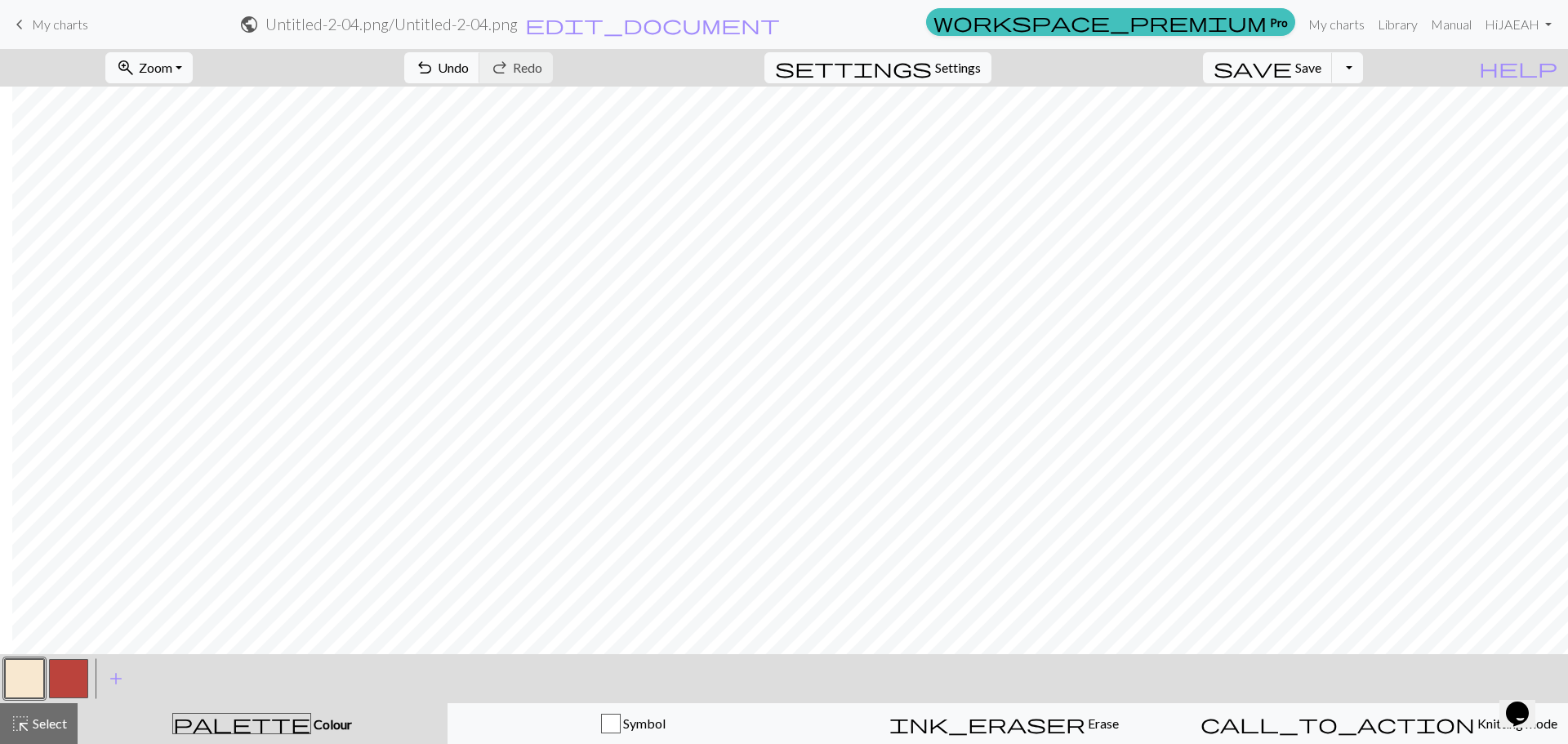
drag, startPoint x: 76, startPoint y: 675, endPoint x: 196, endPoint y: 654, distance: 121.8
click at [78, 675] on button "button" at bounding box center [69, 679] width 39 height 39
click at [10, 683] on button "button" at bounding box center [24, 679] width 39 height 39
click at [57, 682] on button "button" at bounding box center [69, 679] width 39 height 39
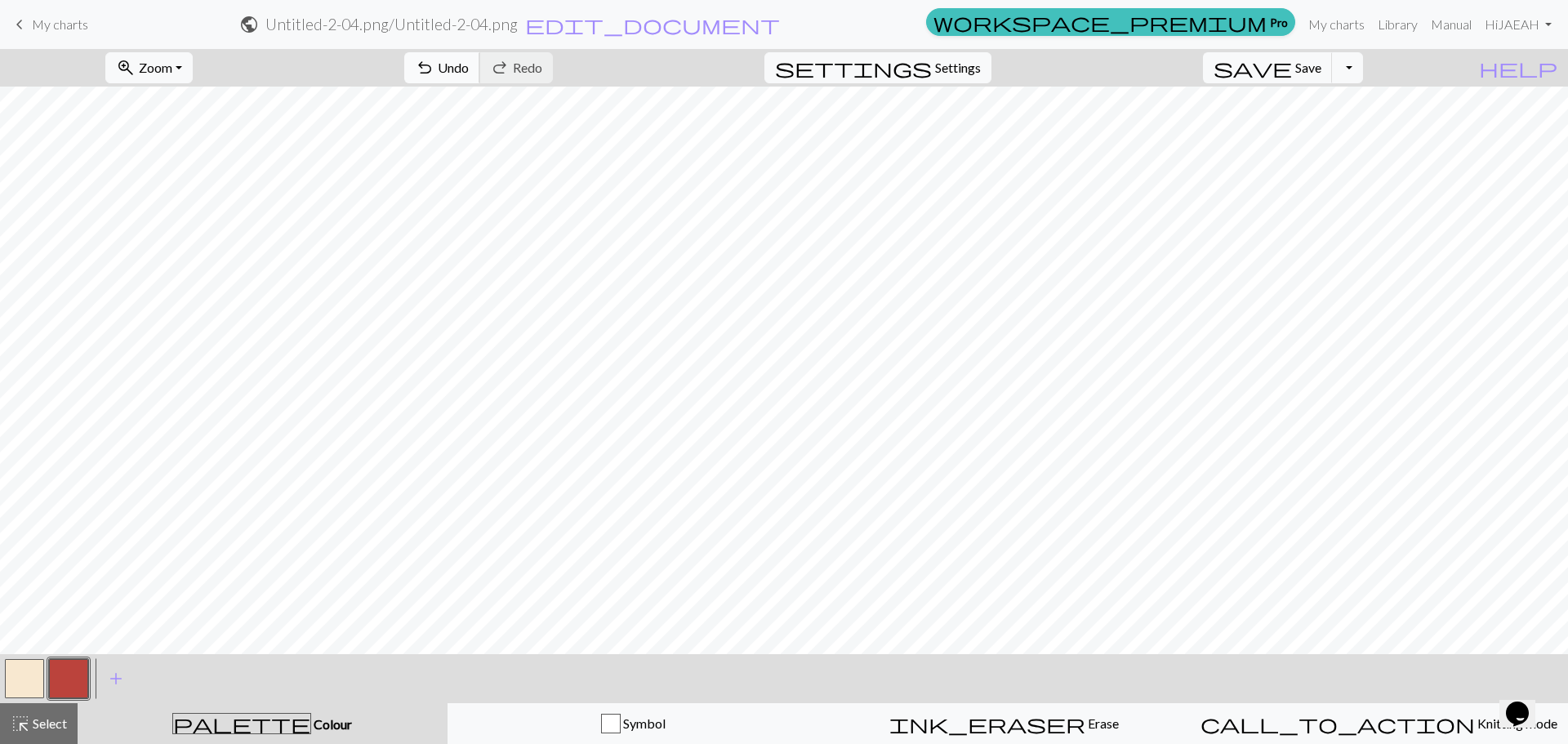
drag, startPoint x: 550, startPoint y: 63, endPoint x: 538, endPoint y: 74, distance: 16.3
click at [469, 65] on span "Undo" at bounding box center [453, 67] width 31 height 15
click at [481, 66] on button "undo Undo Undo" at bounding box center [442, 67] width 76 height 31
click at [172, 68] on span "Zoom" at bounding box center [155, 67] width 33 height 15
click at [178, 209] on div "Fit all Fit width Fit height 50% 100% 150% 200%" at bounding box center [171, 189] width 131 height 212
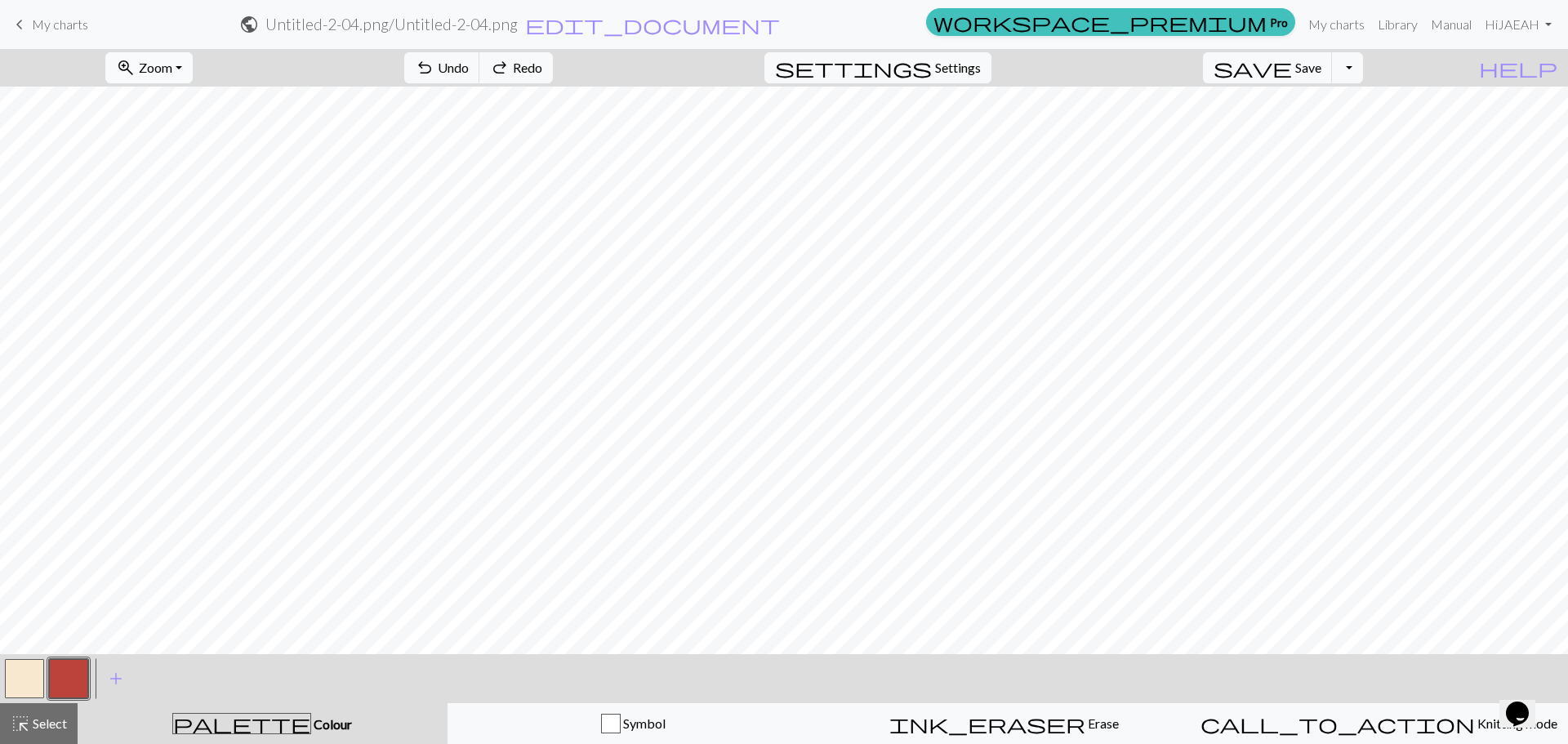
click at [172, 70] on span "Zoom" at bounding box center [155, 67] width 33 height 15
click at [165, 194] on button "50%" at bounding box center [170, 195] width 129 height 26
drag, startPoint x: 4, startPoint y: 673, endPoint x: 30, endPoint y: 670, distance: 26.2
click at [5, 675] on div at bounding box center [24, 678] width 44 height 44
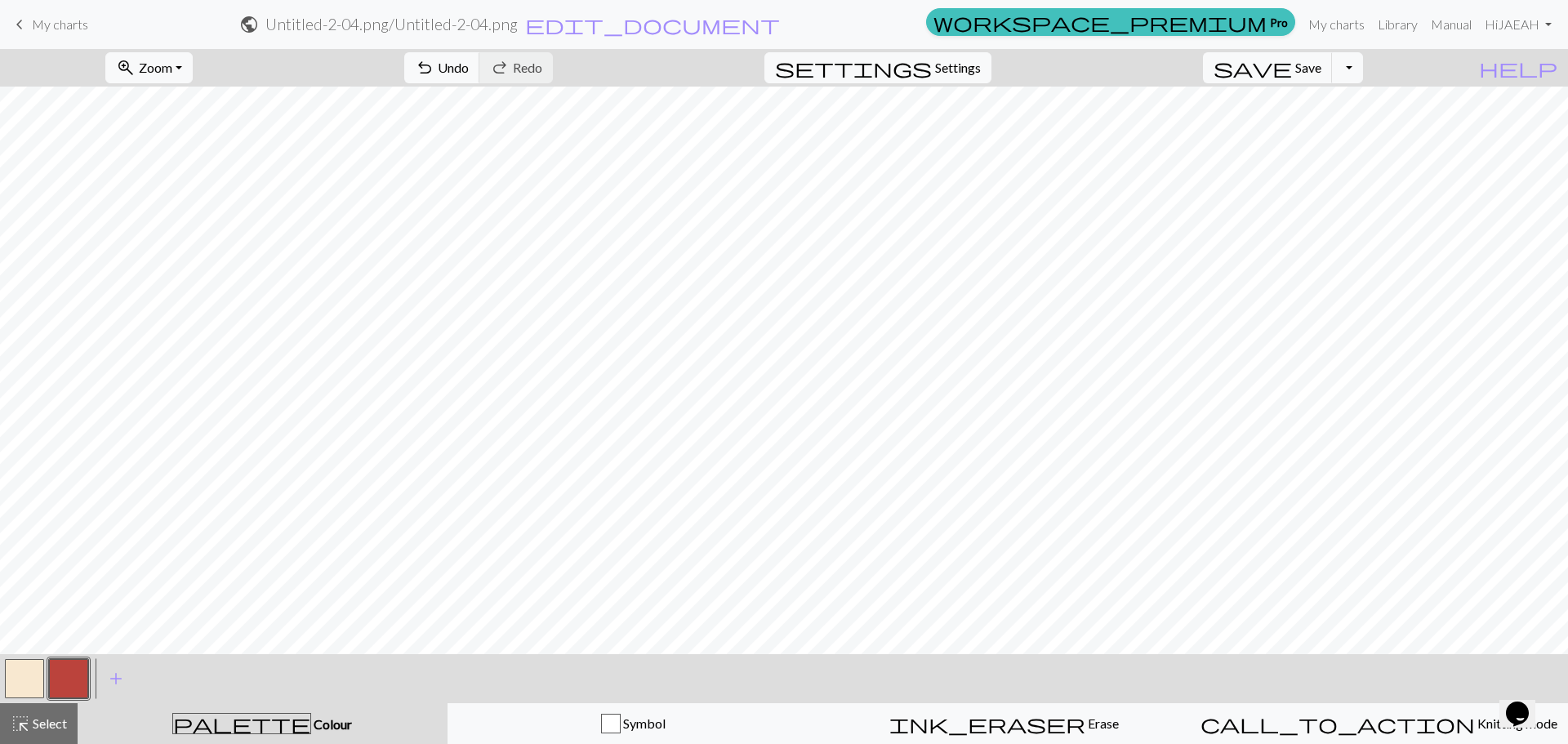
click at [22, 679] on button "button" at bounding box center [24, 679] width 39 height 39
drag, startPoint x: 52, startPoint y: 721, endPoint x: 152, endPoint y: 693, distance: 103.8
click at [60, 721] on span "Select" at bounding box center [48, 722] width 37 height 15
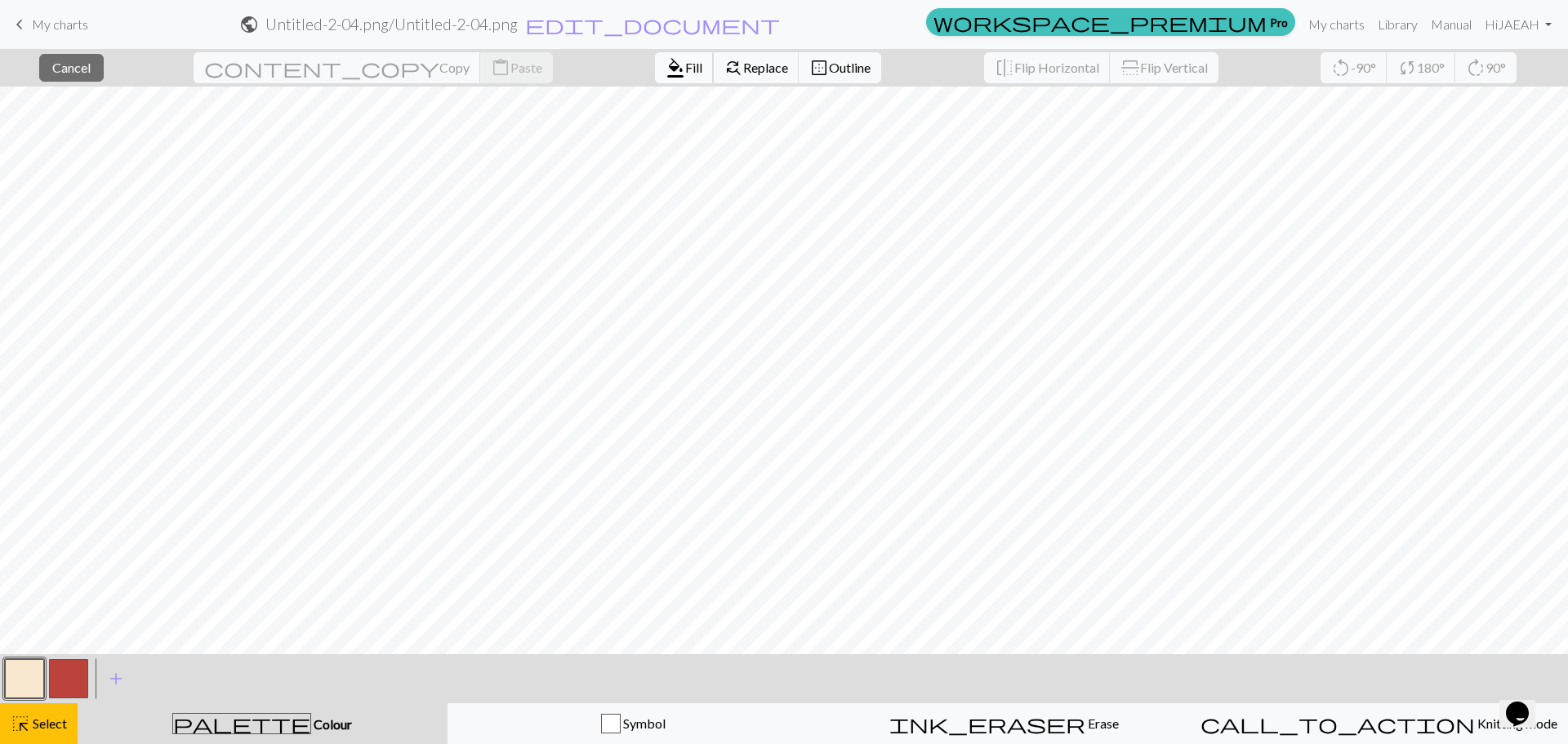
click at [666, 62] on span "format_color_fill" at bounding box center [676, 68] width 20 height 23
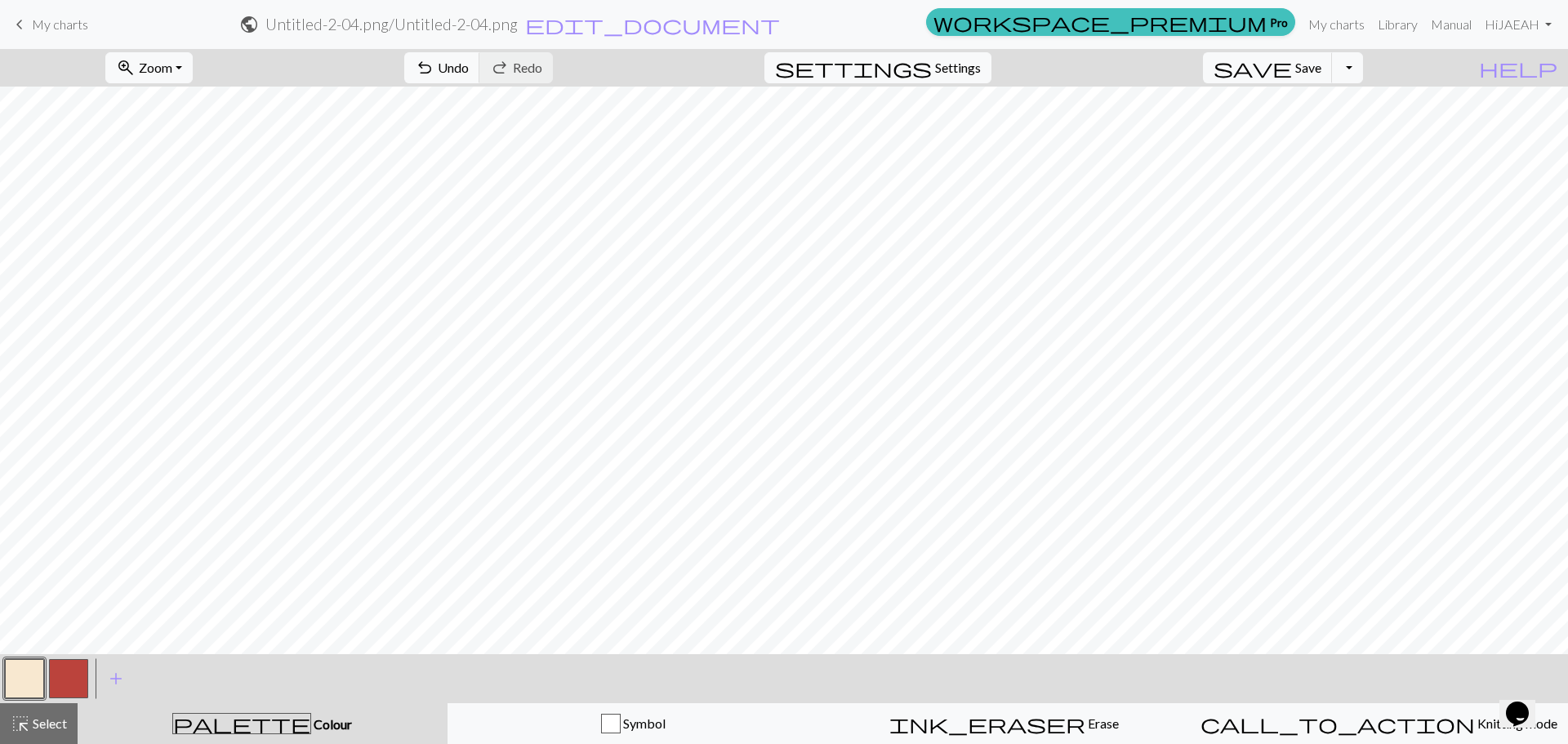
drag, startPoint x: 49, startPoint y: 678, endPoint x: 86, endPoint y: 653, distance: 44.7
click at [50, 679] on button "button" at bounding box center [69, 679] width 39 height 39
click at [193, 64] on button "zoom_in Zoom Zoom" at bounding box center [149, 67] width 87 height 31
click at [167, 215] on button "100%" at bounding box center [170, 221] width 129 height 26
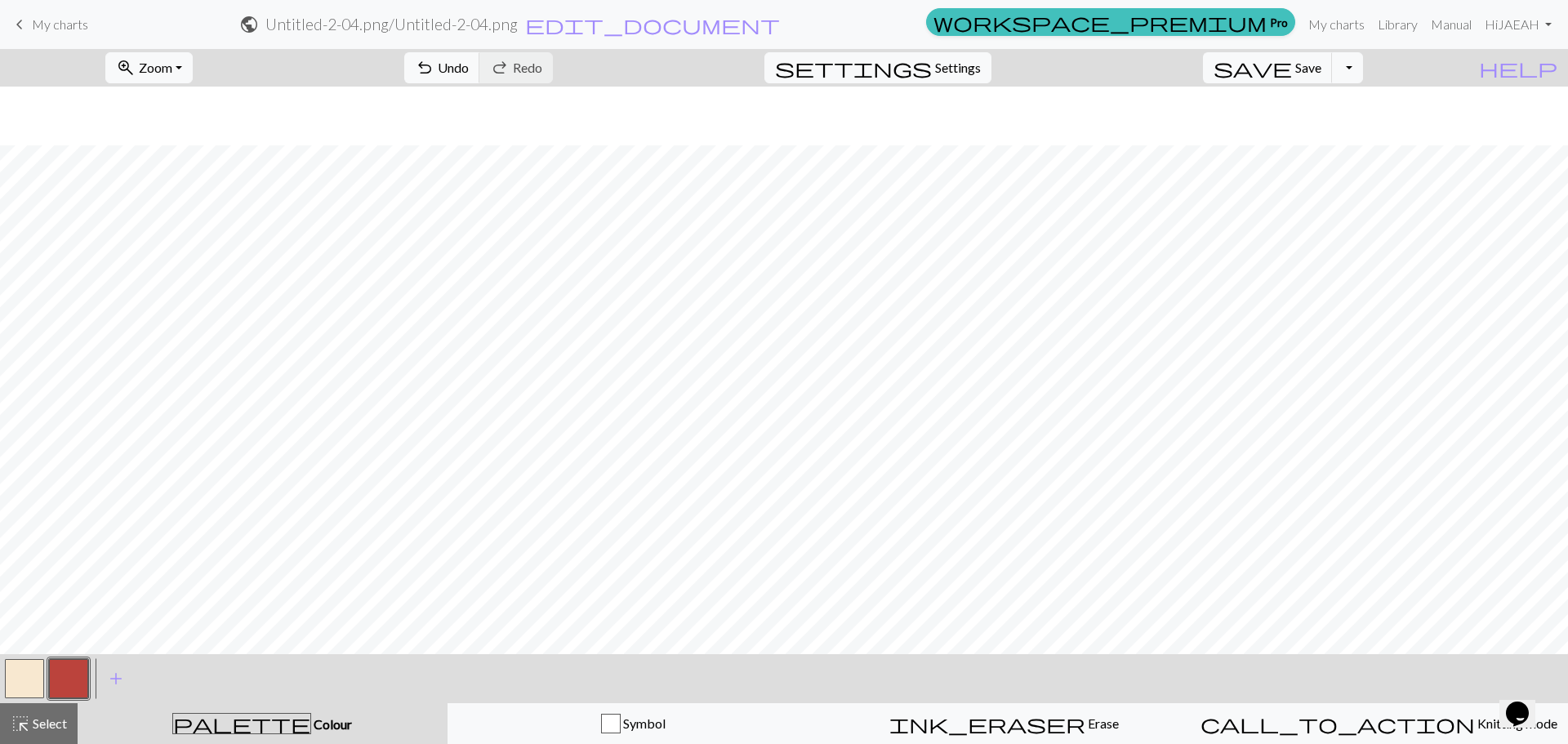
scroll to position [2275, 0]
click at [30, 688] on button "button" at bounding box center [24, 679] width 39 height 39
click at [72, 684] on button "button" at bounding box center [69, 679] width 39 height 39
click at [45, 715] on span "Select" at bounding box center [48, 722] width 37 height 15
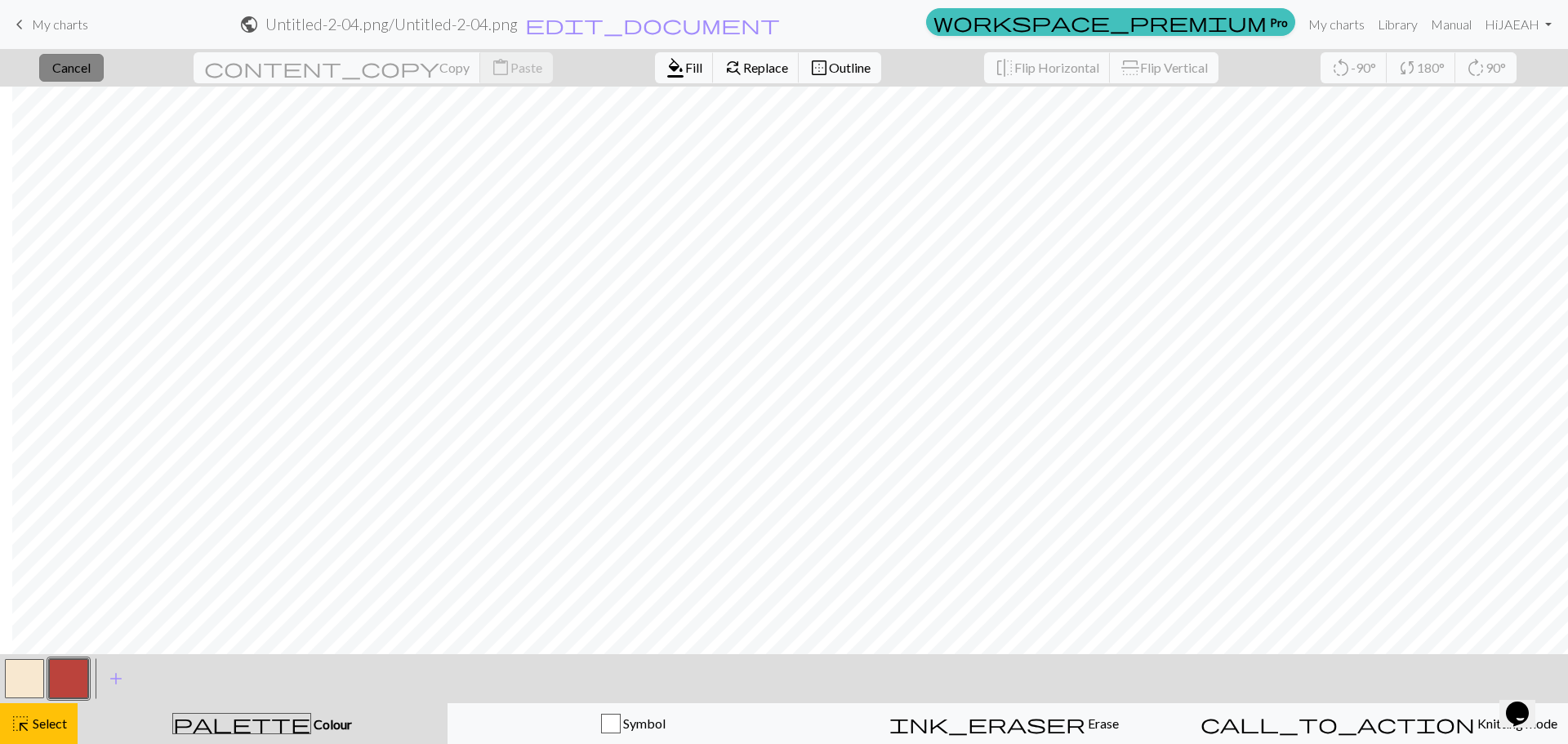
click at [91, 67] on span "Cancel" at bounding box center [71, 67] width 39 height 15
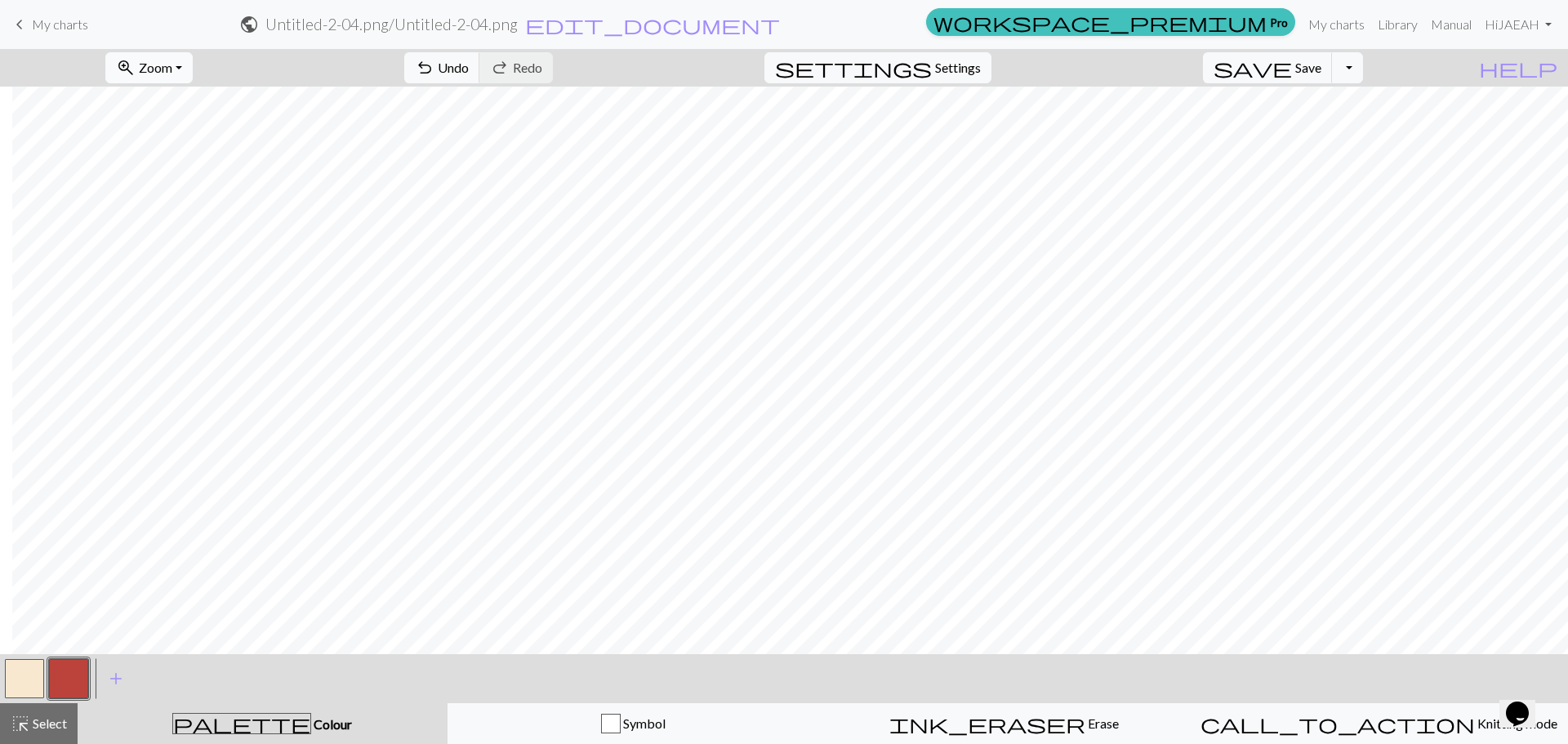
click at [135, 65] on span "zoom_in" at bounding box center [126, 68] width 20 height 23
click at [145, 225] on button "100%" at bounding box center [170, 221] width 129 height 26
drag, startPoint x: 171, startPoint y: 60, endPoint x: 177, endPoint y: 76, distance: 17.1
click at [172, 61] on span "Zoom" at bounding box center [155, 67] width 33 height 15
click at [185, 200] on button "50%" at bounding box center [170, 195] width 129 height 26
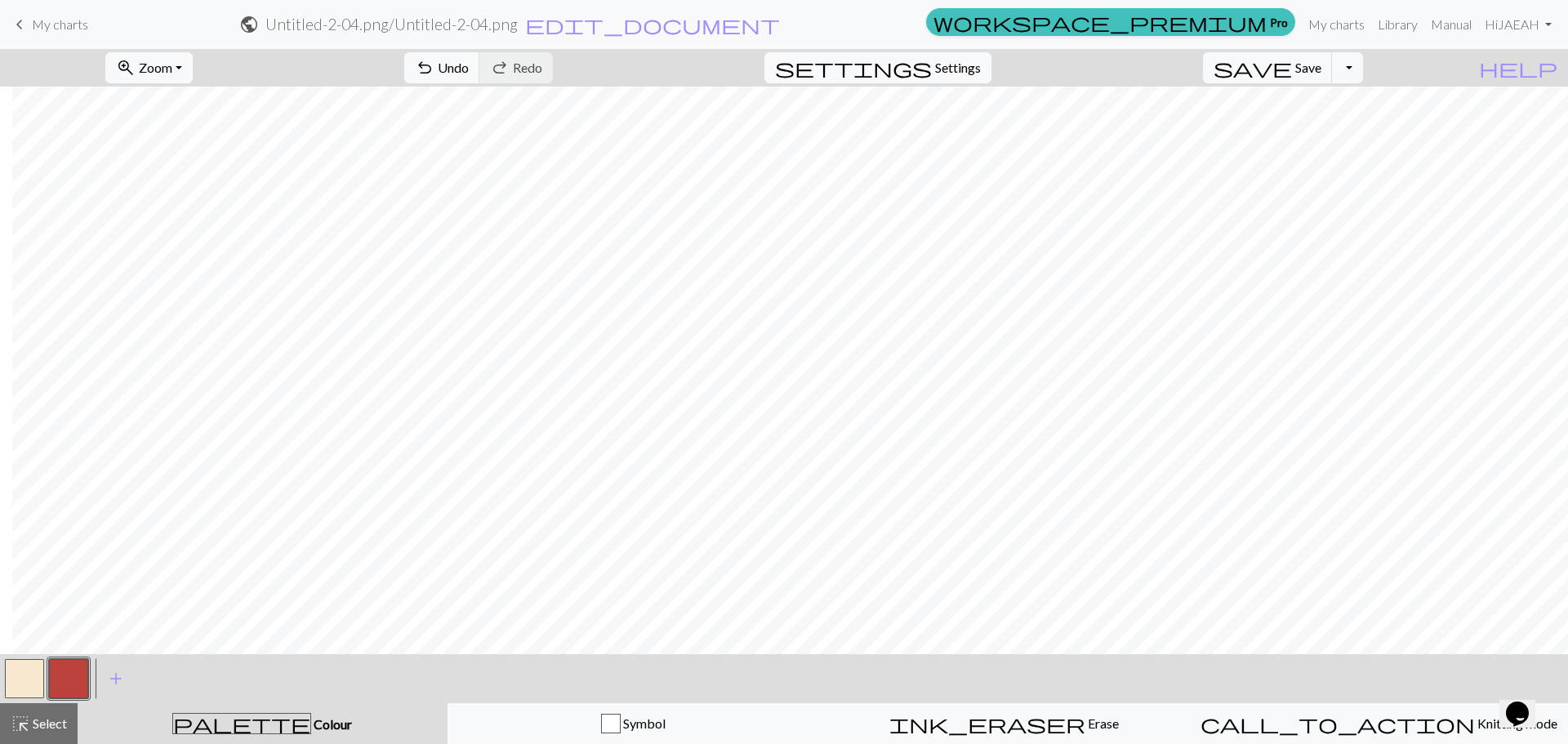
scroll to position [2275, 13]
click at [172, 61] on span "Zoom" at bounding box center [155, 67] width 33 height 15
click at [23, 719] on span "highlight_alt" at bounding box center [21, 723] width 20 height 23
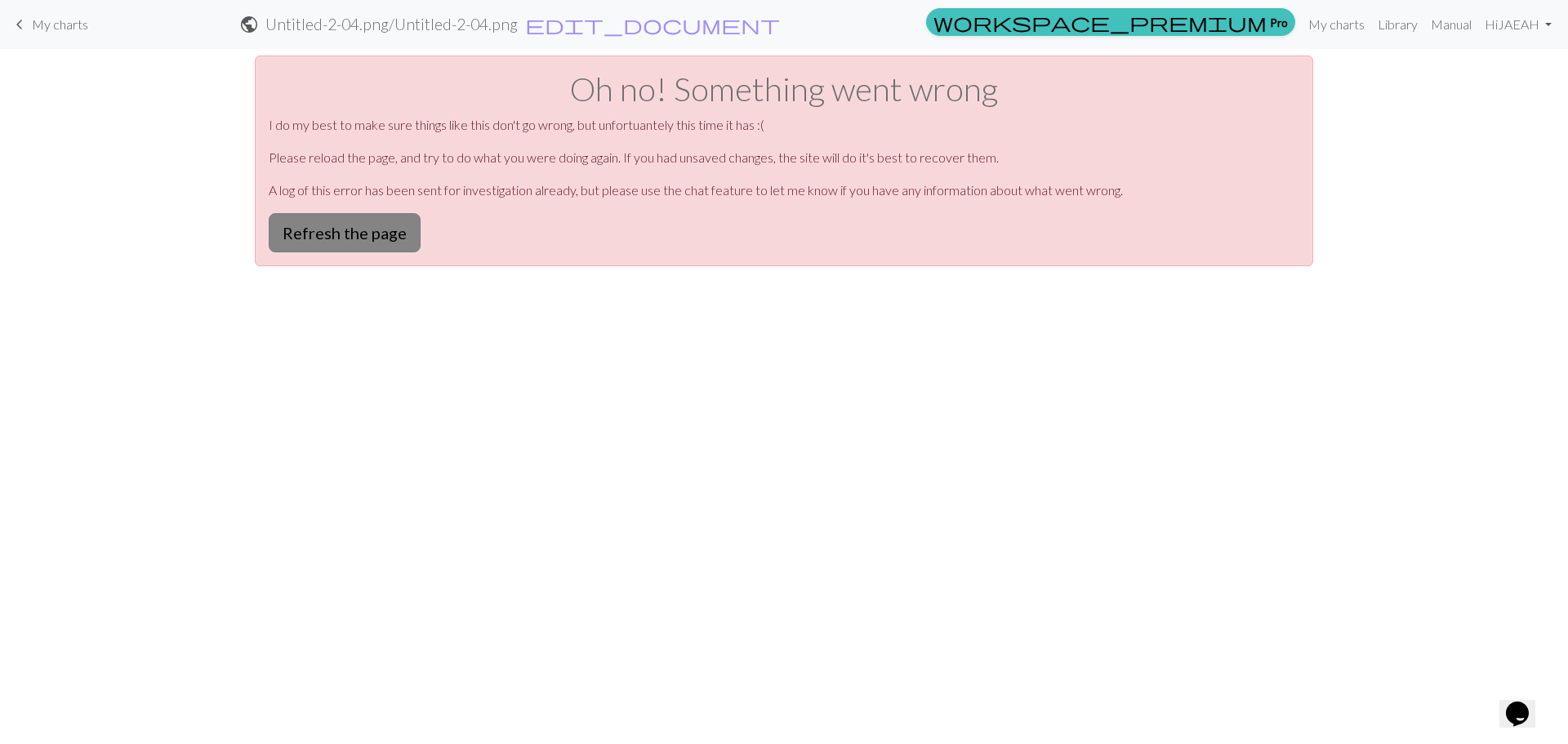
click at [398, 221] on button "Refresh the page" at bounding box center [344, 233] width 152 height 39
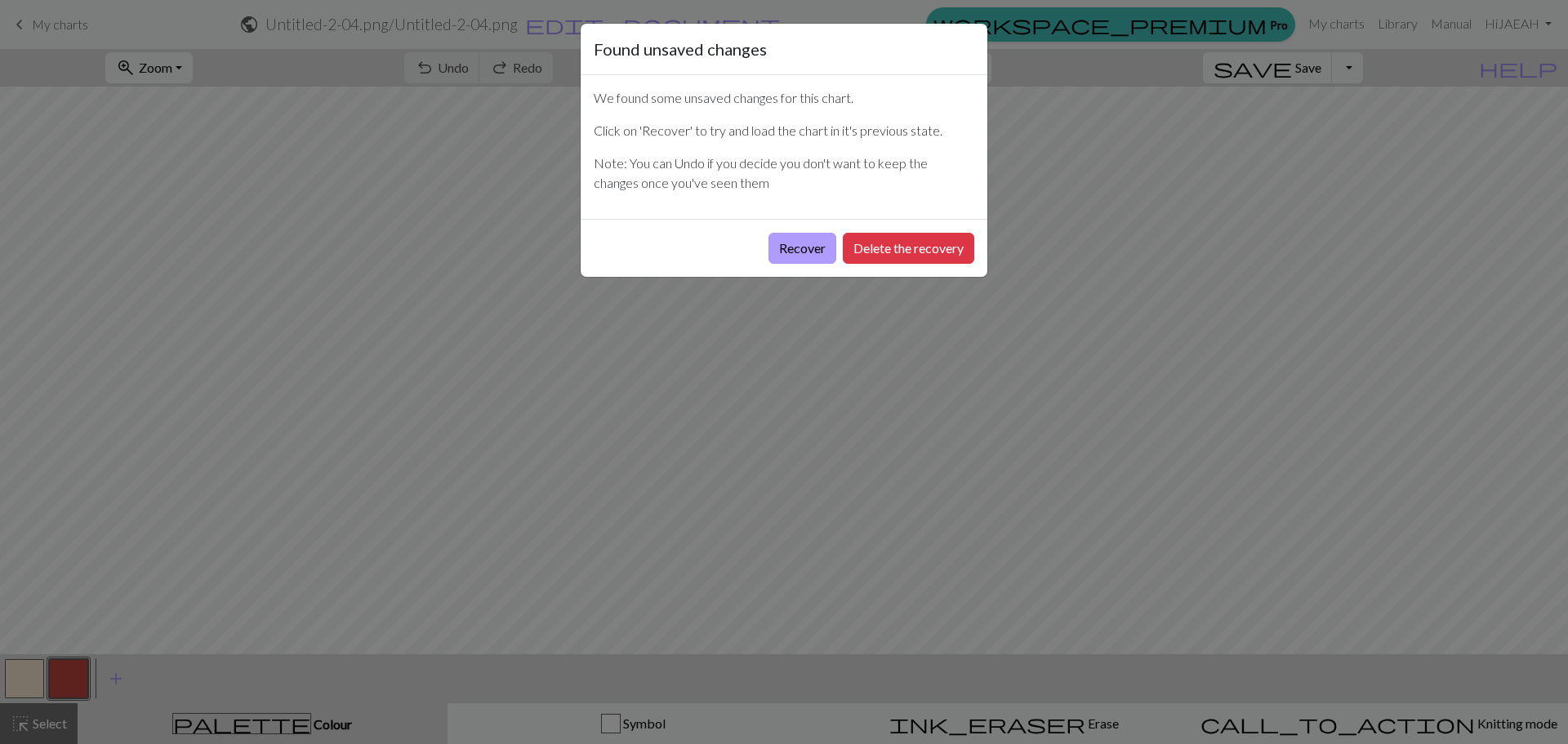
click at [782, 247] on button "Recover" at bounding box center [802, 248] width 68 height 31
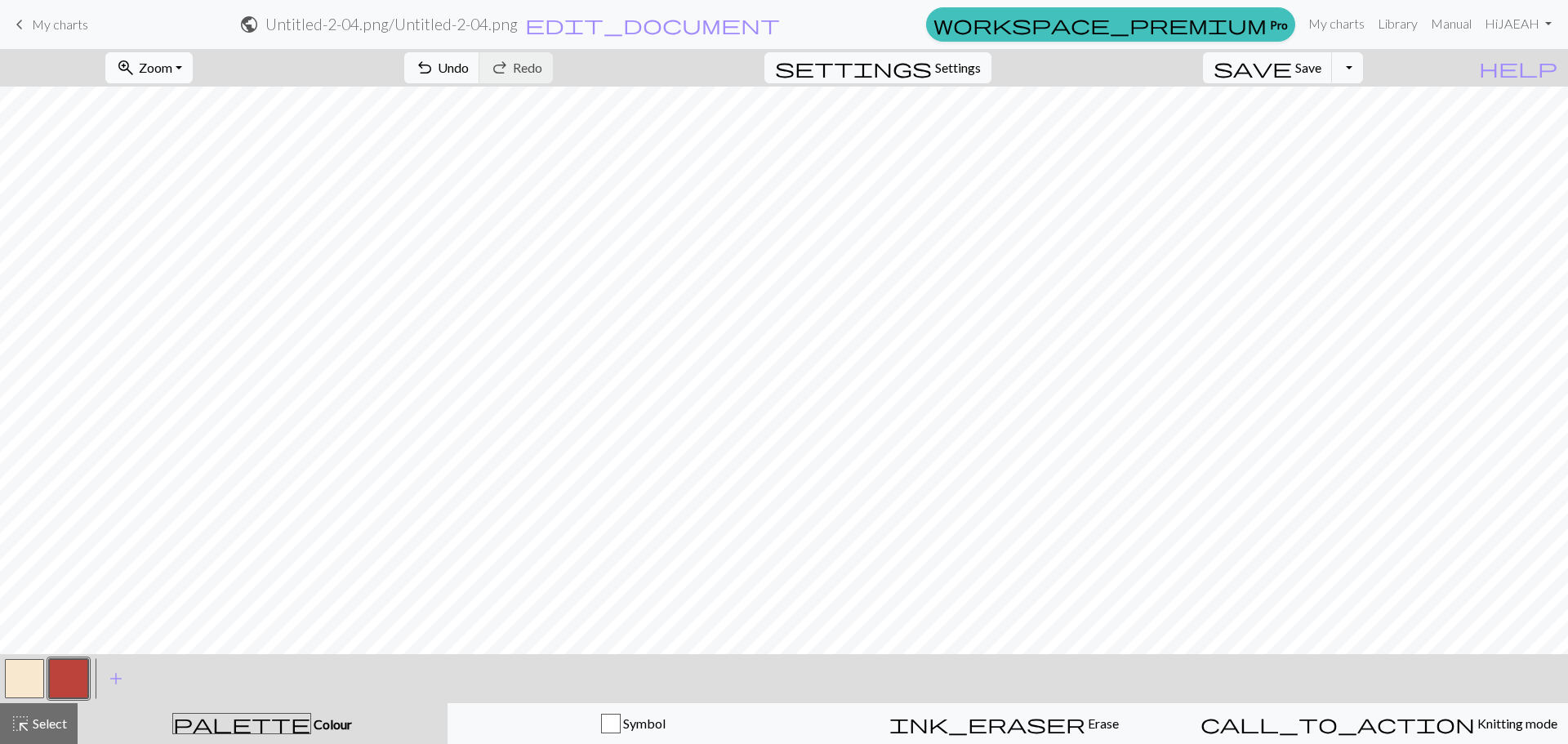
click at [178, 53] on div "zoom_in Zoom Zoom Fit all Fit width Fit height 50% 100% 150% 200%" at bounding box center [149, 68] width 112 height 38
click at [172, 65] on span "Zoom" at bounding box center [155, 67] width 33 height 15
click at [178, 221] on button "100%" at bounding box center [170, 221] width 129 height 26
click at [172, 64] on span "Zoom" at bounding box center [155, 67] width 33 height 15
click at [181, 188] on button "50%" at bounding box center [170, 195] width 129 height 26
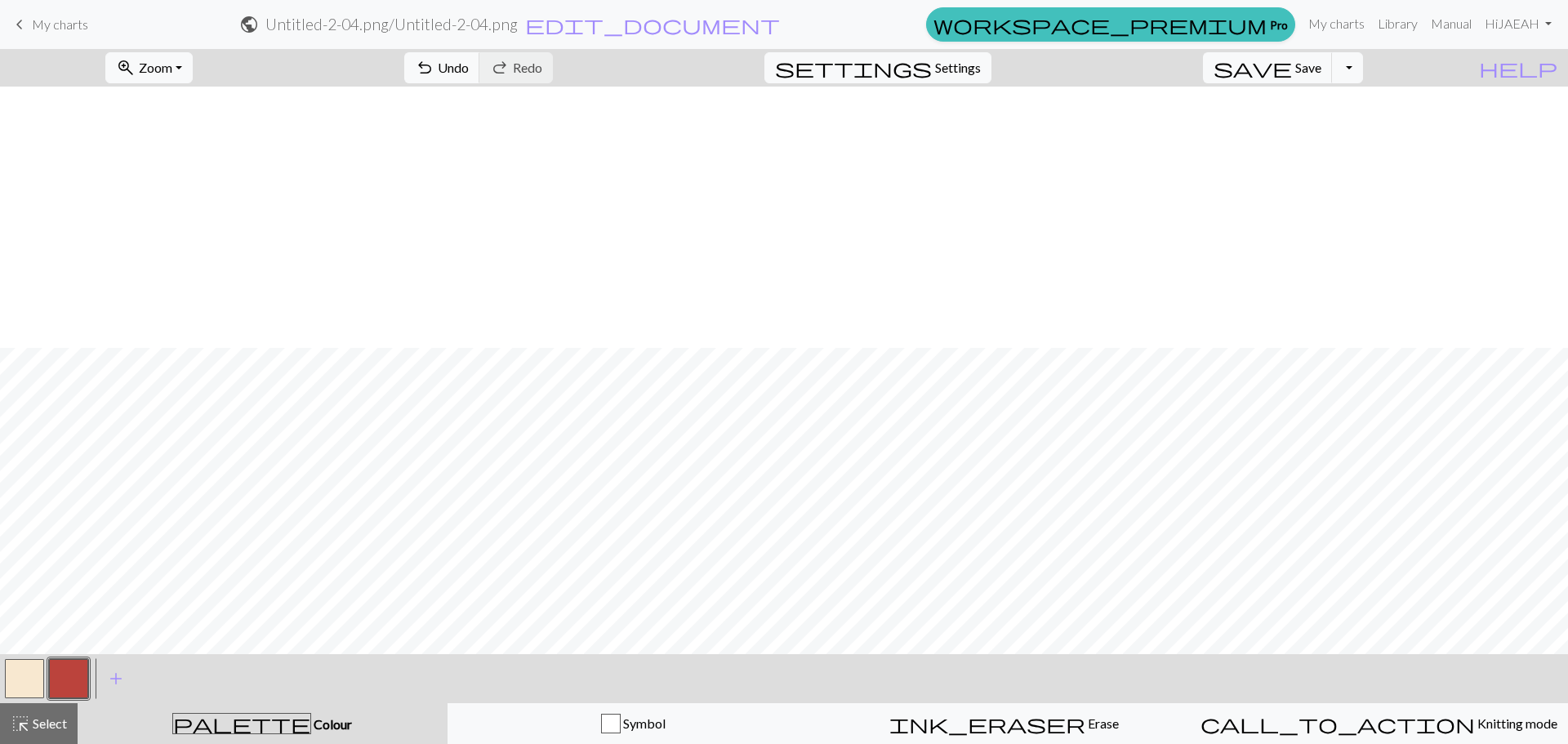
scroll to position [980, 0]
click at [52, 718] on span "Select" at bounding box center [48, 722] width 37 height 15
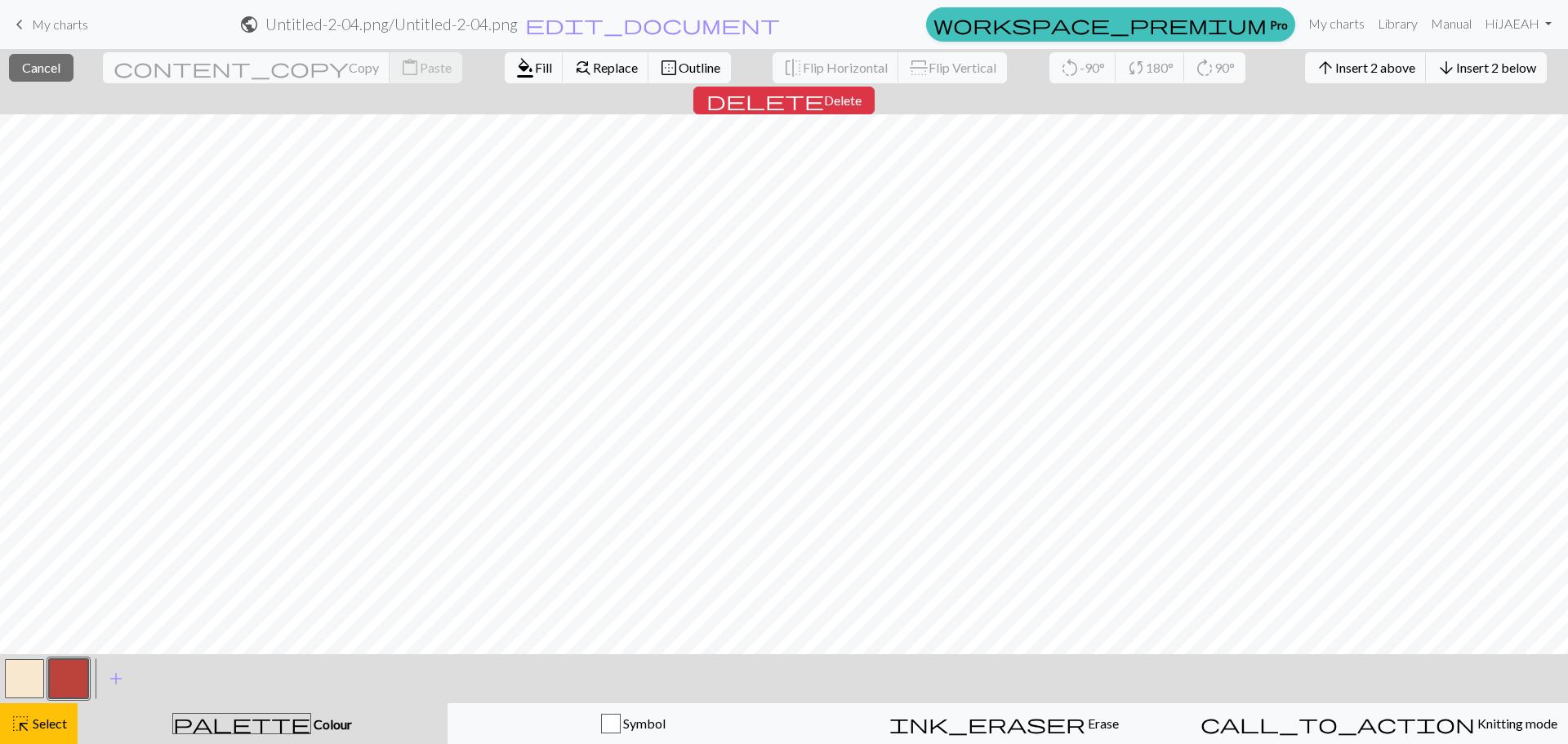
click at [26, 681] on button "button" at bounding box center [24, 679] width 39 height 39
click at [535, 65] on span "Fill" at bounding box center [543, 67] width 17 height 15
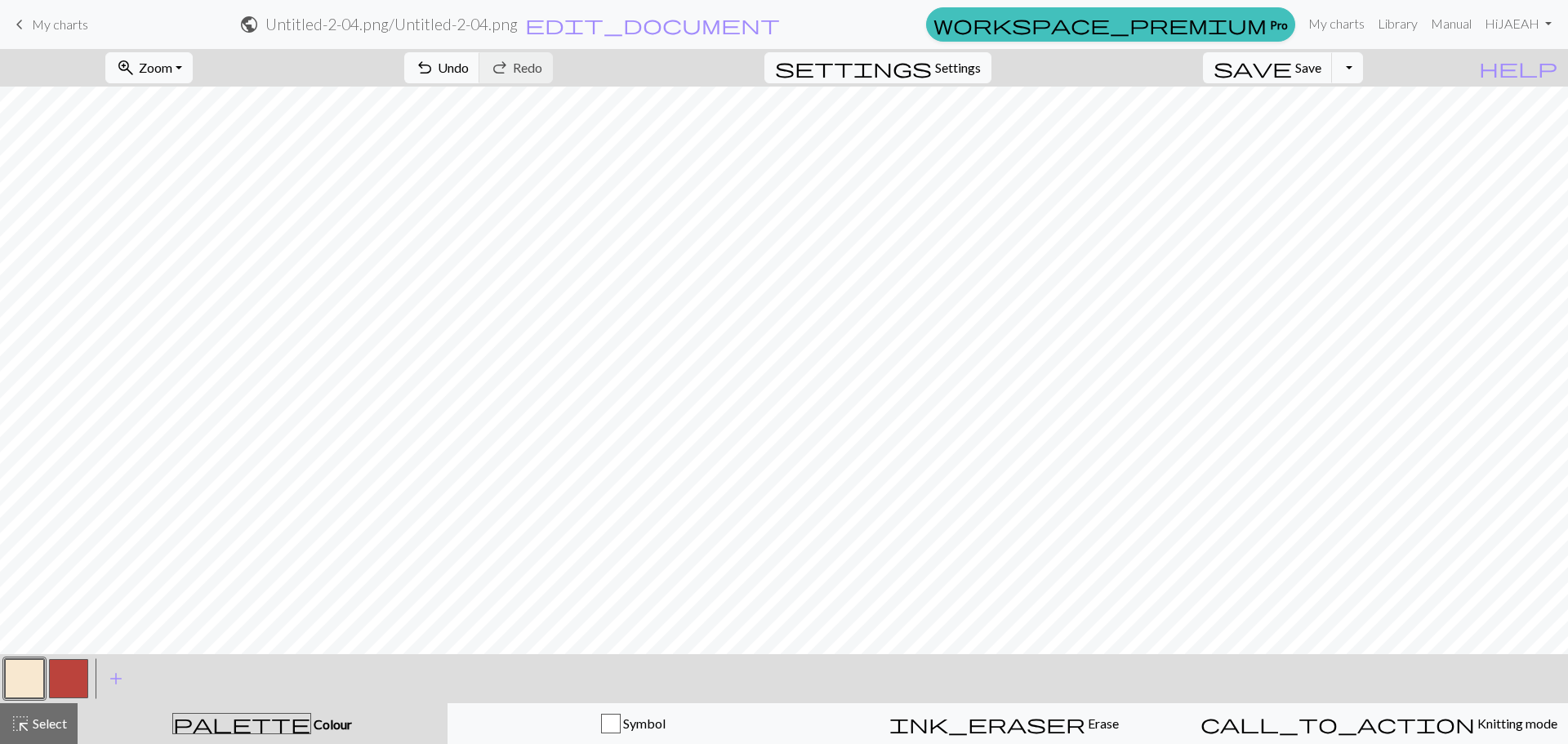
click at [58, 670] on button "button" at bounding box center [69, 679] width 39 height 39
click at [135, 60] on span "zoom_in" at bounding box center [126, 68] width 20 height 23
click at [152, 215] on button "100%" at bounding box center [170, 221] width 129 height 26
click at [29, 676] on button "button" at bounding box center [24, 679] width 39 height 39
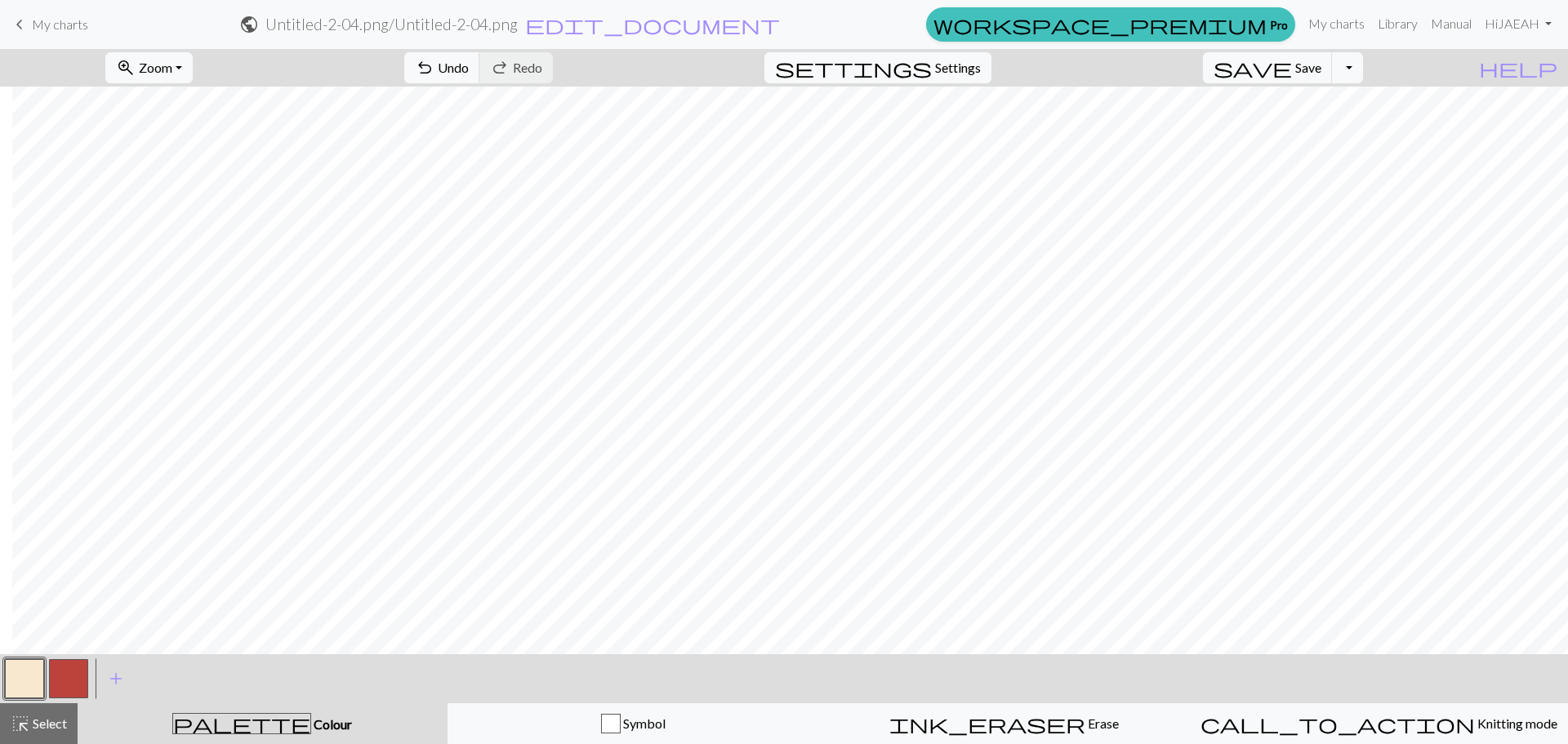
click at [74, 693] on button "button" at bounding box center [69, 679] width 39 height 39
click at [19, 681] on button "button" at bounding box center [24, 679] width 39 height 39
click at [73, 670] on button "button" at bounding box center [69, 679] width 39 height 39
drag, startPoint x: 190, startPoint y: 65, endPoint x: 193, endPoint y: 74, distance: 9.5
click at [172, 67] on span "Zoom" at bounding box center [155, 67] width 33 height 15
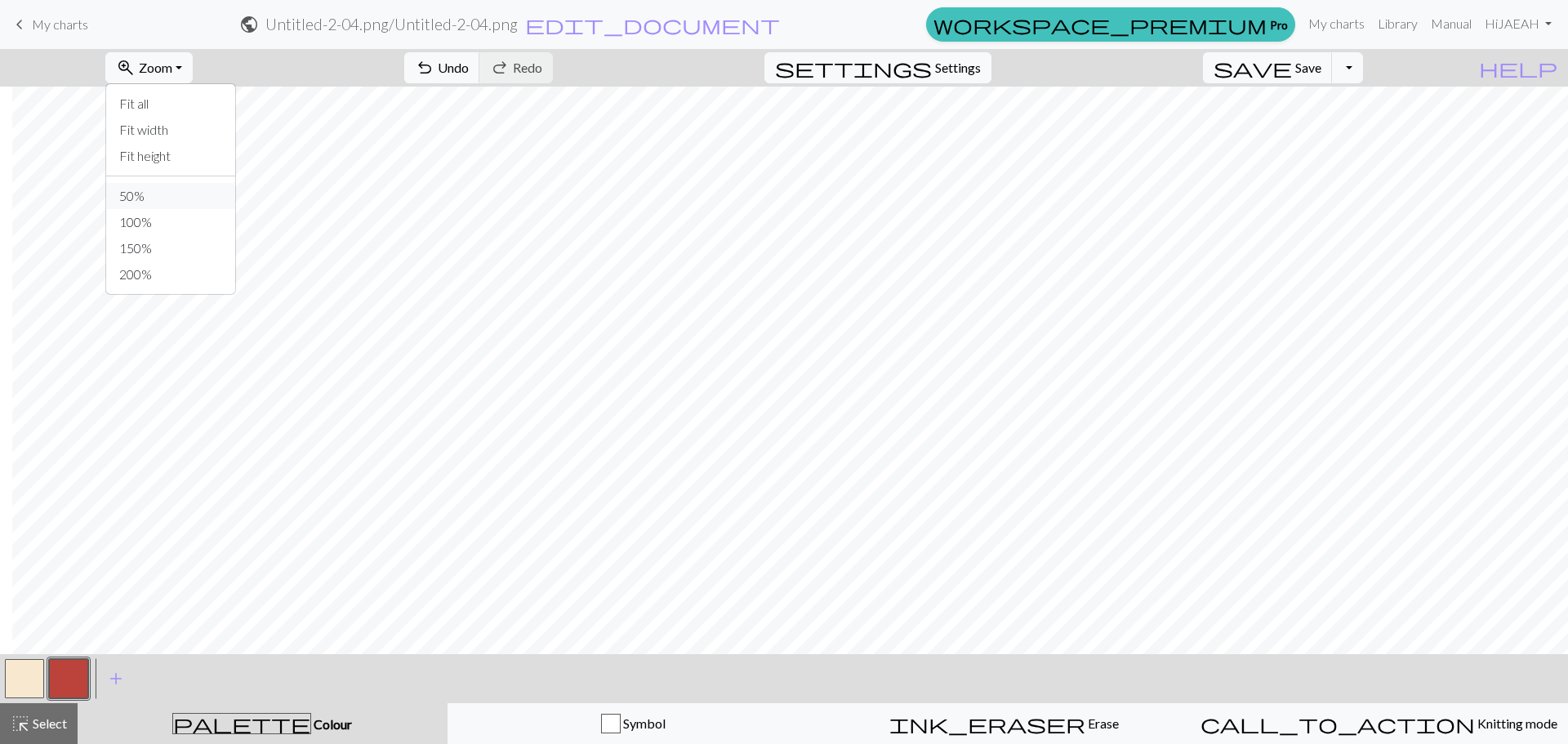
click at [161, 203] on button "50%" at bounding box center [170, 195] width 129 height 26
click at [26, 679] on button "button" at bounding box center [24, 679] width 39 height 39
drag, startPoint x: 70, startPoint y: 679, endPoint x: 176, endPoint y: 645, distance: 111.3
click at [83, 675] on button "button" at bounding box center [69, 679] width 39 height 39
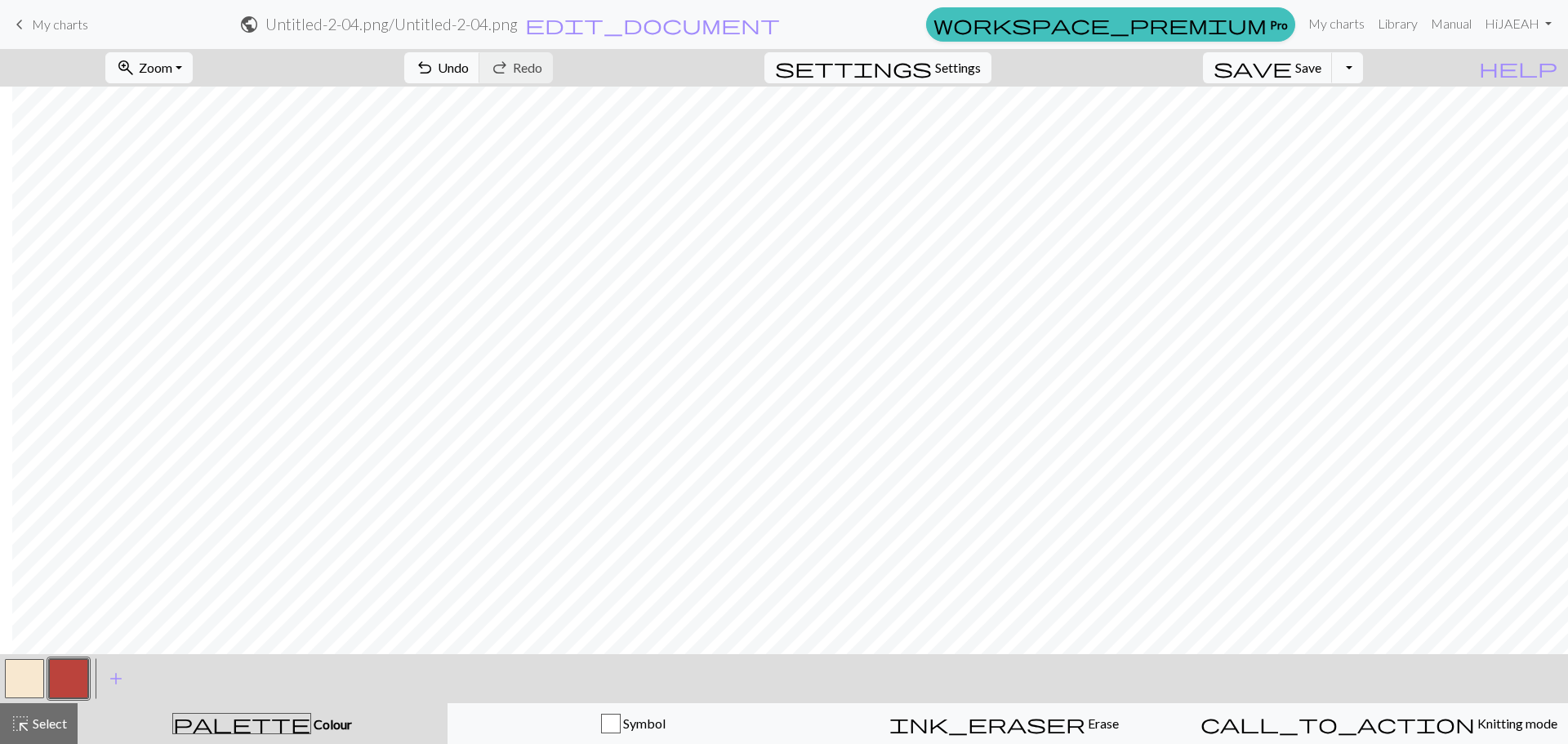
drag, startPoint x: 13, startPoint y: 681, endPoint x: 69, endPoint y: 664, distance: 58.5
click at [22, 680] on button "button" at bounding box center [24, 679] width 39 height 39
click at [66, 667] on button "button" at bounding box center [69, 679] width 39 height 39
drag, startPoint x: 35, startPoint y: 677, endPoint x: 63, endPoint y: 653, distance: 36.9
click at [38, 676] on button "button" at bounding box center [24, 679] width 39 height 39
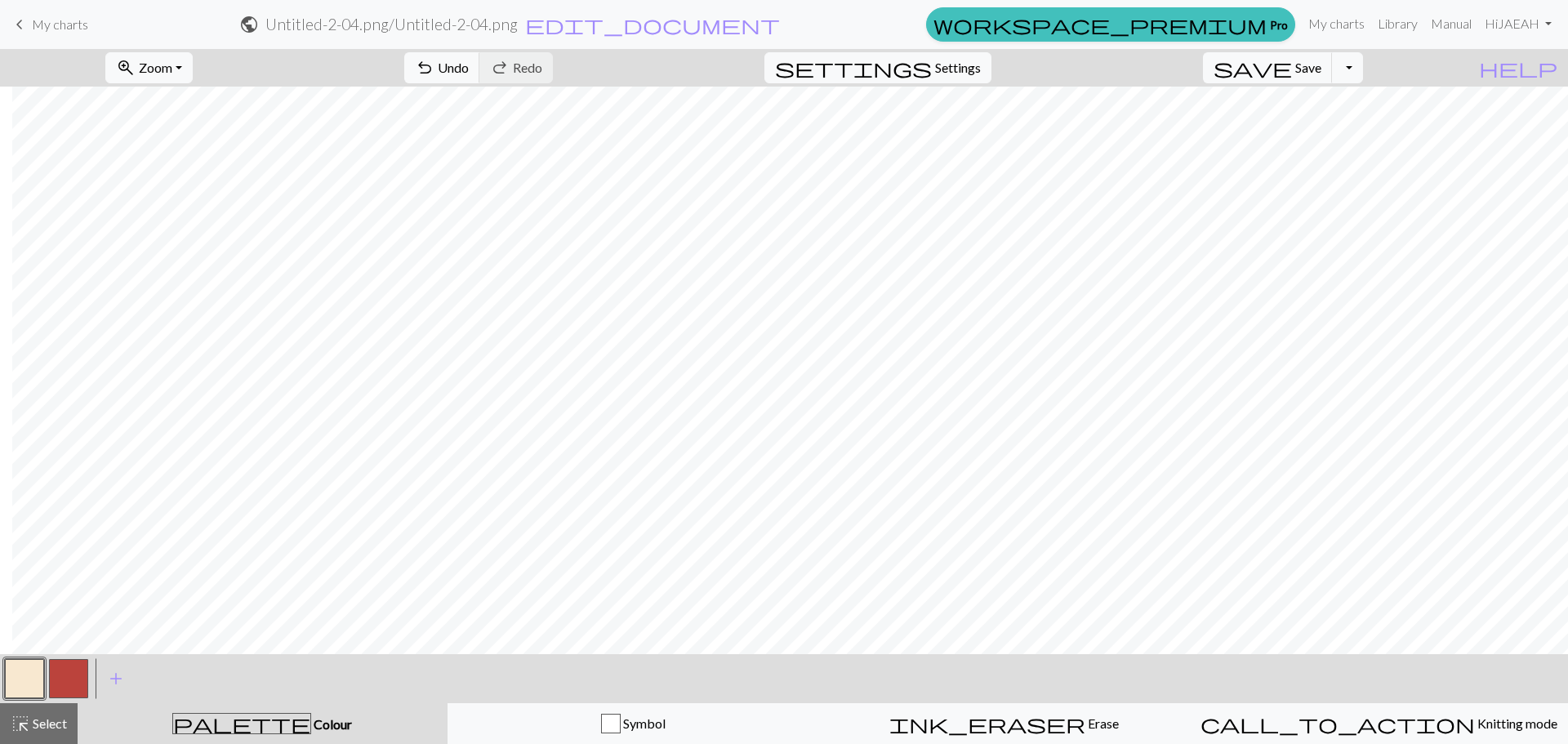
drag, startPoint x: 59, startPoint y: 684, endPoint x: 69, endPoint y: 676, distance: 12.8
click at [64, 681] on button "button" at bounding box center [69, 679] width 39 height 39
click at [17, 679] on button "button" at bounding box center [24, 679] width 39 height 39
drag, startPoint x: 69, startPoint y: 678, endPoint x: 113, endPoint y: 661, distance: 47.2
click at [68, 679] on button "button" at bounding box center [69, 679] width 39 height 39
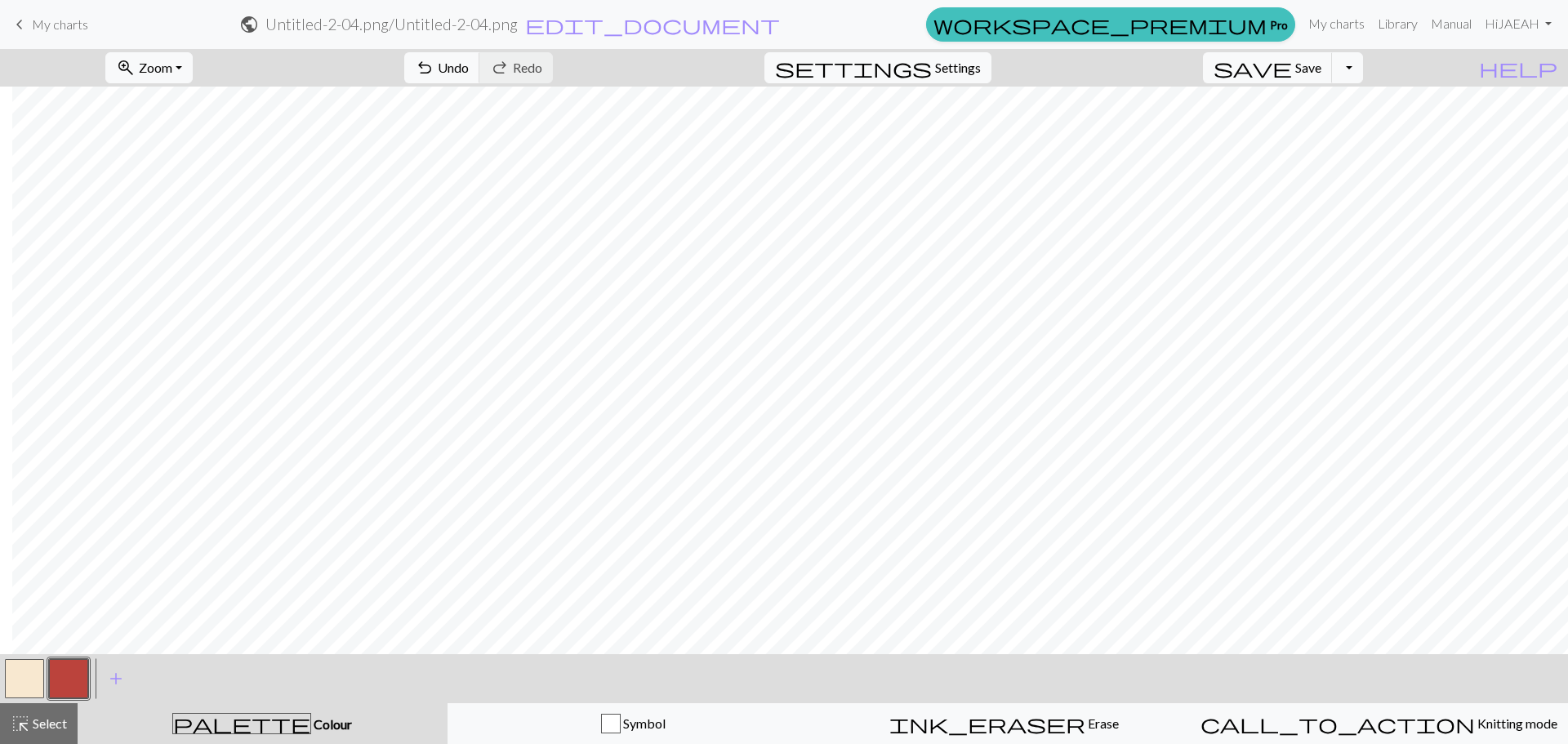
click at [37, 672] on button "button" at bounding box center [24, 679] width 39 height 39
drag, startPoint x: 64, startPoint y: 675, endPoint x: 75, endPoint y: 671, distance: 11.7
click at [66, 675] on button "button" at bounding box center [69, 679] width 39 height 39
drag, startPoint x: 38, startPoint y: 679, endPoint x: 157, endPoint y: 645, distance: 123.8
click at [39, 679] on button "button" at bounding box center [24, 679] width 39 height 39
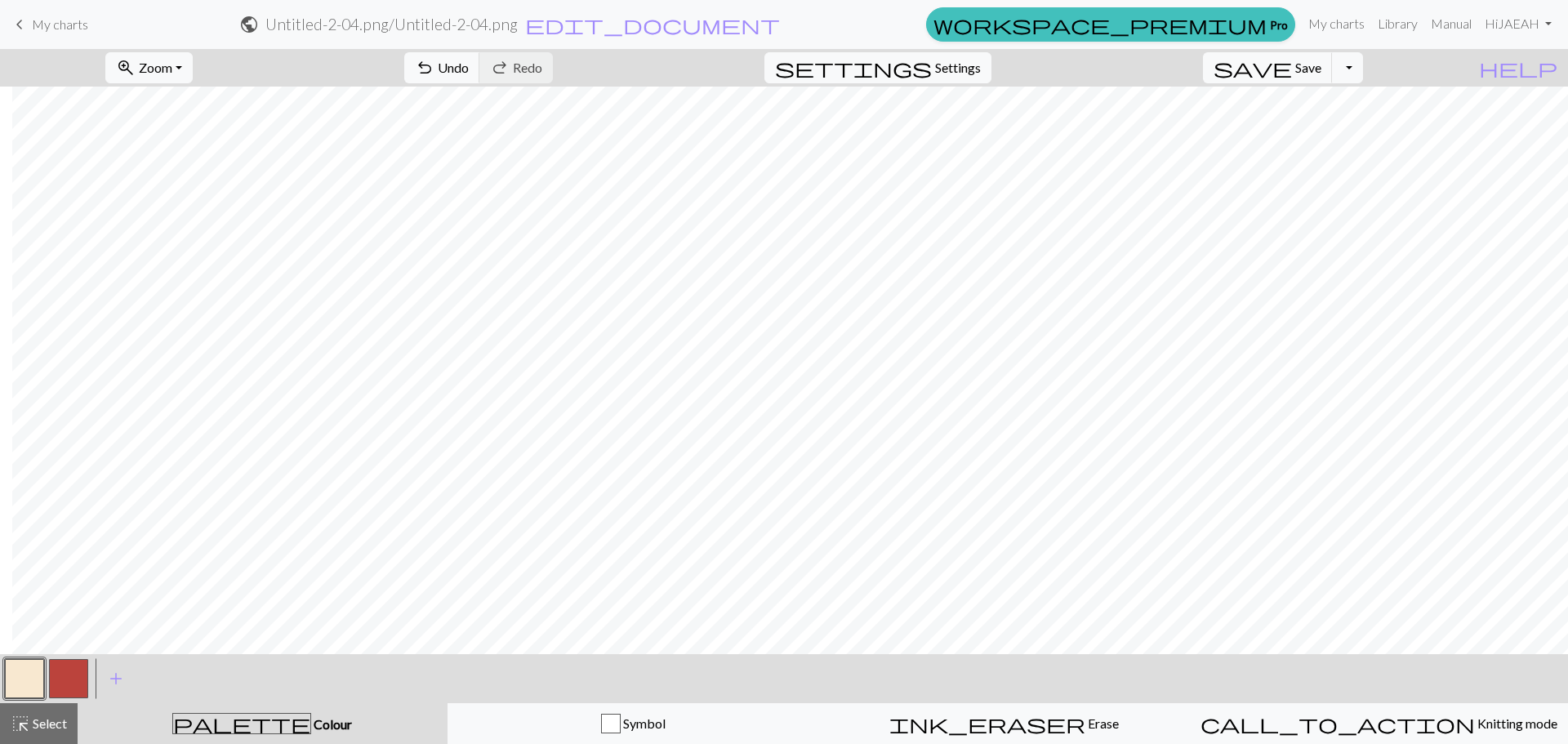
click at [56, 677] on button "button" at bounding box center [69, 679] width 39 height 39
click at [15, 675] on button "button" at bounding box center [24, 679] width 39 height 39
drag, startPoint x: 60, startPoint y: 682, endPoint x: 77, endPoint y: 675, distance: 18.4
click at [60, 682] on button "button" at bounding box center [69, 679] width 39 height 39
drag, startPoint x: 22, startPoint y: 683, endPoint x: 109, endPoint y: 647, distance: 94.2
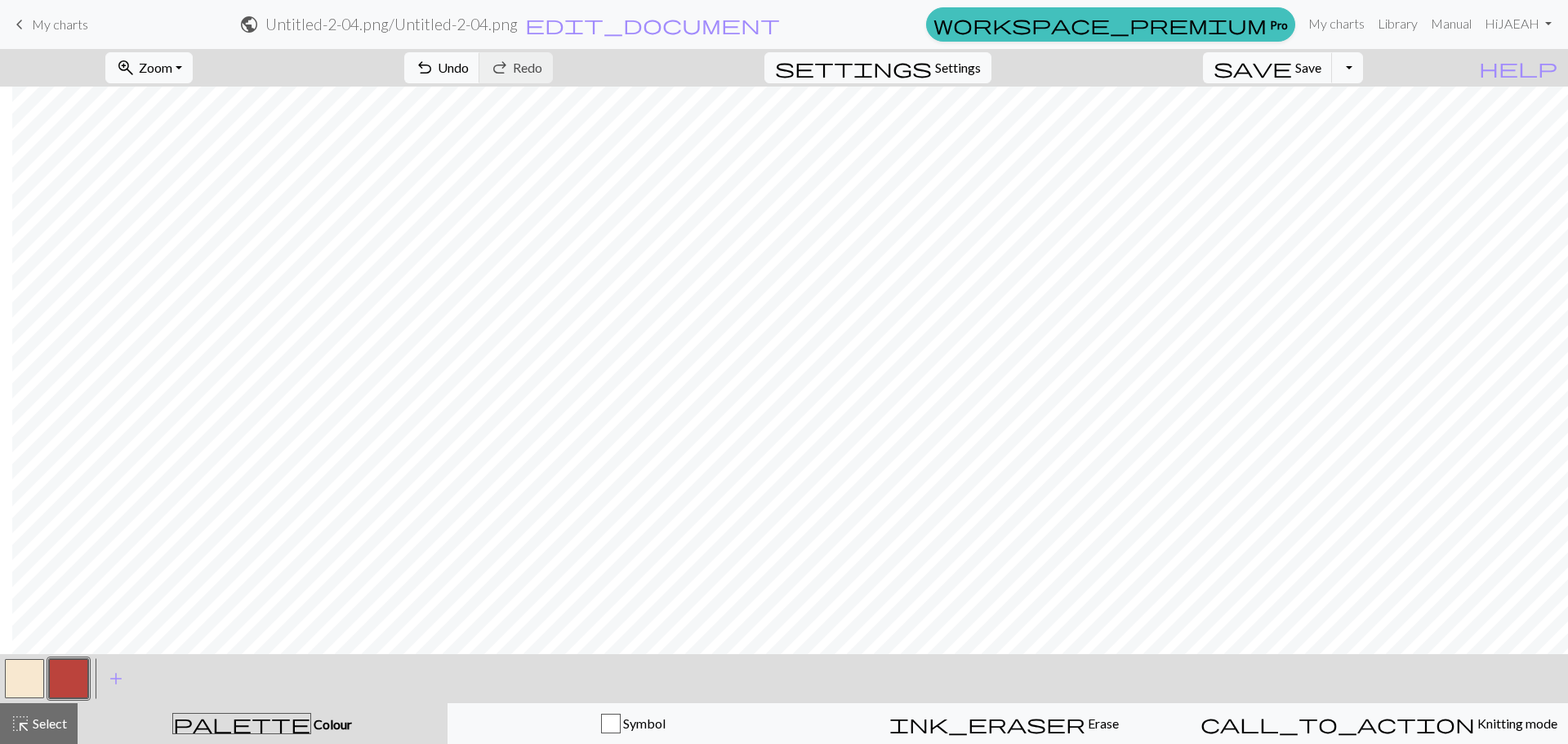
click at [22, 683] on button "button" at bounding box center [24, 679] width 39 height 39
click at [63, 687] on button "button" at bounding box center [69, 679] width 39 height 39
drag, startPoint x: 25, startPoint y: 734, endPoint x: 56, endPoint y: 700, distance: 46.0
click at [24, 733] on span "highlight_alt" at bounding box center [21, 723] width 20 height 23
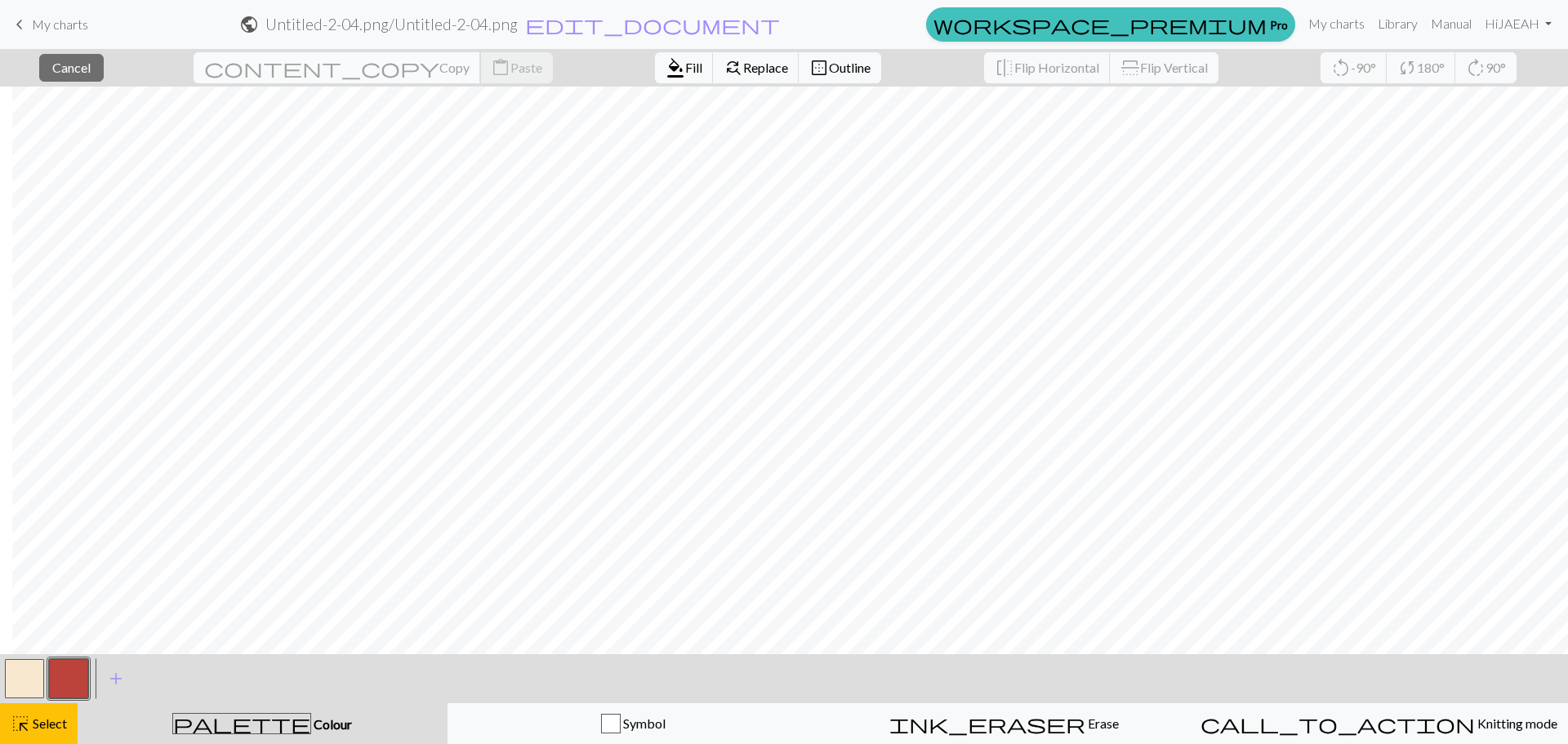
click at [275, 68] on span "content_copy" at bounding box center [322, 68] width 235 height 23
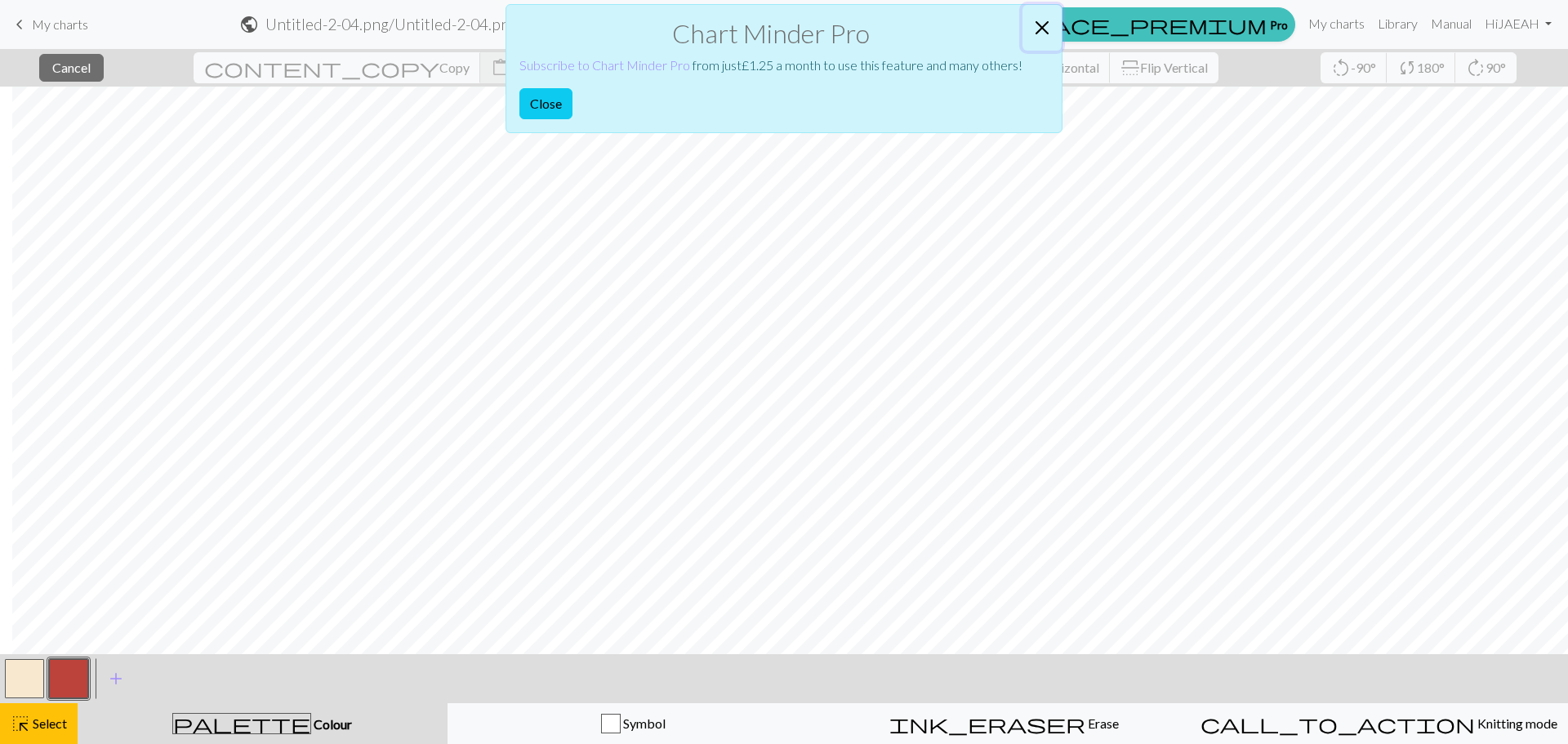
click at [1044, 26] on button "Close" at bounding box center [1043, 27] width 39 height 46
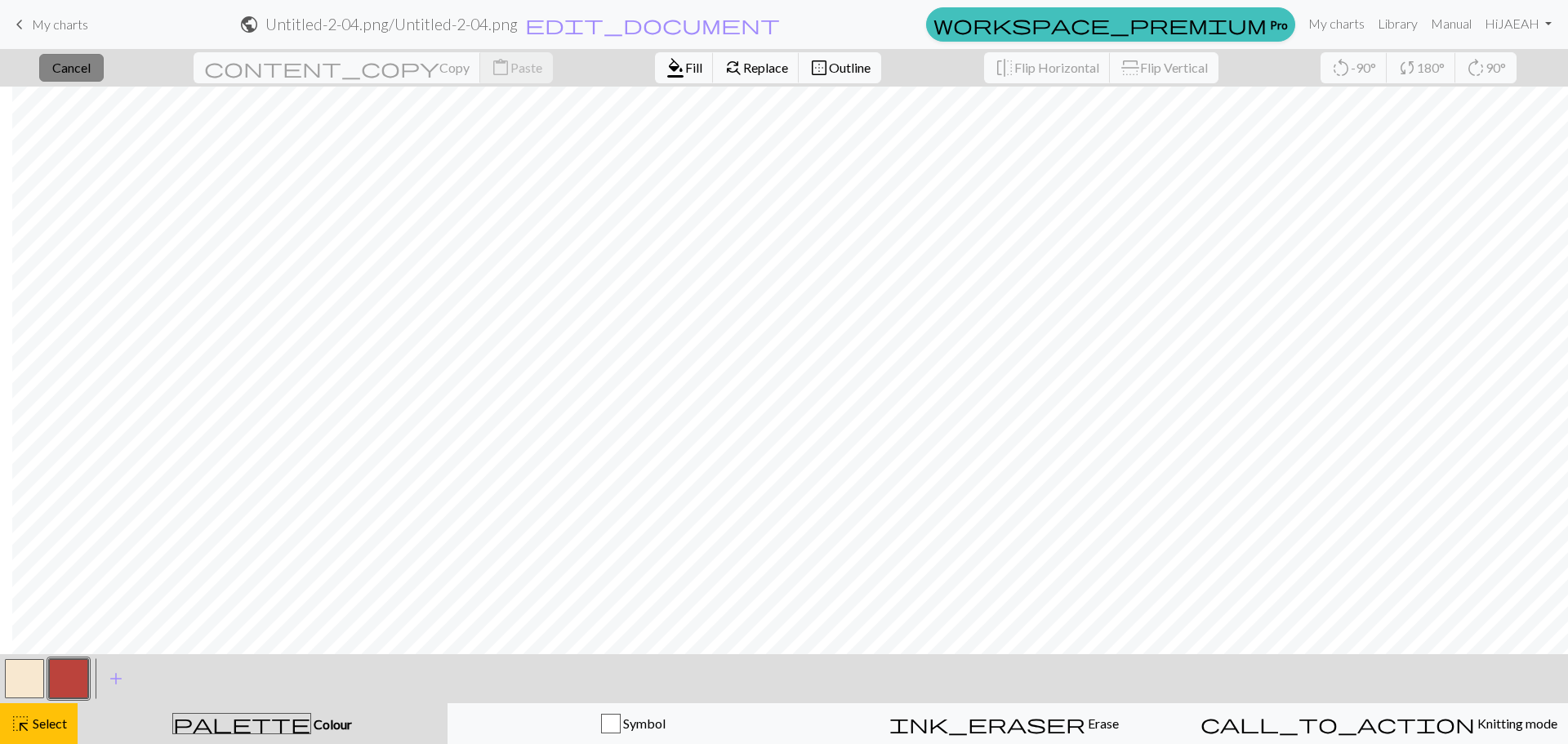
click at [97, 75] on button "close Cancel" at bounding box center [72, 67] width 65 height 28
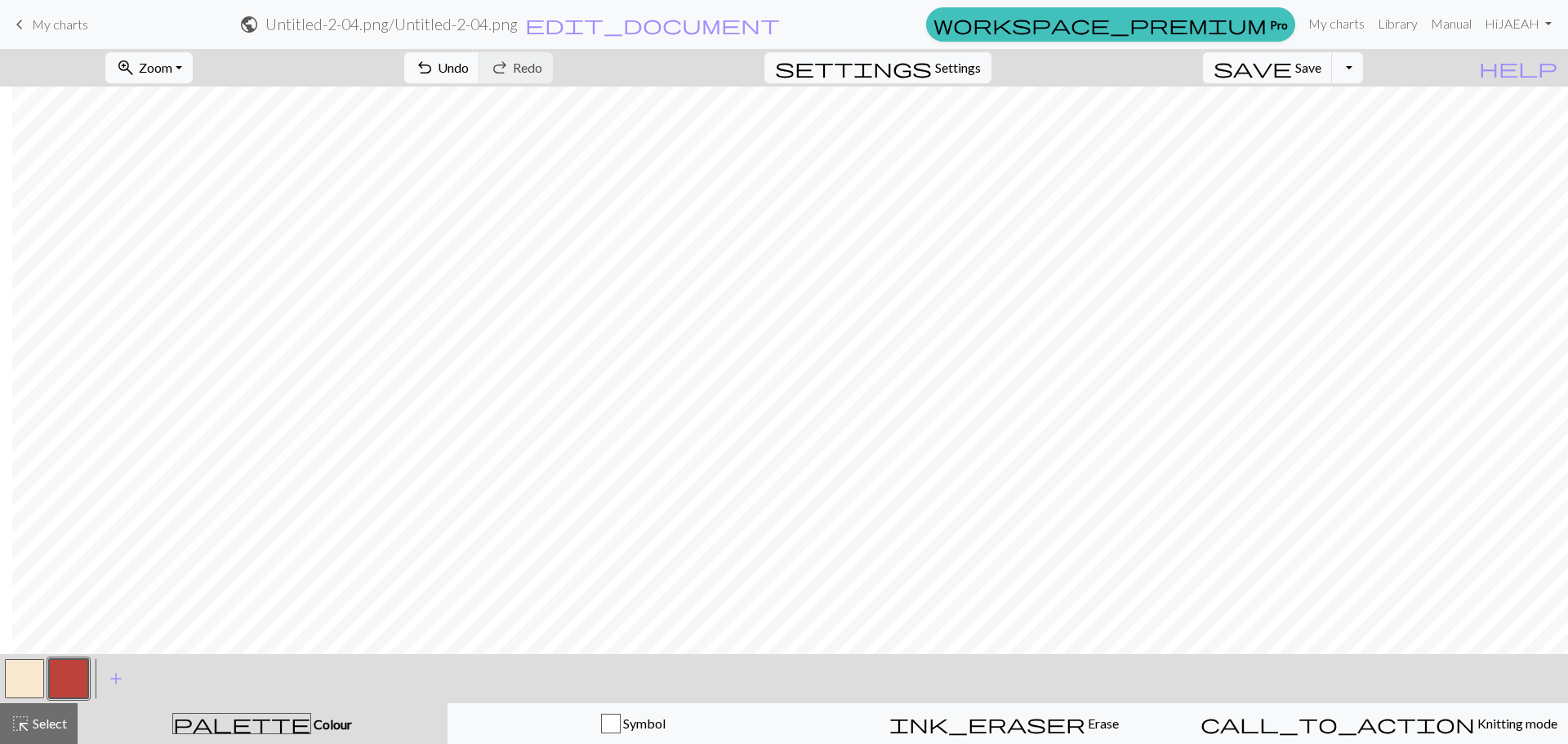
drag, startPoint x: 4, startPoint y: 679, endPoint x: 39, endPoint y: 645, distance: 48.8
click at [5, 679] on button "button" at bounding box center [24, 679] width 39 height 39
click at [60, 682] on button "button" at bounding box center [69, 679] width 39 height 39
click at [24, 686] on button "button" at bounding box center [24, 679] width 39 height 39
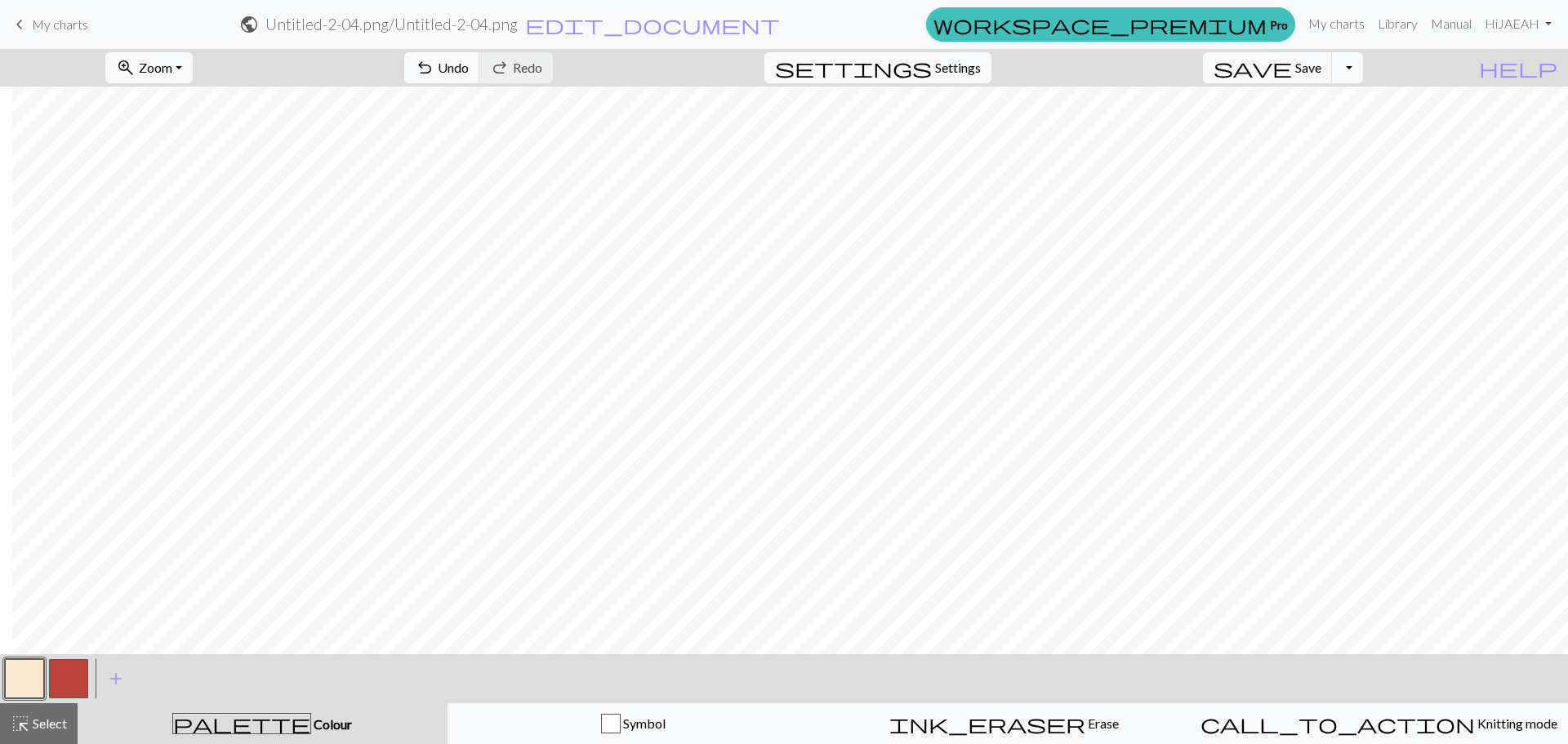
click at [61, 683] on button "button" at bounding box center [69, 679] width 39 height 39
click at [18, 681] on button "button" at bounding box center [24, 679] width 39 height 39
click at [57, 673] on button "button" at bounding box center [69, 679] width 39 height 39
click at [28, 679] on button "button" at bounding box center [24, 679] width 39 height 39
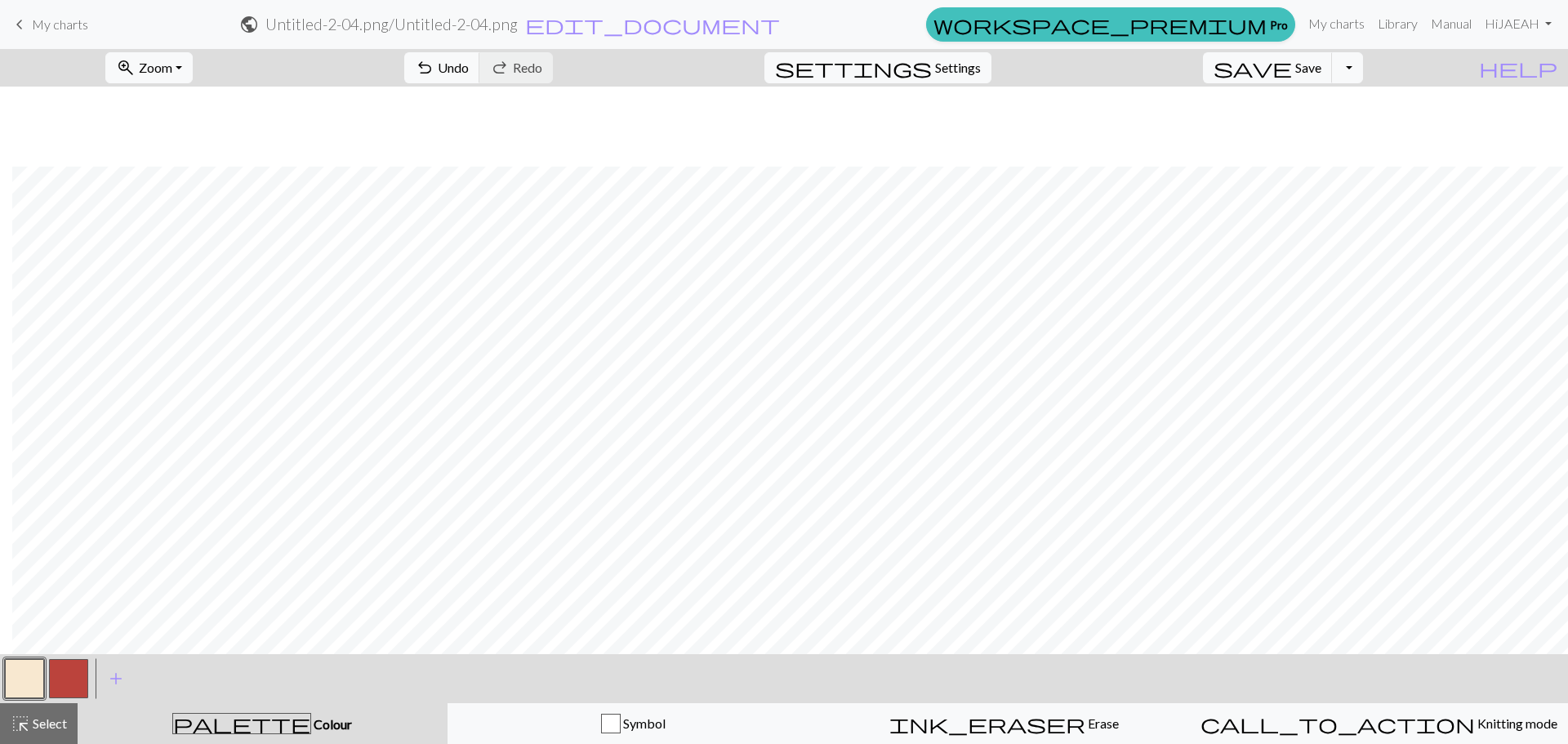
scroll to position [805, 13]
click at [64, 671] on button "button" at bounding box center [69, 679] width 39 height 39
click at [29, 688] on button "button" at bounding box center [24, 679] width 39 height 39
drag, startPoint x: 67, startPoint y: 675, endPoint x: 113, endPoint y: 664, distance: 47.3
click at [70, 675] on button "button" at bounding box center [69, 679] width 39 height 39
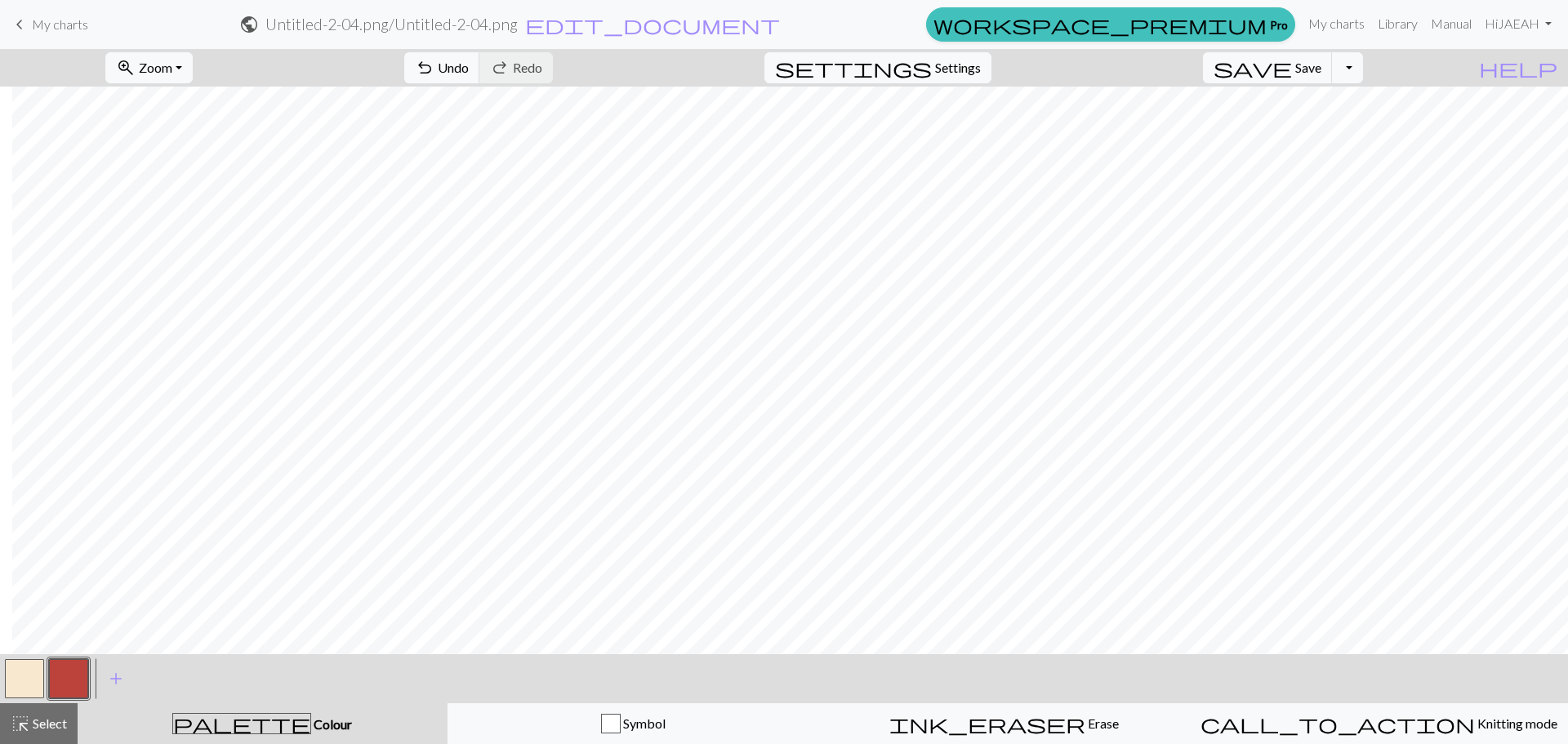
click at [30, 688] on button "button" at bounding box center [24, 679] width 39 height 39
click at [60, 679] on button "button" at bounding box center [69, 679] width 39 height 39
click at [15, 680] on button "button" at bounding box center [24, 679] width 39 height 39
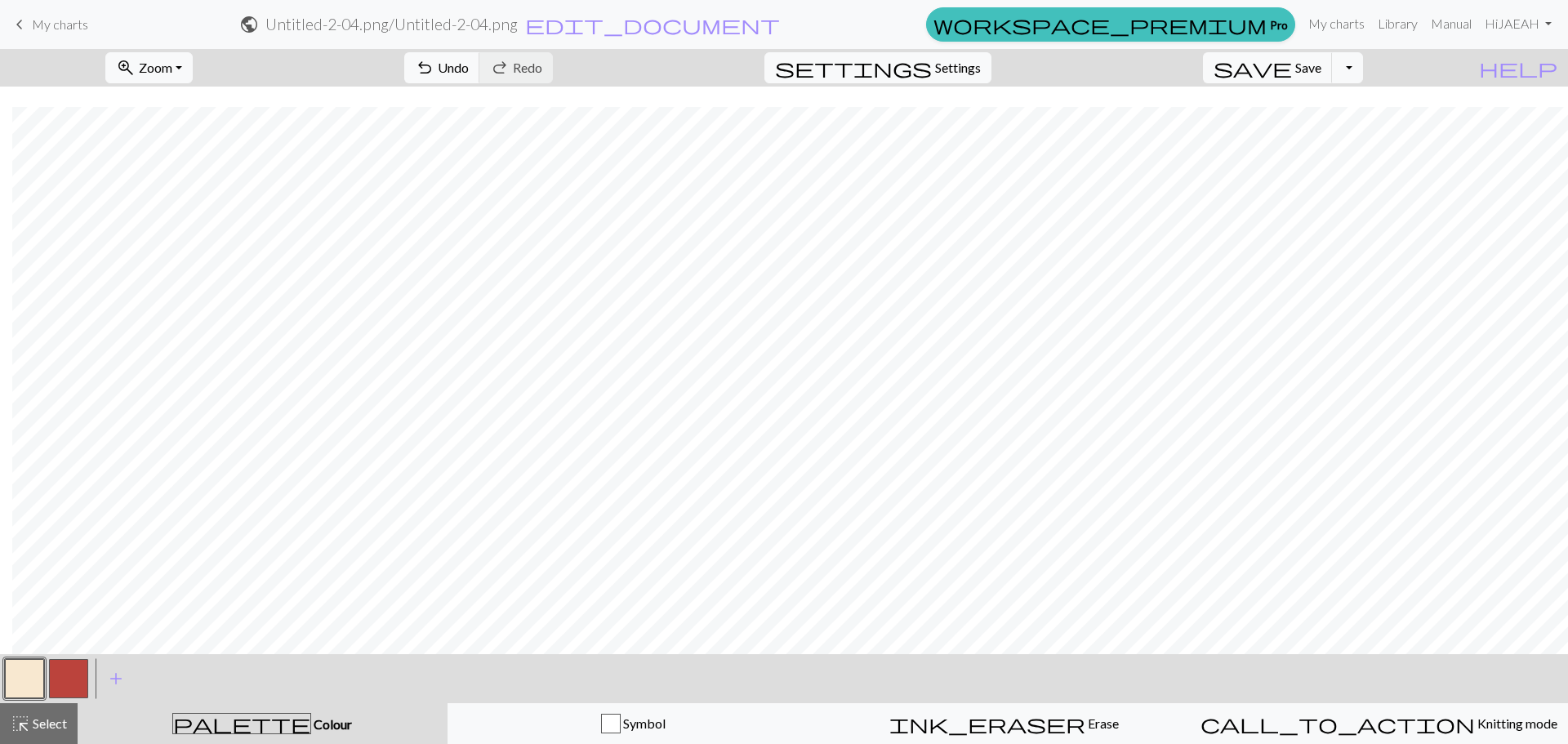
scroll to position [887, 13]
click at [62, 678] on button "button" at bounding box center [69, 679] width 39 height 39
click at [30, 679] on button "button" at bounding box center [24, 679] width 39 height 39
drag, startPoint x: 73, startPoint y: 675, endPoint x: 271, endPoint y: 647, distance: 200.0
click at [74, 676] on button "button" at bounding box center [69, 679] width 39 height 39
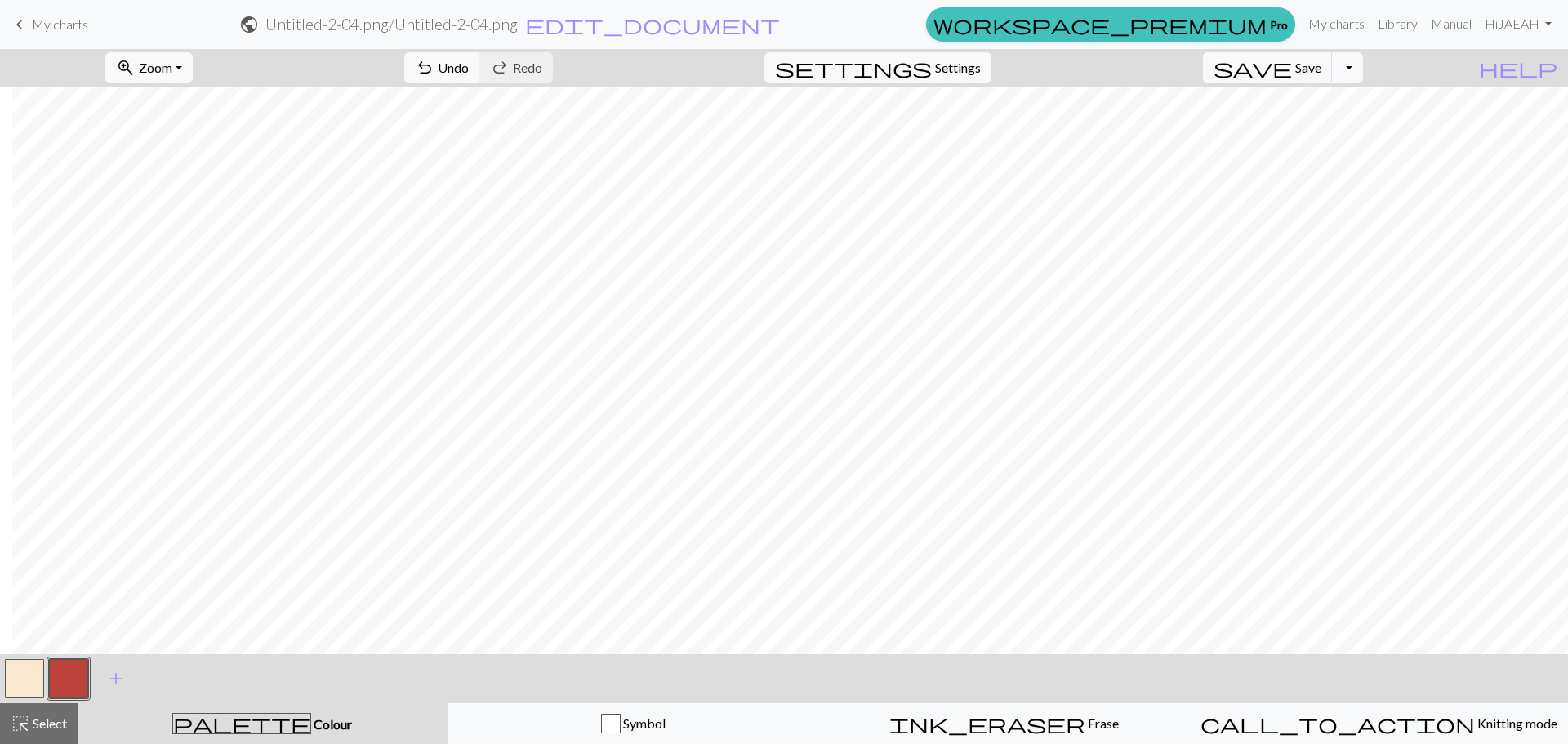
drag, startPoint x: 28, startPoint y: 675, endPoint x: 110, endPoint y: 652, distance: 85.2
click at [36, 672] on button "button" at bounding box center [24, 679] width 39 height 39
click at [1321, 66] on span "Save" at bounding box center [1308, 67] width 26 height 15
click at [1364, 66] on button "Toggle Dropdown" at bounding box center [1347, 67] width 31 height 31
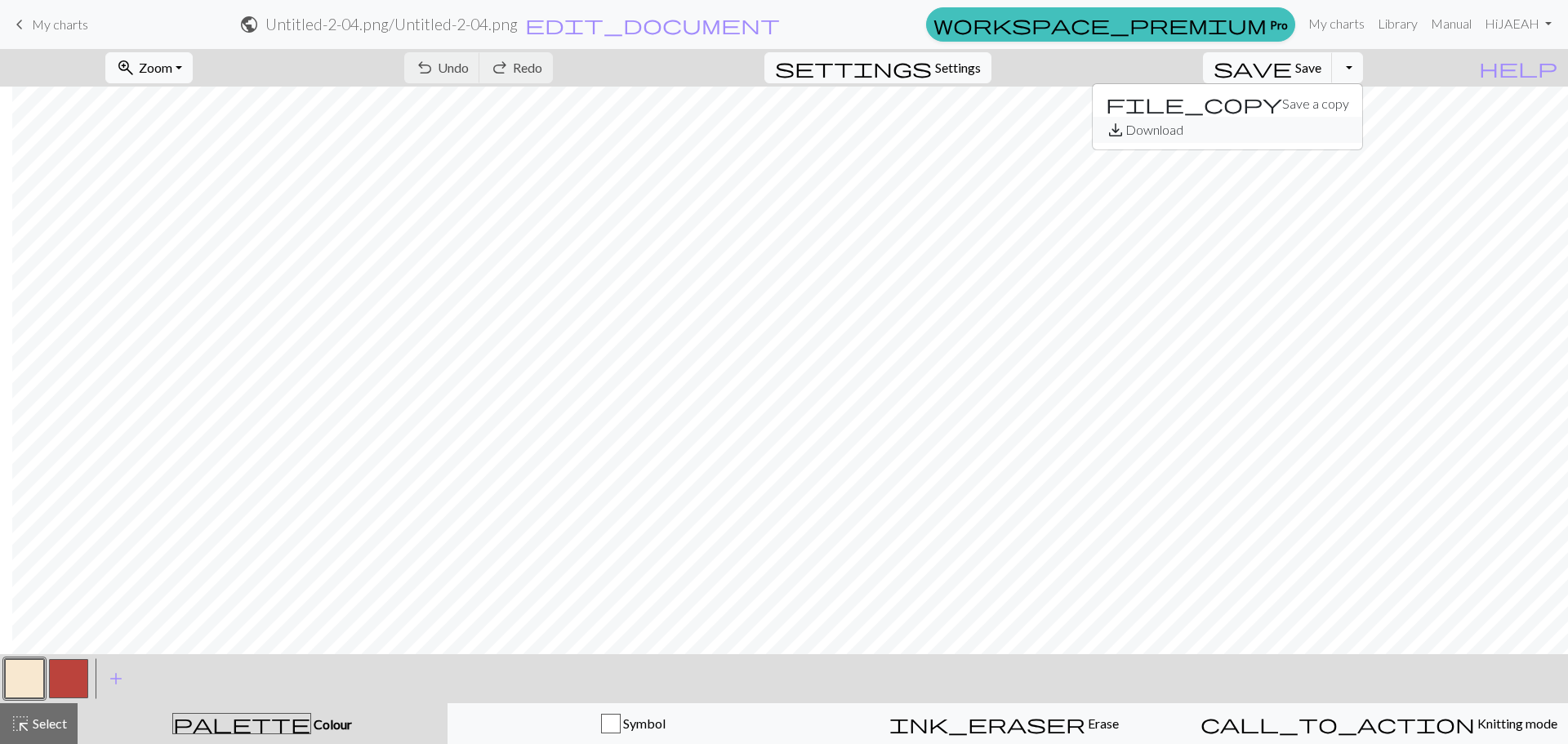
click at [1299, 130] on button "save_alt Download" at bounding box center [1227, 129] width 270 height 26
click at [1364, 69] on button "Toggle Dropdown" at bounding box center [1347, 67] width 31 height 31
click at [1310, 134] on button "save_alt Download" at bounding box center [1227, 129] width 270 height 26
click at [979, 56] on button "settings Settings" at bounding box center [878, 67] width 227 height 31
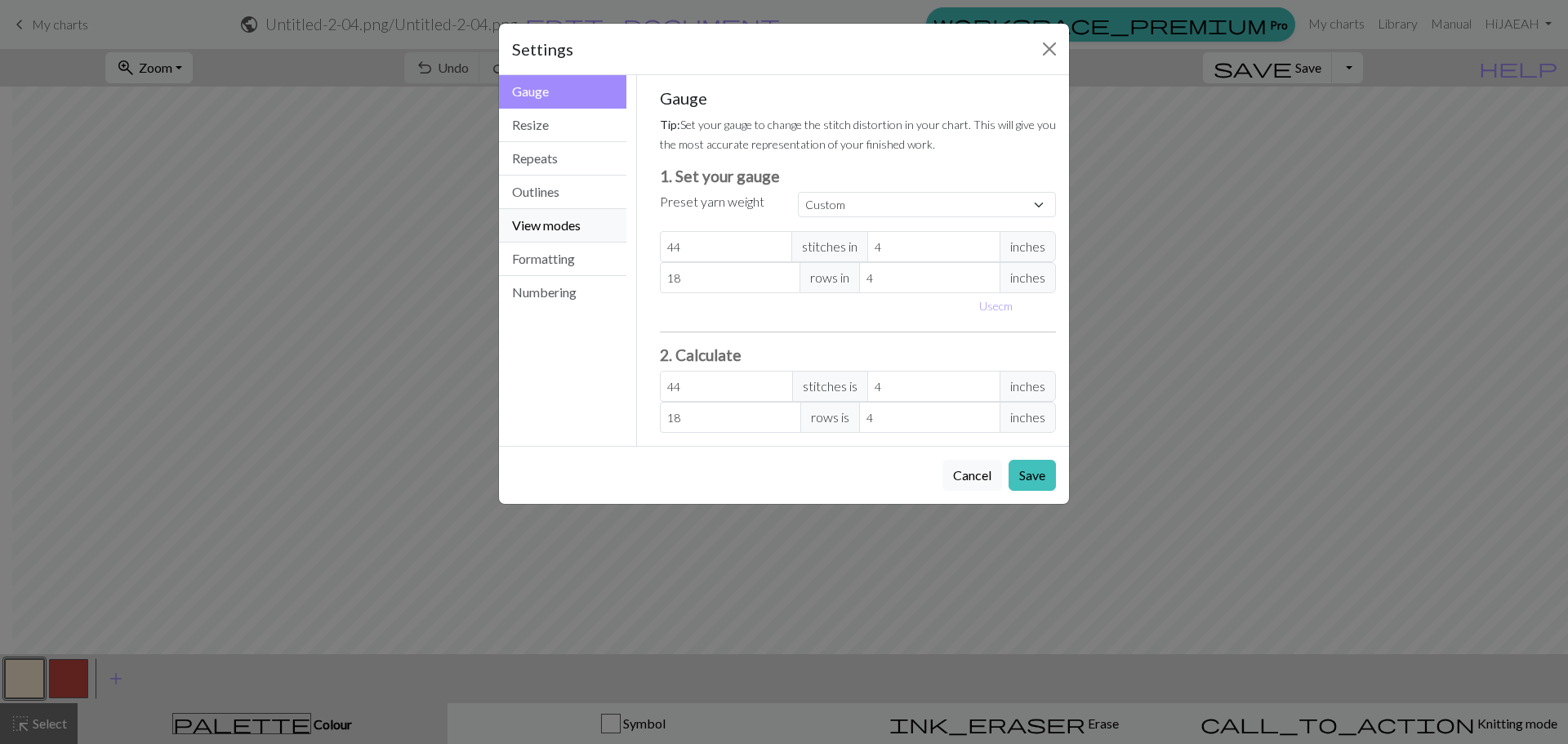
click at [550, 216] on button "View modes" at bounding box center [563, 225] width 127 height 33
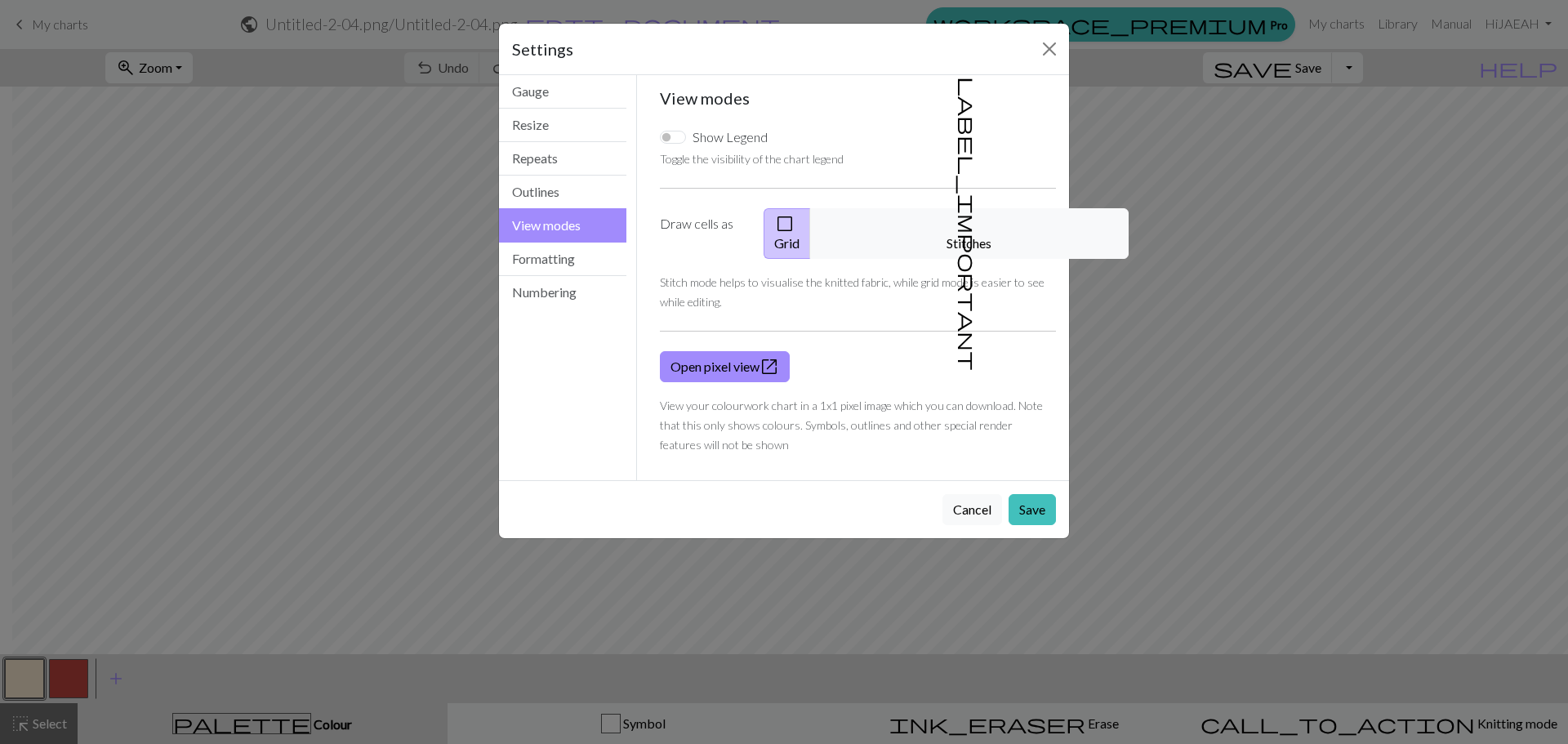
drag, startPoint x: 949, startPoint y: 213, endPoint x: 973, endPoint y: 240, distance: 36.1
click at [950, 213] on button "label_important Stitches" at bounding box center [969, 233] width 318 height 50
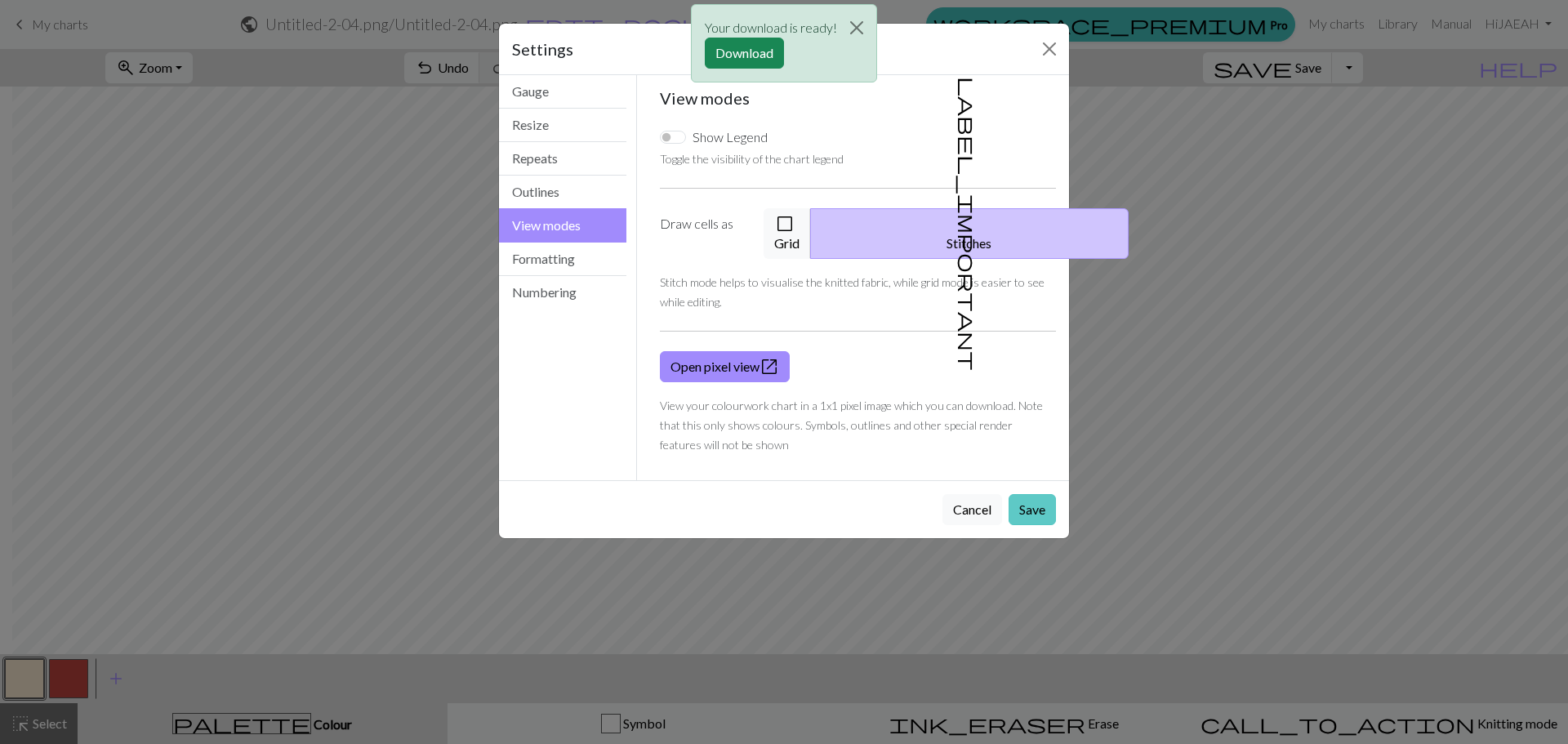
click at [1029, 494] on button "Save" at bounding box center [1032, 509] width 48 height 31
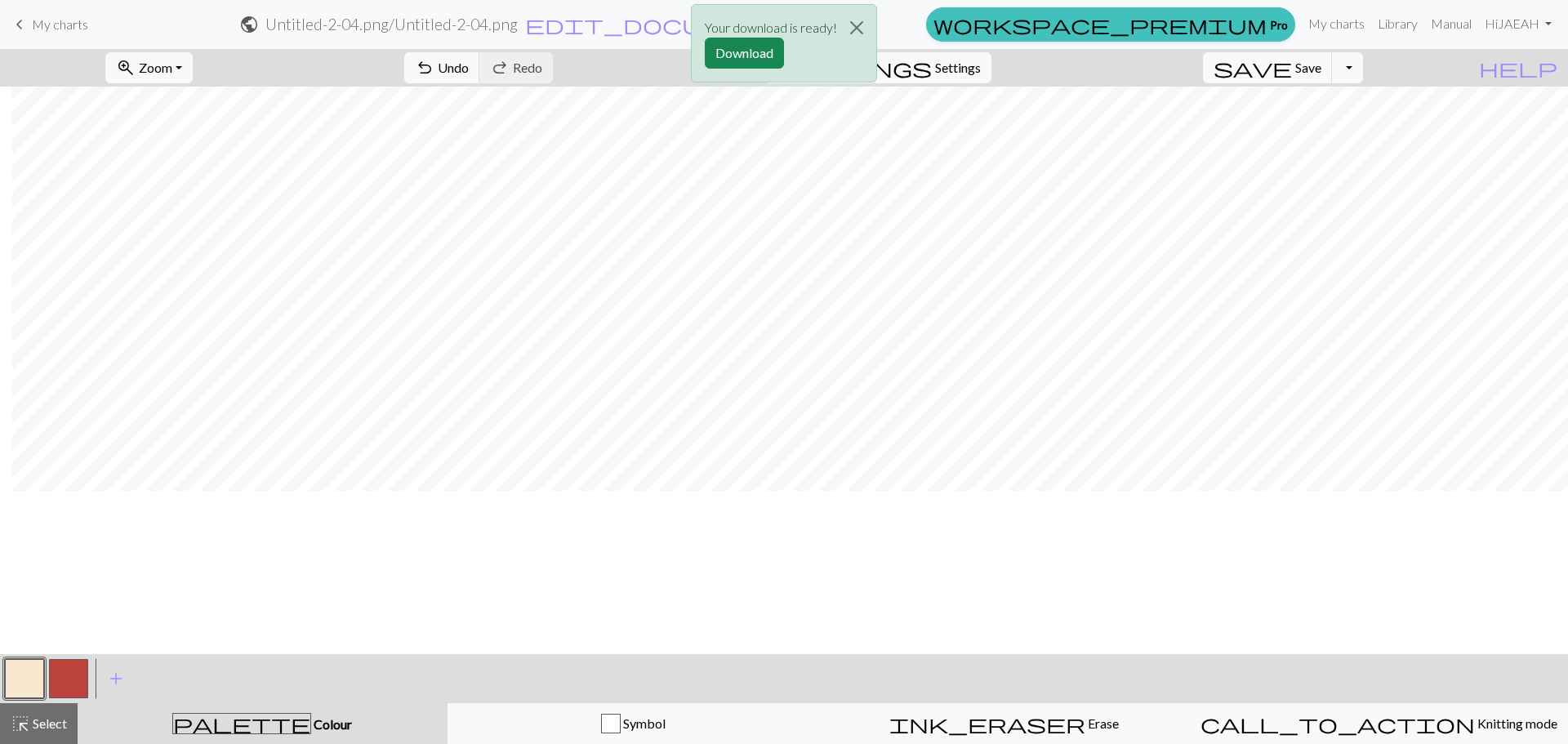
scroll to position [1132, 13]
click at [1374, 71] on div "Your download is ready! Download" at bounding box center [784, 48] width 1568 height 96
click at [852, 28] on button "Close" at bounding box center [857, 27] width 39 height 46
click at [1364, 66] on button "Toggle Dropdown" at bounding box center [1347, 67] width 31 height 31
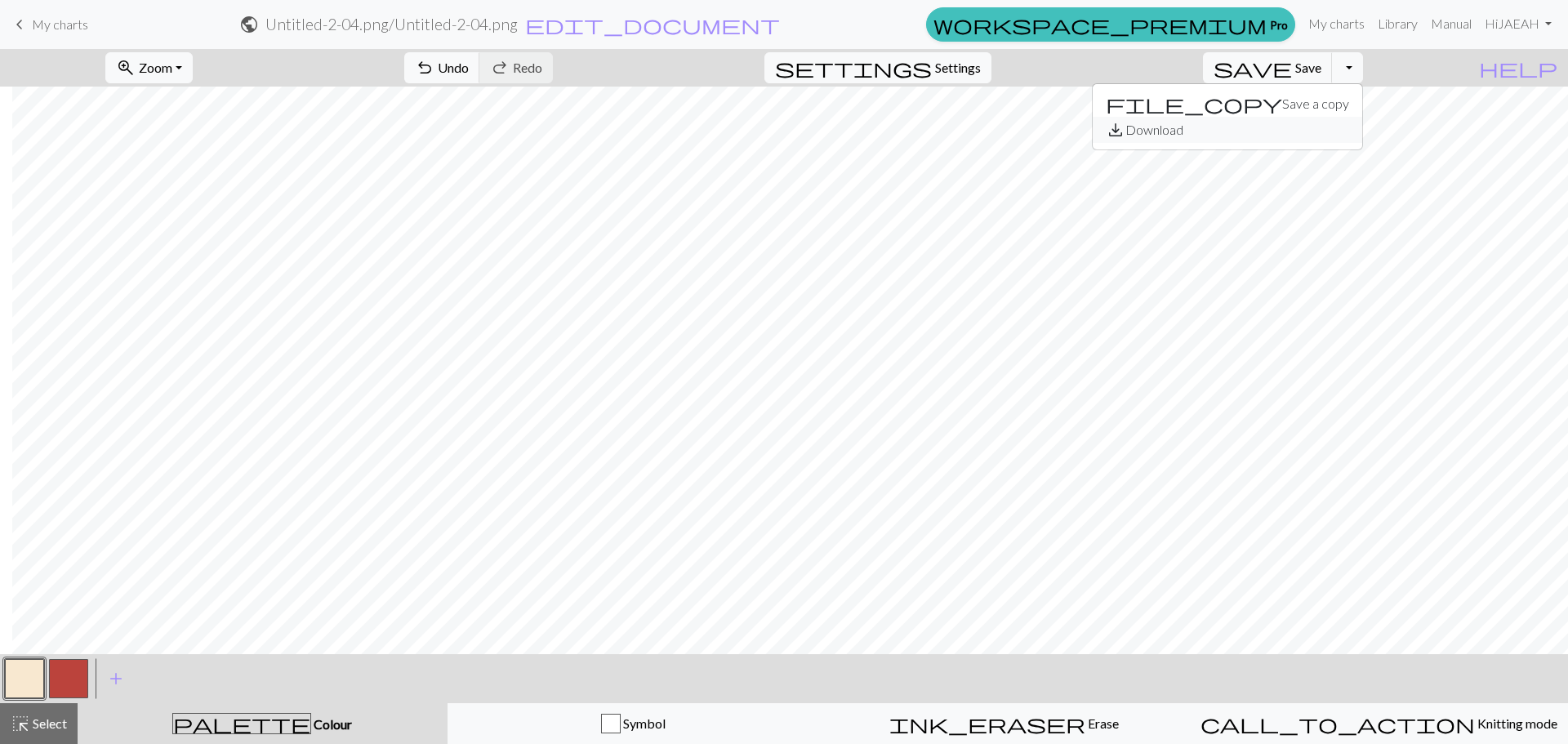
click at [1330, 130] on button "save_alt Download" at bounding box center [1227, 129] width 270 height 26
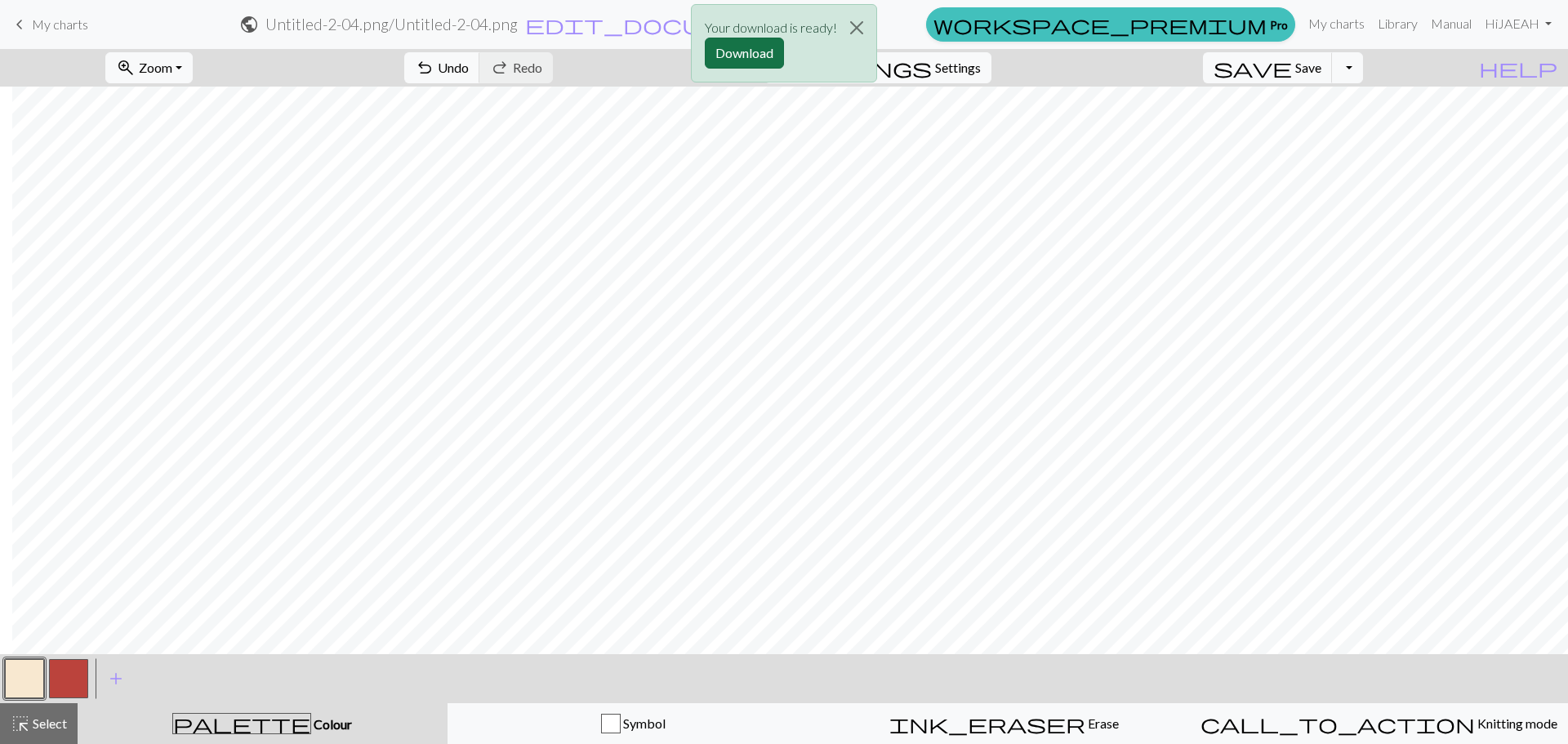
click at [759, 58] on button "Download" at bounding box center [744, 53] width 79 height 31
click at [1364, 65] on button "Toggle Dropdown" at bounding box center [1347, 67] width 31 height 31
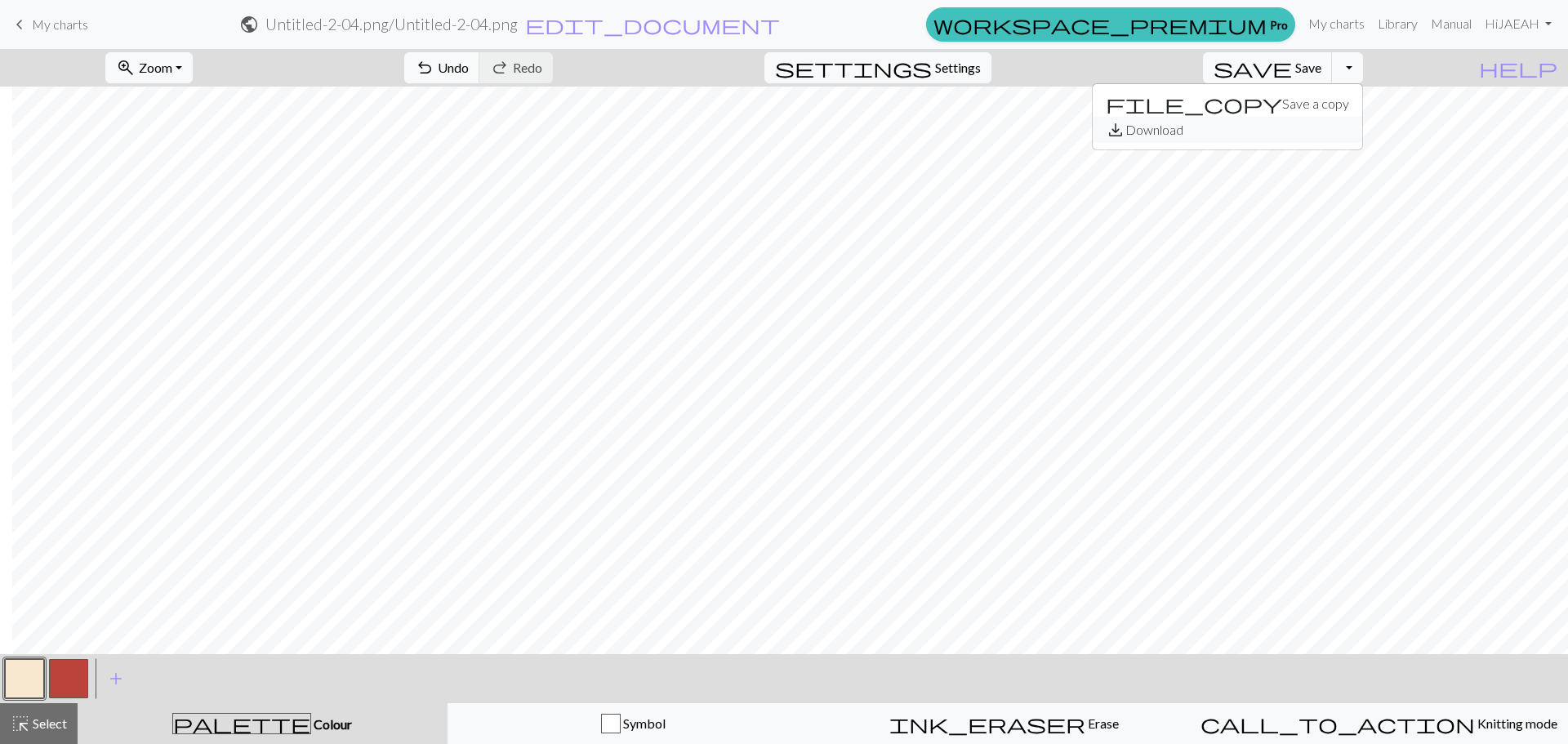
click at [1316, 124] on button "save_alt Download" at bounding box center [1227, 129] width 270 height 26
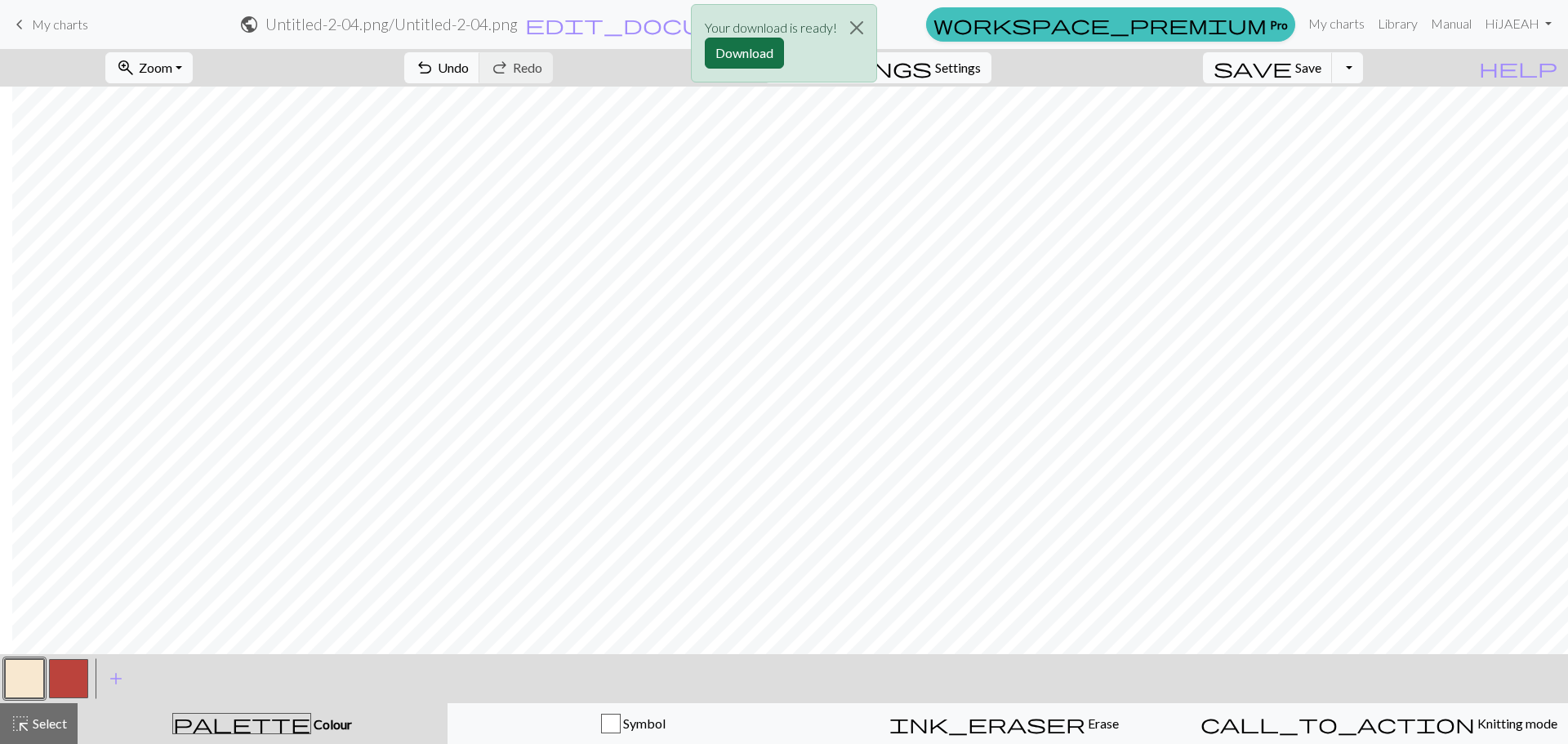
click at [748, 50] on button "Download" at bounding box center [744, 53] width 79 height 31
